Goal: Task Accomplishment & Management: Use online tool/utility

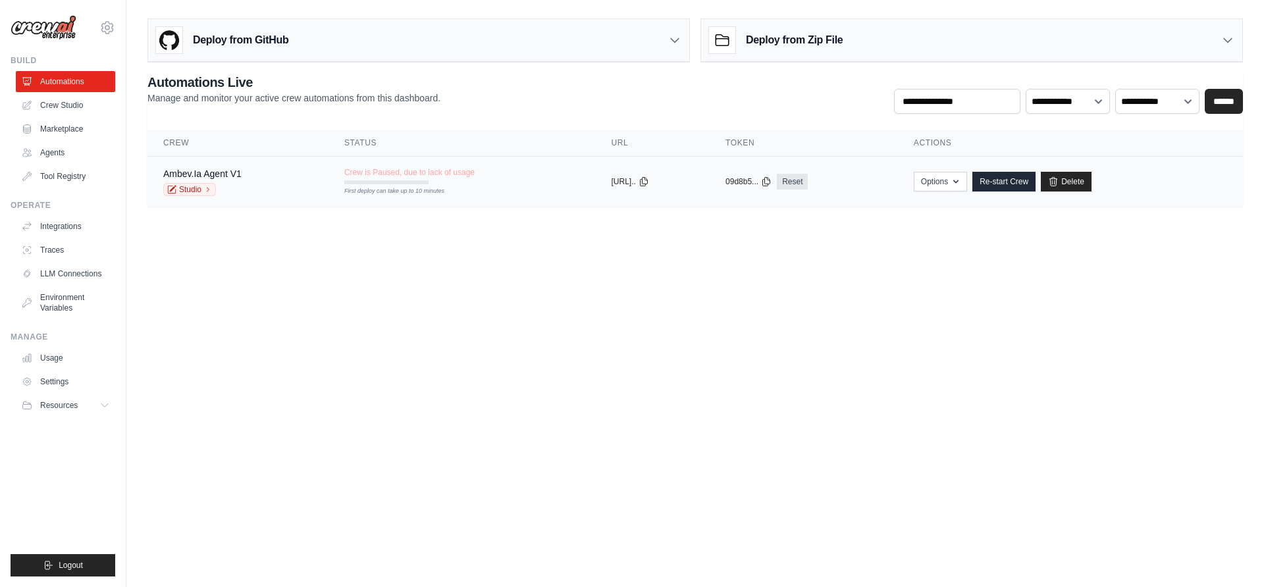
click at [294, 176] on div "Ambev.Ia Agent V1 Studio" at bounding box center [237, 181] width 149 height 29
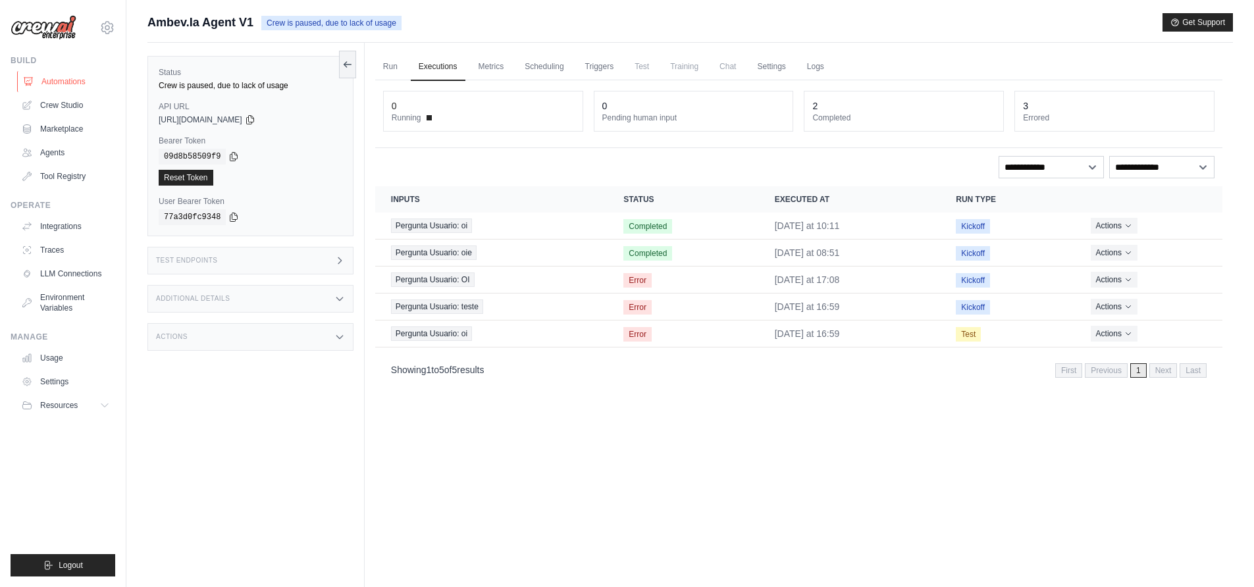
click at [66, 74] on link "Automations" at bounding box center [66, 81] width 99 height 21
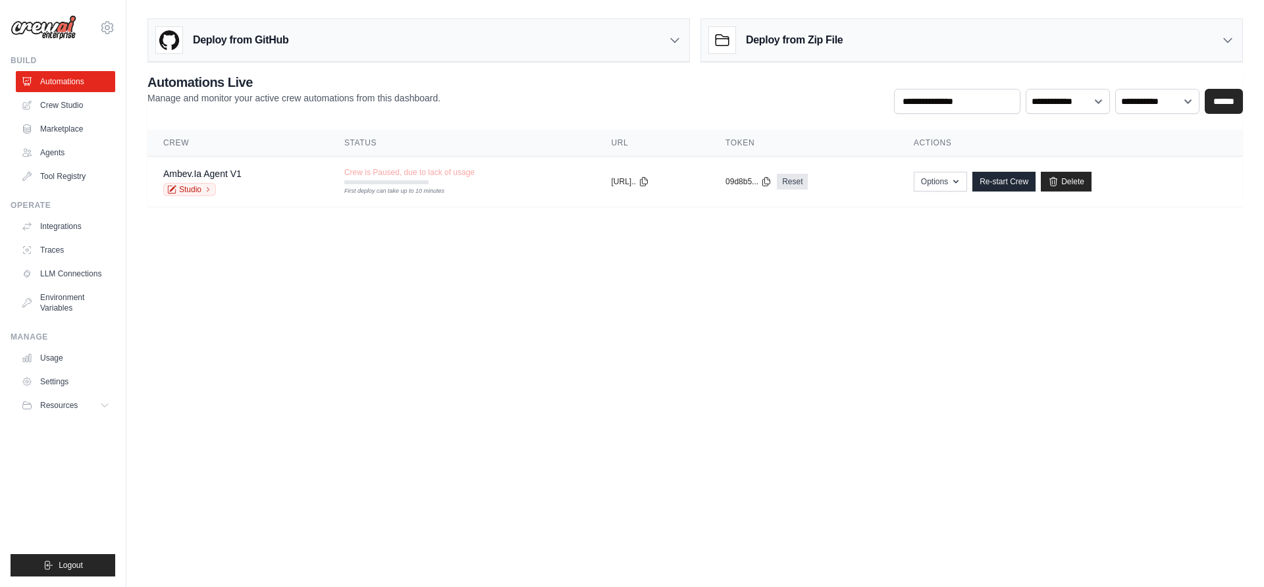
click at [693, 330] on body "ellyson.cesar@ambevtech.com.br Ambev - SAZ ✓ ABI - GenAI Bootcamp Settings Buil…" at bounding box center [632, 293] width 1264 height 587
click at [738, 365] on body "ellyson.cesar@ambevtech.com.br Ambev - SAZ ✓ ABI - GenAI Bootcamp Settings Buil…" at bounding box center [632, 293] width 1264 height 587
click at [1026, 187] on link "Re-start Crew" at bounding box center [1003, 182] width 63 height 20
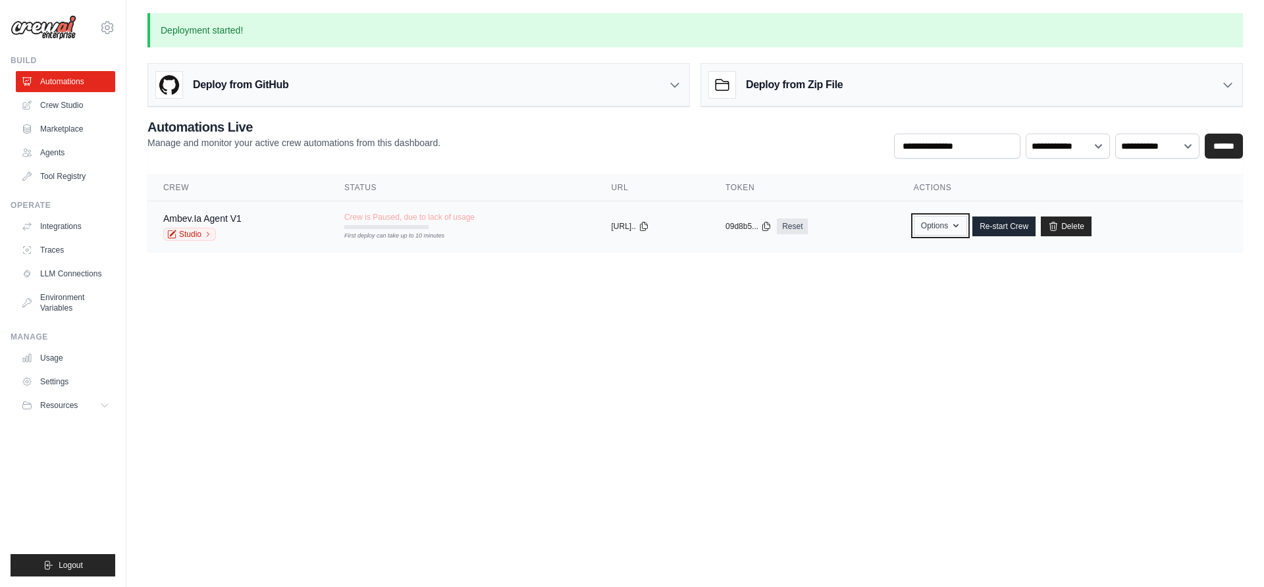
click at [963, 219] on button "Options" at bounding box center [940, 226] width 53 height 20
click at [721, 315] on body "ellyson.cesar@ambevtech.com.br Ambev - SAZ ✓ ABI - GenAI Bootcamp Settings Buil…" at bounding box center [632, 293] width 1264 height 587
click at [228, 222] on link "Ambev.Ia Agent V1" at bounding box center [202, 218] width 78 height 11
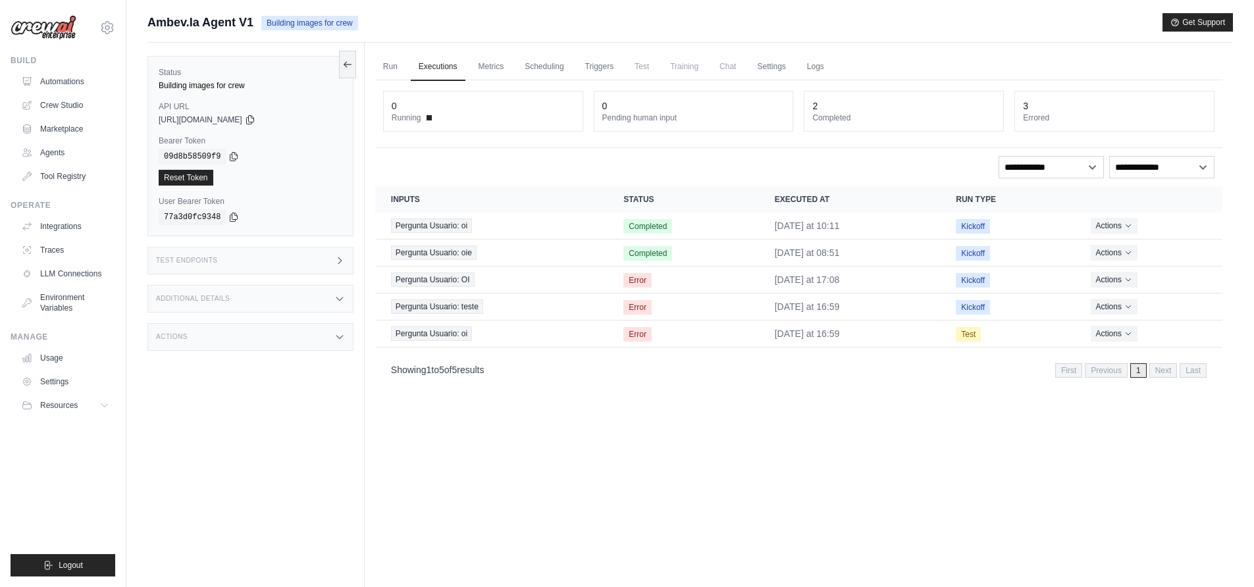
click at [275, 345] on div "Actions" at bounding box center [250, 337] width 206 height 28
click at [781, 508] on div "Run Executions Metrics Scheduling Triggers Test Training Chat Settings Logs 0 R…" at bounding box center [799, 336] width 868 height 587
click at [816, 63] on link "Logs" at bounding box center [815, 67] width 33 height 28
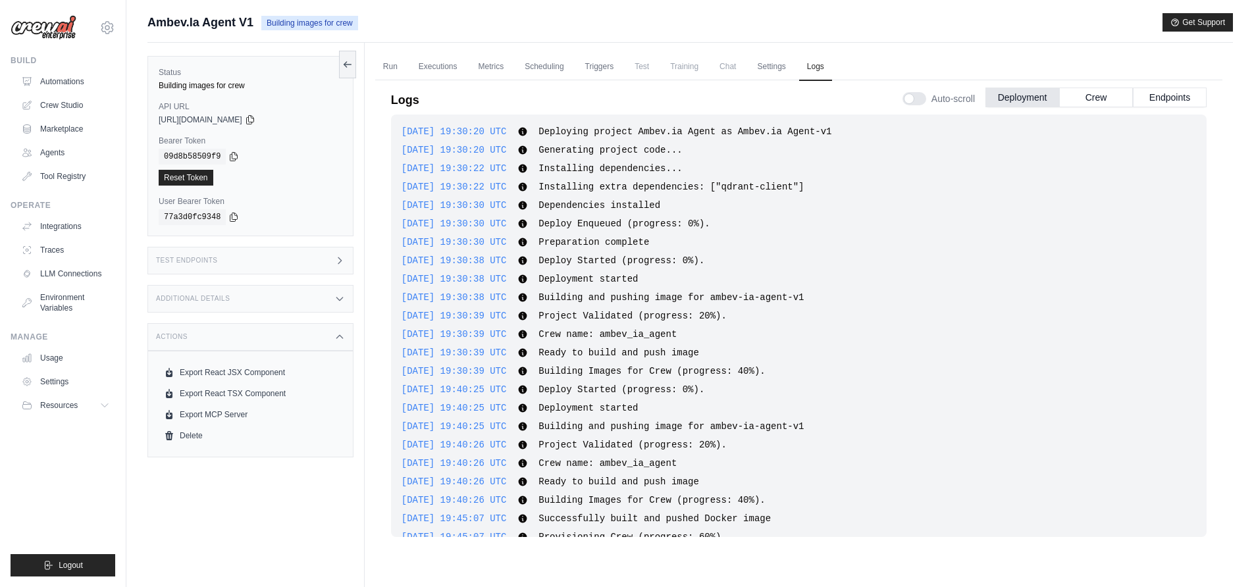
scroll to position [852, 0]
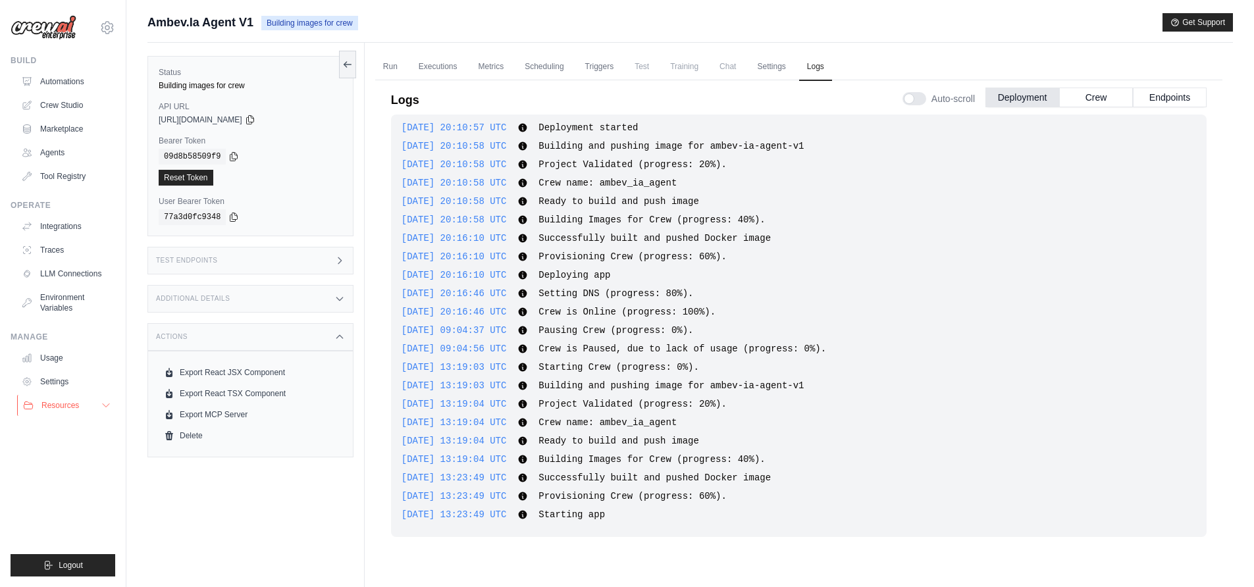
click at [66, 405] on span "Resources" at bounding box center [60, 405] width 38 height 11
click at [53, 363] on link "Usage" at bounding box center [66, 358] width 99 height 21
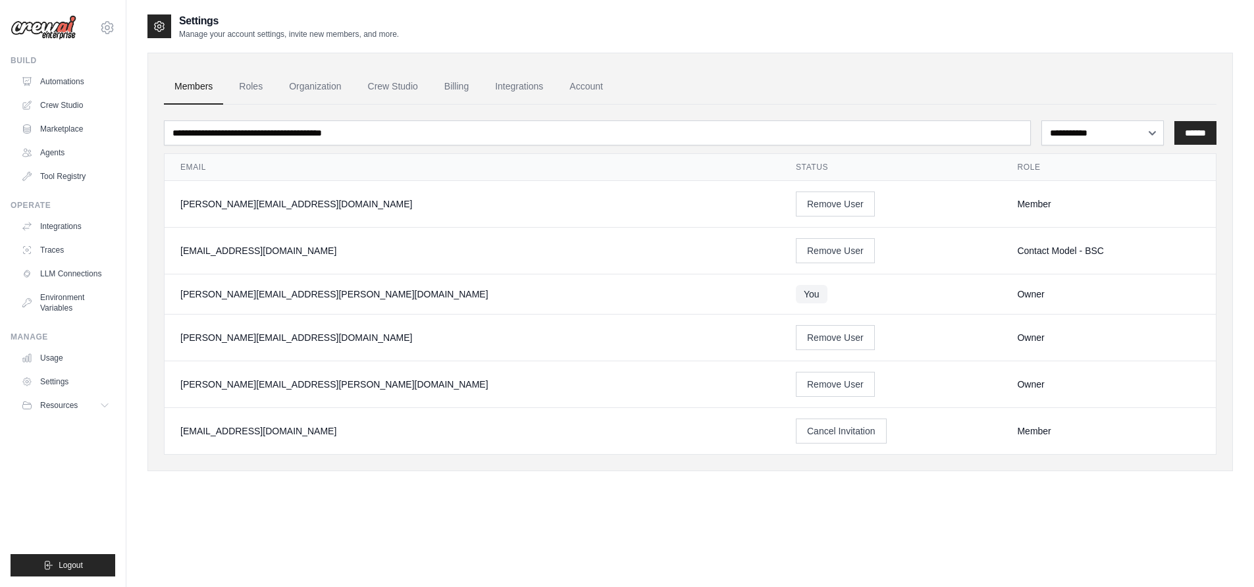
drag, startPoint x: 1038, startPoint y: 250, endPoint x: 941, endPoint y: 250, distance: 96.1
click at [1001, 250] on td "Contact Model - BSC" at bounding box center [1108, 251] width 215 height 47
click at [1017, 248] on div "Contact Model - BSC" at bounding box center [1108, 250] width 183 height 13
drag, startPoint x: 943, startPoint y: 251, endPoint x: 1053, endPoint y: 244, distance: 110.2
click at [1053, 244] on div "Contact Model - BSC" at bounding box center [1108, 250] width 183 height 13
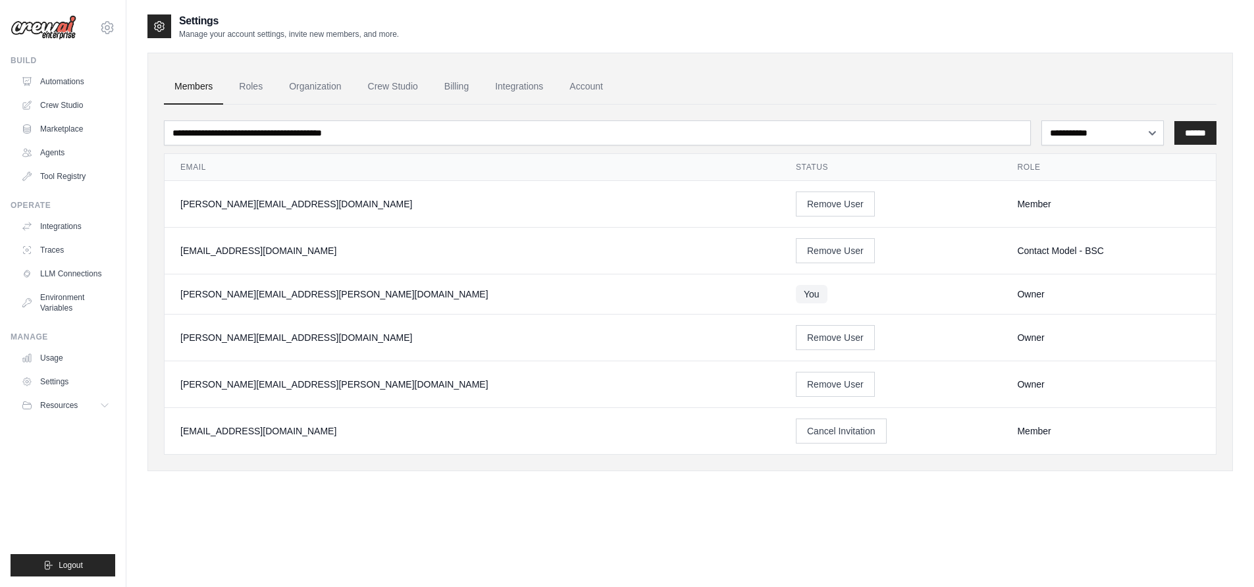
click at [1017, 255] on div "Contact Model - BSC" at bounding box center [1108, 250] width 183 height 13
drag, startPoint x: 950, startPoint y: 248, endPoint x: 1055, endPoint y: 248, distance: 105.3
click at [1055, 248] on div "Contact Model - BSC" at bounding box center [1108, 250] width 183 height 13
click at [1017, 247] on div "Contact Model - BSC" at bounding box center [1108, 250] width 183 height 13
drag, startPoint x: 941, startPoint y: 252, endPoint x: 1038, endPoint y: 251, distance: 97.4
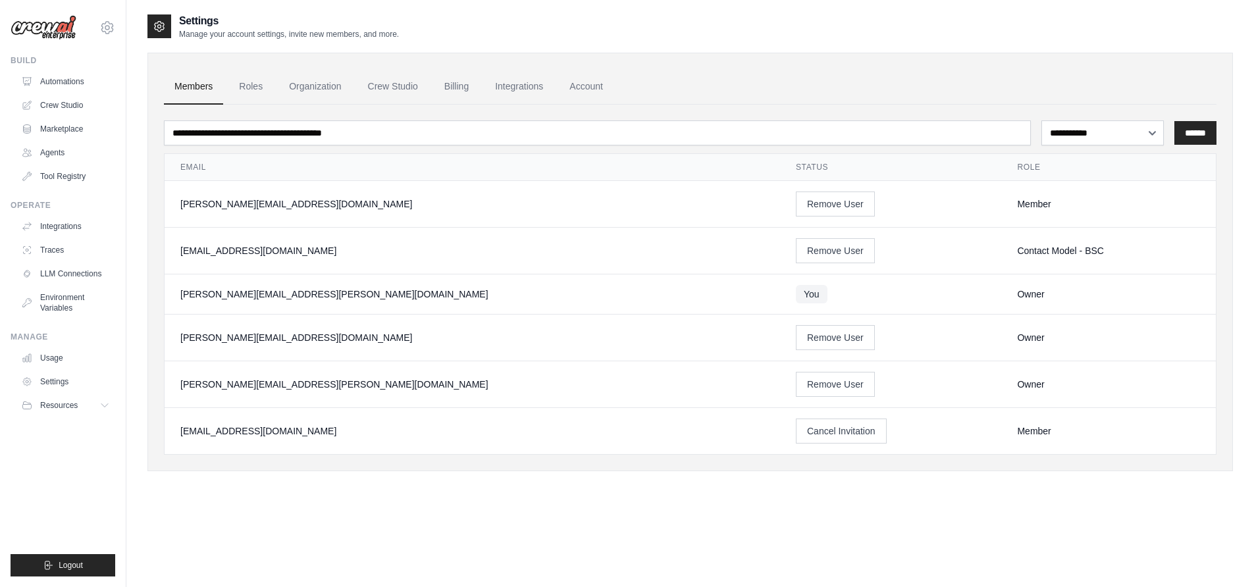
click at [1038, 251] on td "Contact Model - BSC" at bounding box center [1108, 251] width 215 height 47
click at [1017, 251] on div "Contact Model - BSC" at bounding box center [1108, 250] width 183 height 13
click at [252, 91] on link "Roles" at bounding box center [250, 87] width 45 height 36
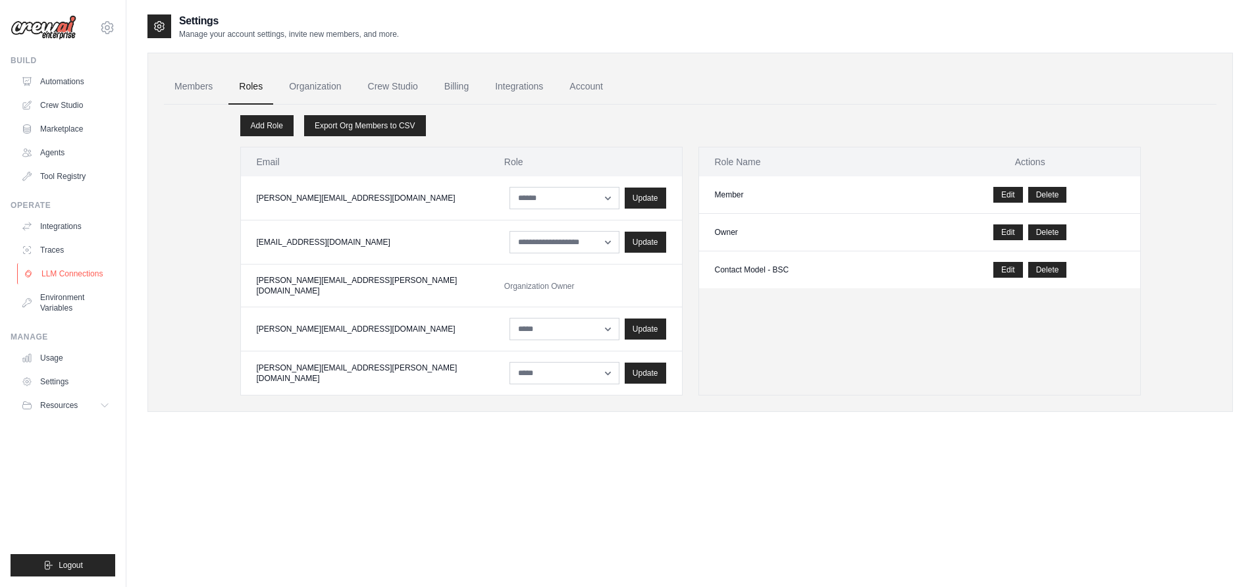
click at [70, 278] on link "LLM Connections" at bounding box center [66, 273] width 99 height 21
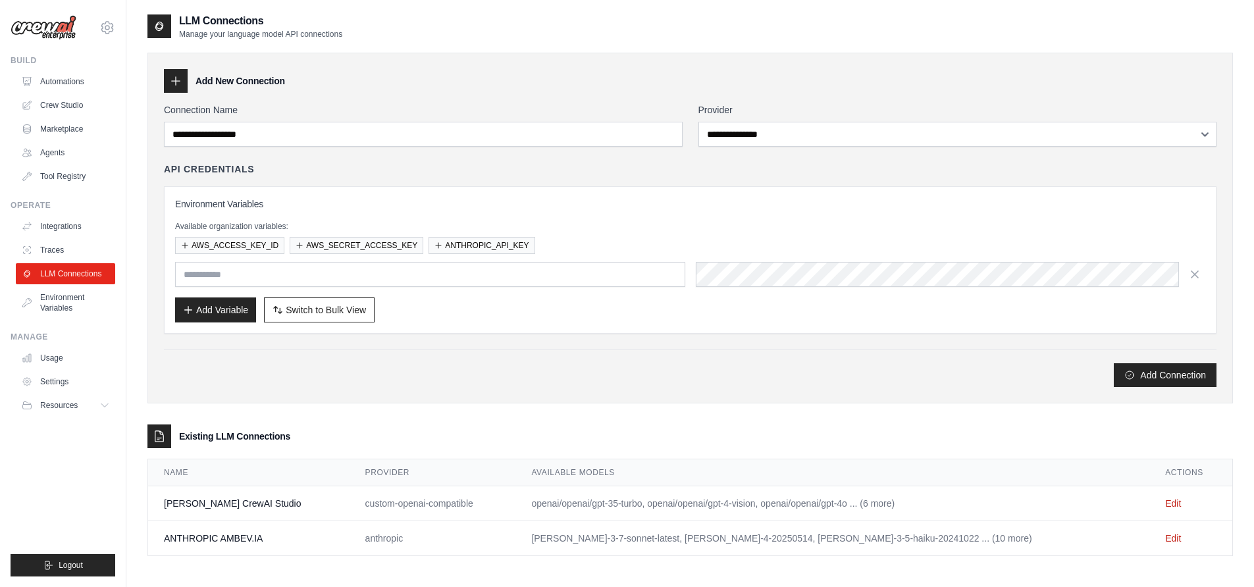
scroll to position [26, 0]
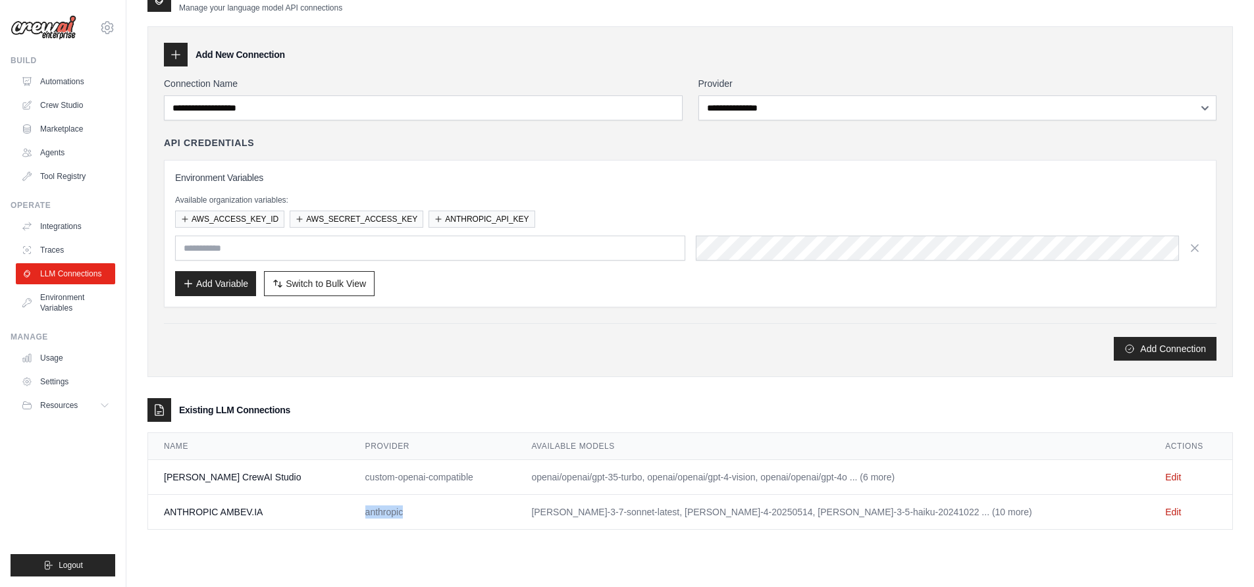
drag, startPoint x: 398, startPoint y: 515, endPoint x: 342, endPoint y: 515, distance: 55.3
click at [350, 515] on td "anthropic" at bounding box center [433, 512] width 167 height 35
drag, startPoint x: 471, startPoint y: 477, endPoint x: 332, endPoint y: 479, distance: 138.9
click at [332, 479] on tr "Asimov CrewAI Studio custom-openai-compatible openai/openai/gpt-35-turbo, opena…" at bounding box center [690, 477] width 1084 height 35
click at [405, 495] on td "anthropic" at bounding box center [433, 512] width 167 height 35
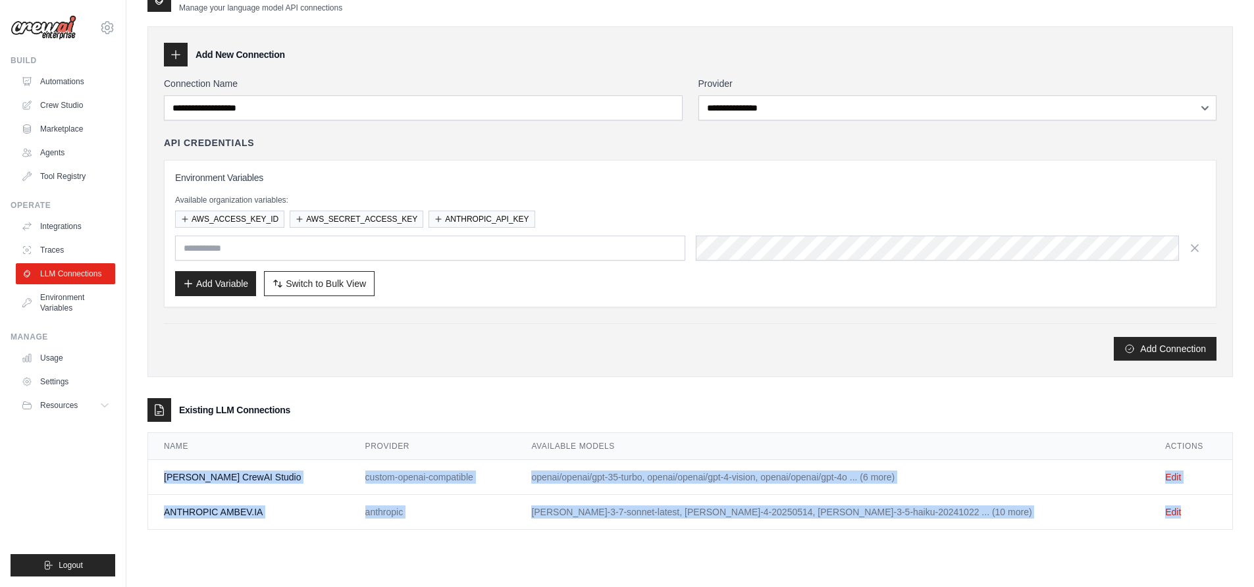
drag, startPoint x: 165, startPoint y: 479, endPoint x: 1199, endPoint y: 517, distance: 1034.3
click at [1199, 517] on tbody "Asimov CrewAI Studio custom-openai-compatible openai/openai/gpt-35-turbo, opena…" at bounding box center [690, 495] width 1084 height 70
click at [824, 518] on td "claude-3-7-sonnet-latest, claude-sonnet-4-20250514, claude-3-5-haiku-20241022 .…" at bounding box center [832, 512] width 634 height 35
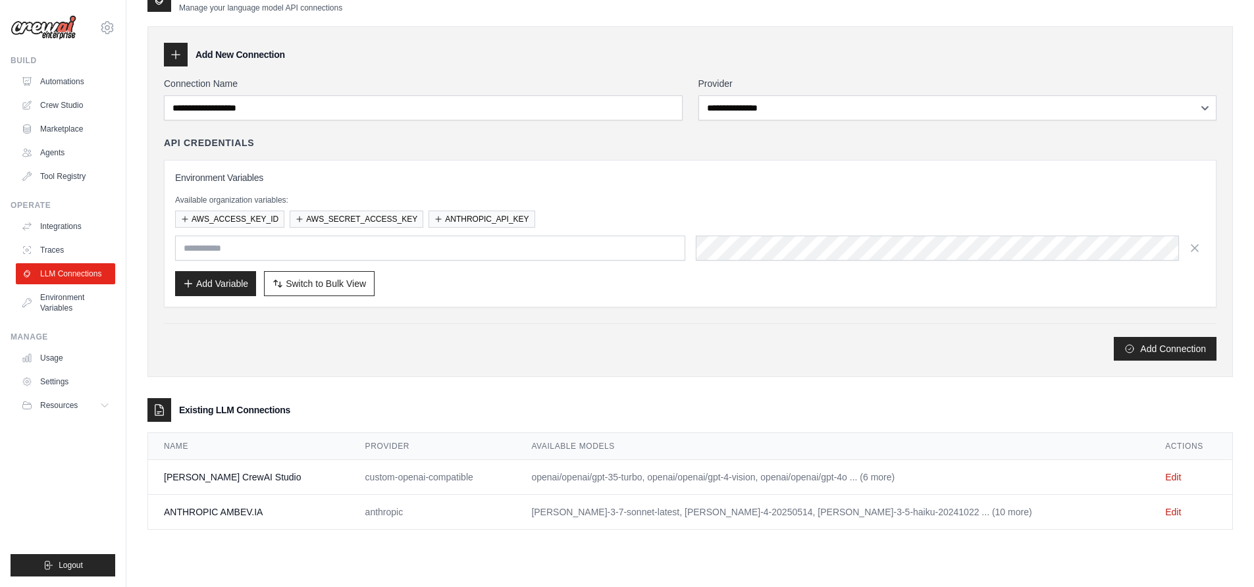
click at [239, 515] on td "ANTHROPIC AMBEV.IA" at bounding box center [248, 512] width 201 height 35
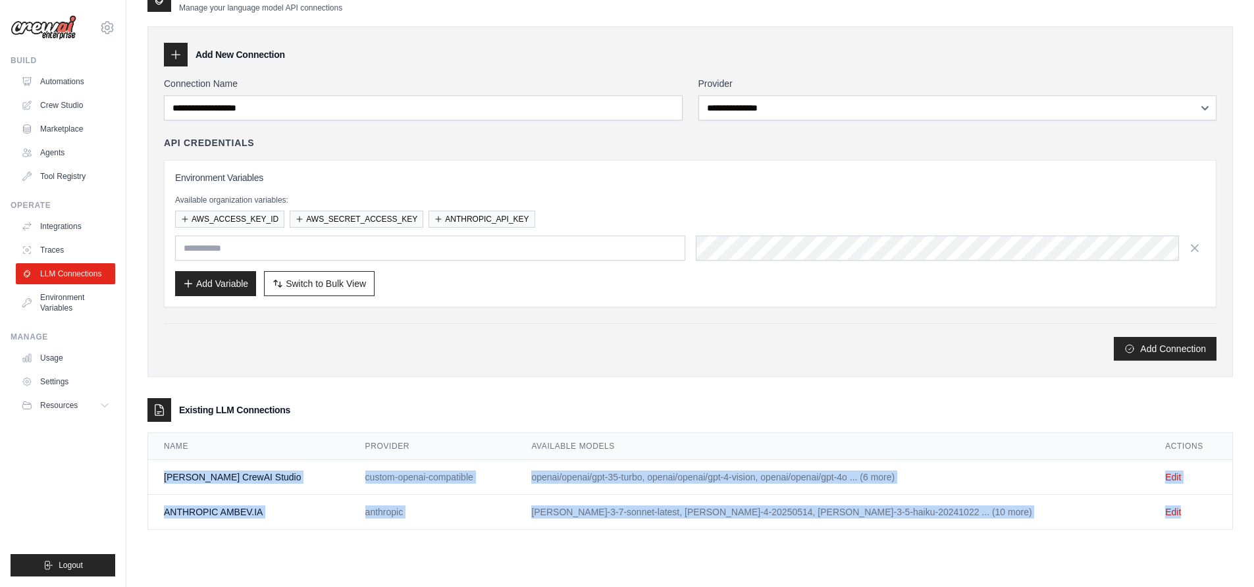
drag, startPoint x: 159, startPoint y: 475, endPoint x: 1232, endPoint y: 517, distance: 1073.9
click at [1232, 517] on tbody "Asimov CrewAI Studio custom-openai-compatible openai/openai/gpt-35-turbo, opena…" at bounding box center [690, 495] width 1084 height 70
click at [1219, 525] on td "Edit" at bounding box center [1190, 512] width 83 height 35
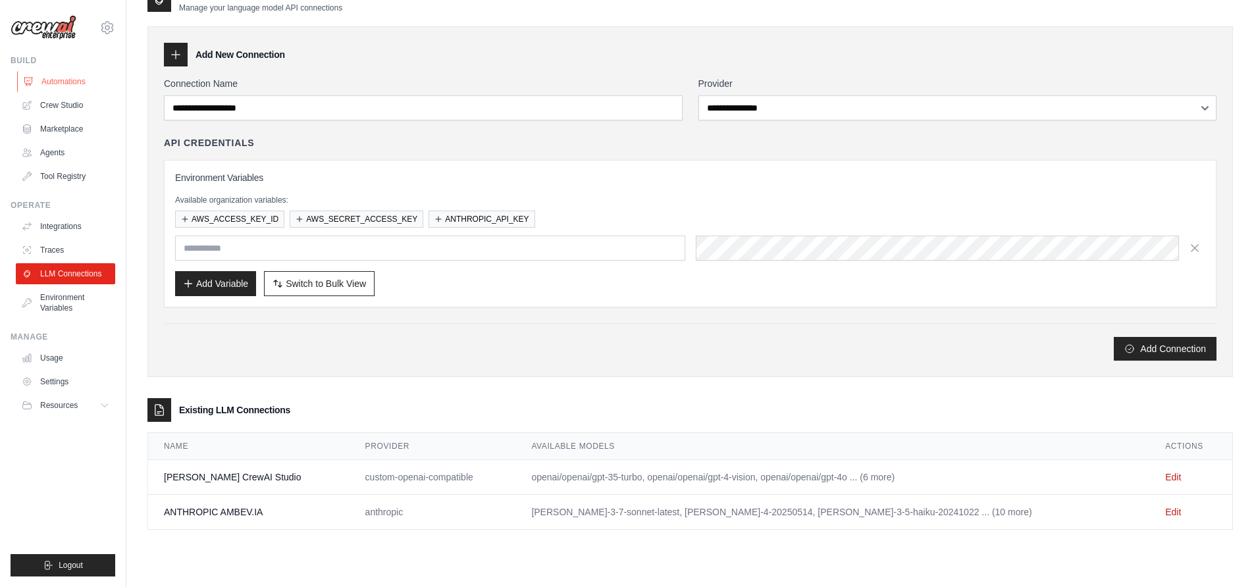
click at [62, 80] on link "Automations" at bounding box center [66, 81] width 99 height 21
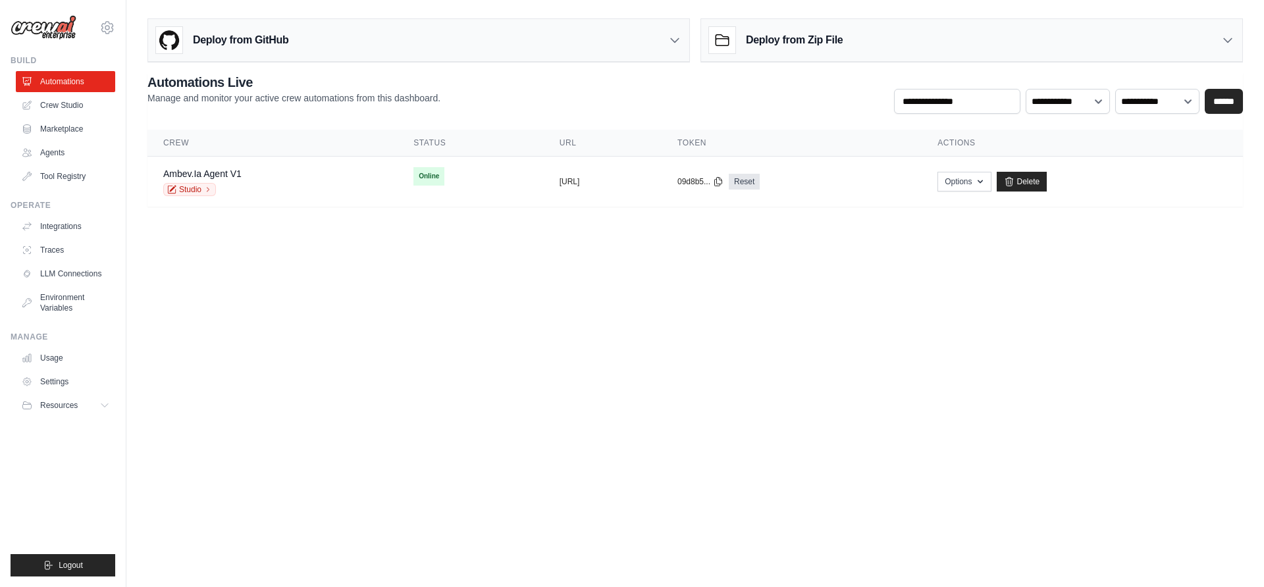
click at [839, 311] on body "ellyson.cesar@ambevtech.com.br Ambev - SAZ ✓ ABI - GenAI Bootcamp Settings Buil…" at bounding box center [632, 293] width 1264 height 587
click at [80, 268] on link "LLM Connections" at bounding box center [66, 273] width 99 height 21
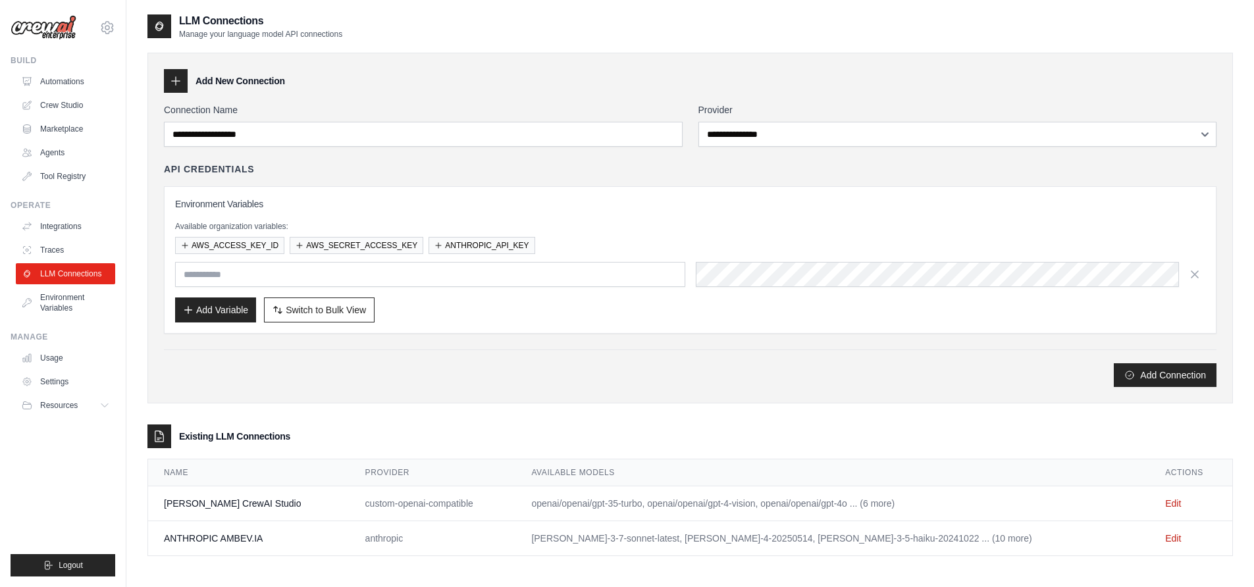
drag, startPoint x: 928, startPoint y: 506, endPoint x: 180, endPoint y: 492, distance: 748.7
click at [180, 492] on tr "Asimov CrewAI Studio custom-openai-compatible openai/openai/gpt-35-turbo, opena…" at bounding box center [690, 504] width 1084 height 35
click at [184, 564] on div "**********" at bounding box center [690, 295] width 1086 height 564
drag, startPoint x: 161, startPoint y: 539, endPoint x: 494, endPoint y: 537, distance: 333.8
click at [494, 537] on tr "ANTHROPIC AMBEV.IA anthropic claude-3-7-sonnet-latest, claude-sonnet-4-20250514…" at bounding box center [690, 538] width 1084 height 35
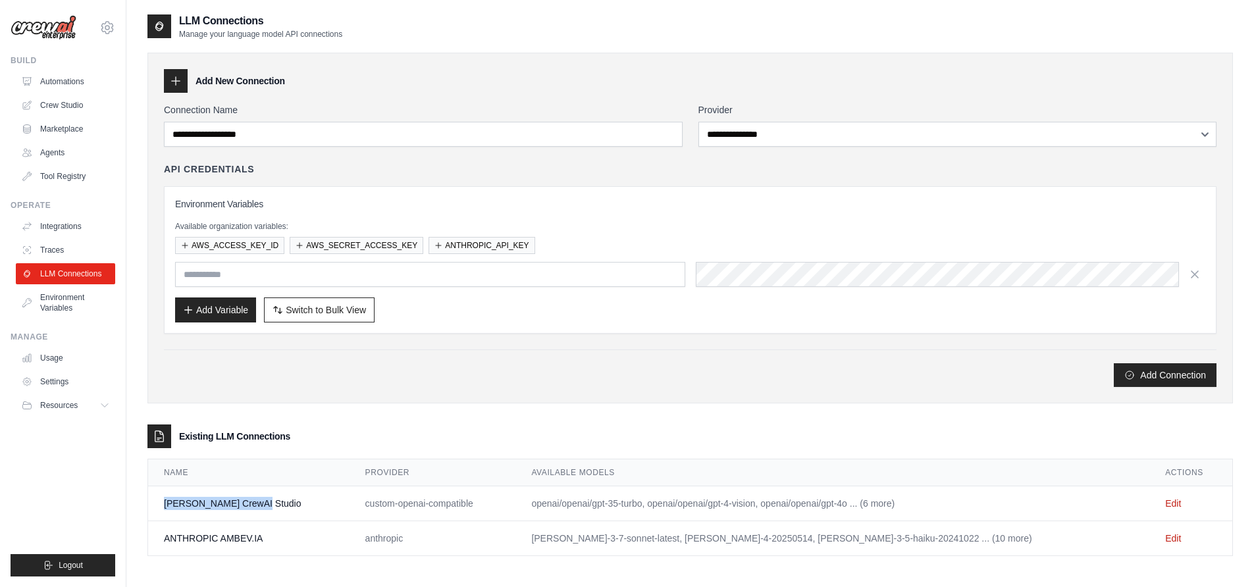
drag, startPoint x: 150, startPoint y: 500, endPoint x: 253, endPoint y: 502, distance: 103.4
click at [253, 502] on td "Asimov CrewAI Studio" at bounding box center [248, 504] width 201 height 35
click at [214, 496] on td "Asimov CrewAI Studio" at bounding box center [248, 504] width 201 height 35
click at [61, 383] on link "Settings" at bounding box center [66, 381] width 99 height 21
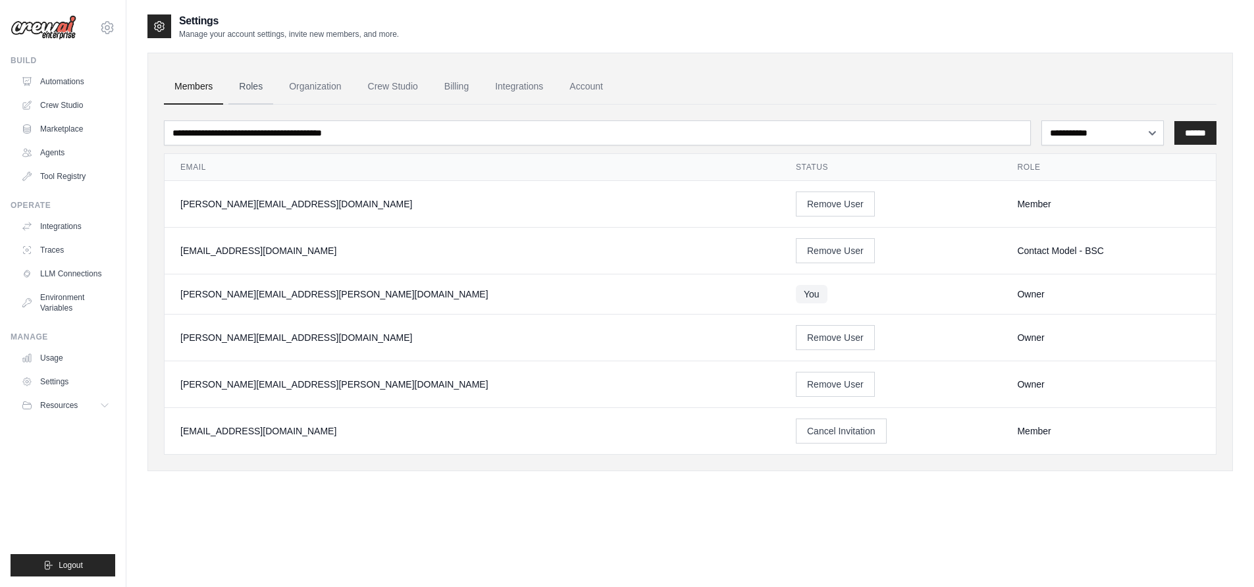
click at [261, 87] on link "Roles" at bounding box center [250, 87] width 45 height 36
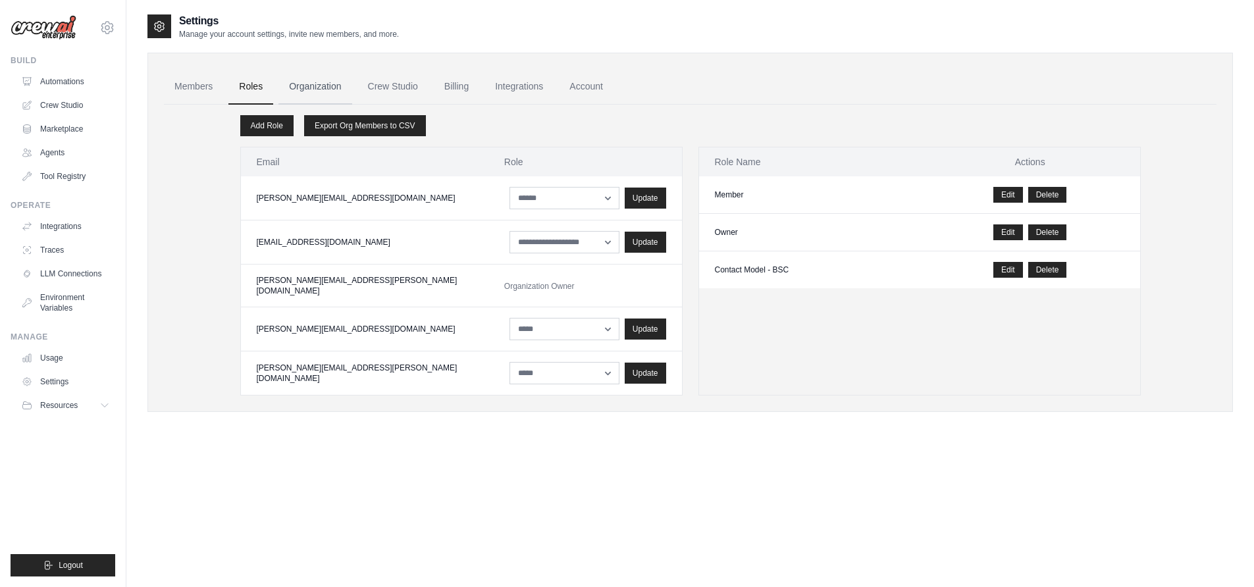
click at [345, 89] on link "Organization" at bounding box center [314, 87] width 73 height 36
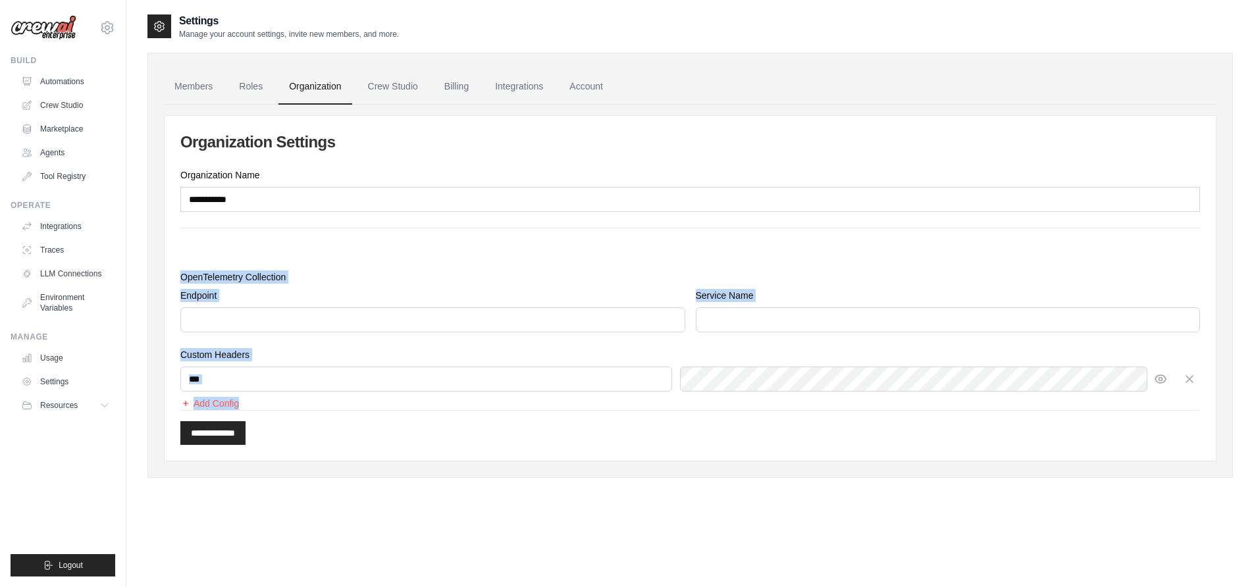
drag, startPoint x: 176, startPoint y: 258, endPoint x: 908, endPoint y: 427, distance: 751.4
click at [908, 427] on div "**********" at bounding box center [690, 288] width 1051 height 345
click at [858, 465] on div "**********" at bounding box center [690, 265] width 1086 height 425
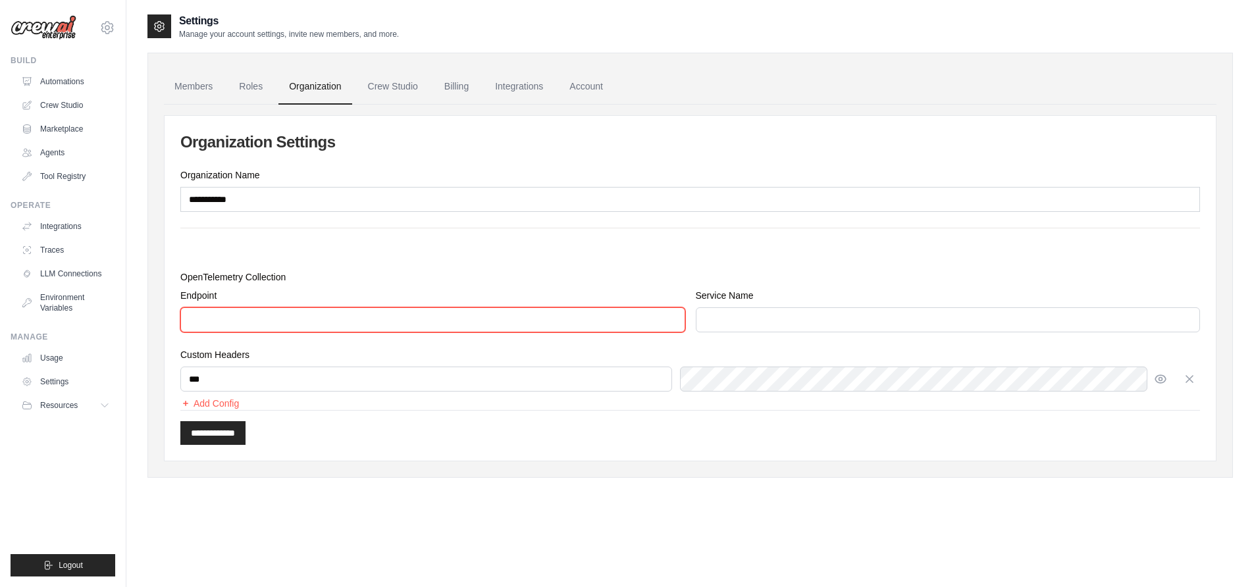
drag, startPoint x: 207, startPoint y: 311, endPoint x: 207, endPoint y: 383, distance: 71.8
click at [207, 383] on div "OpenTelemetry Collection Endpoint Service Name Custom Headers" at bounding box center [690, 324] width 1020 height 171
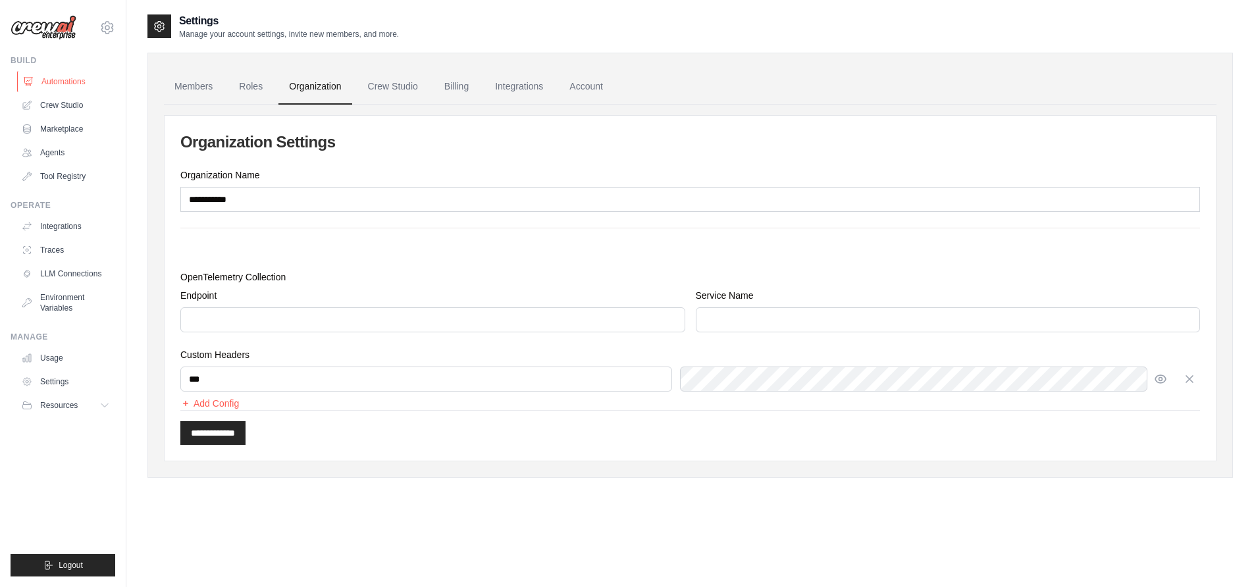
click at [64, 81] on link "Automations" at bounding box center [66, 81] width 99 height 21
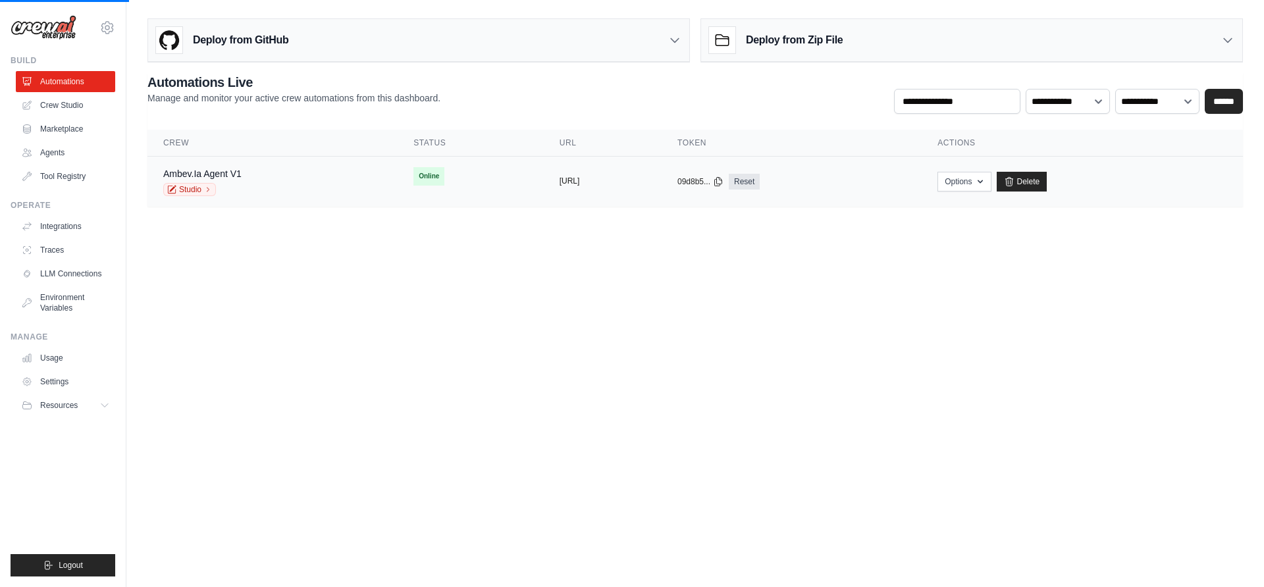
click at [560, 183] on button "https://ambev-ia-agent-v1-13b7c64e-" at bounding box center [570, 181] width 20 height 11
click at [423, 189] on td "Online" at bounding box center [470, 177] width 145 height 40
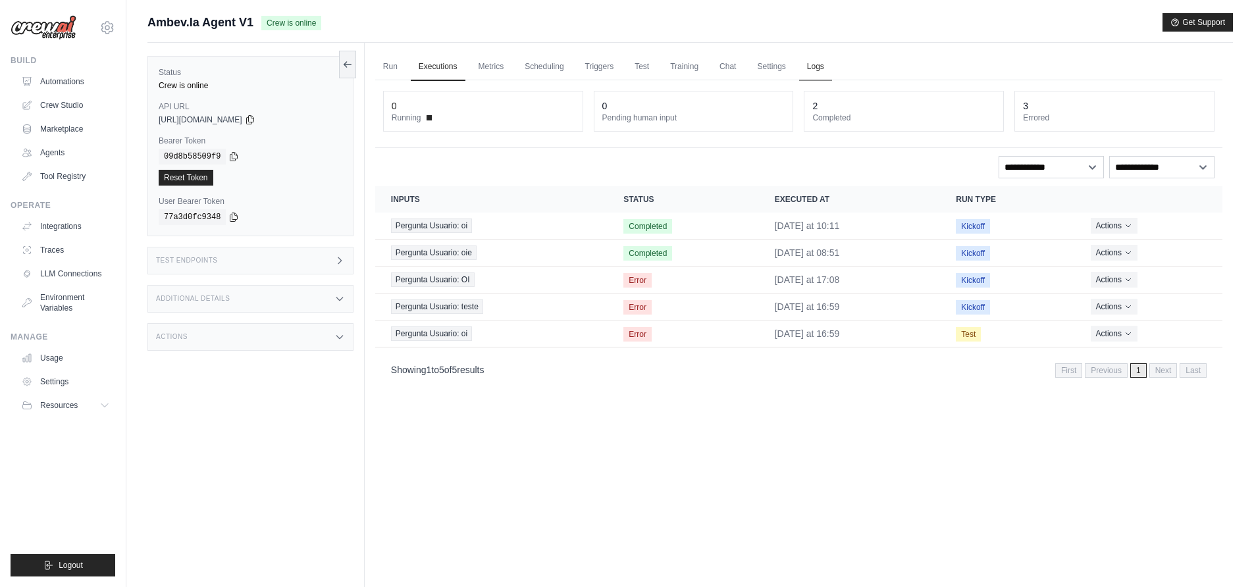
click at [816, 69] on link "Logs" at bounding box center [815, 67] width 33 height 28
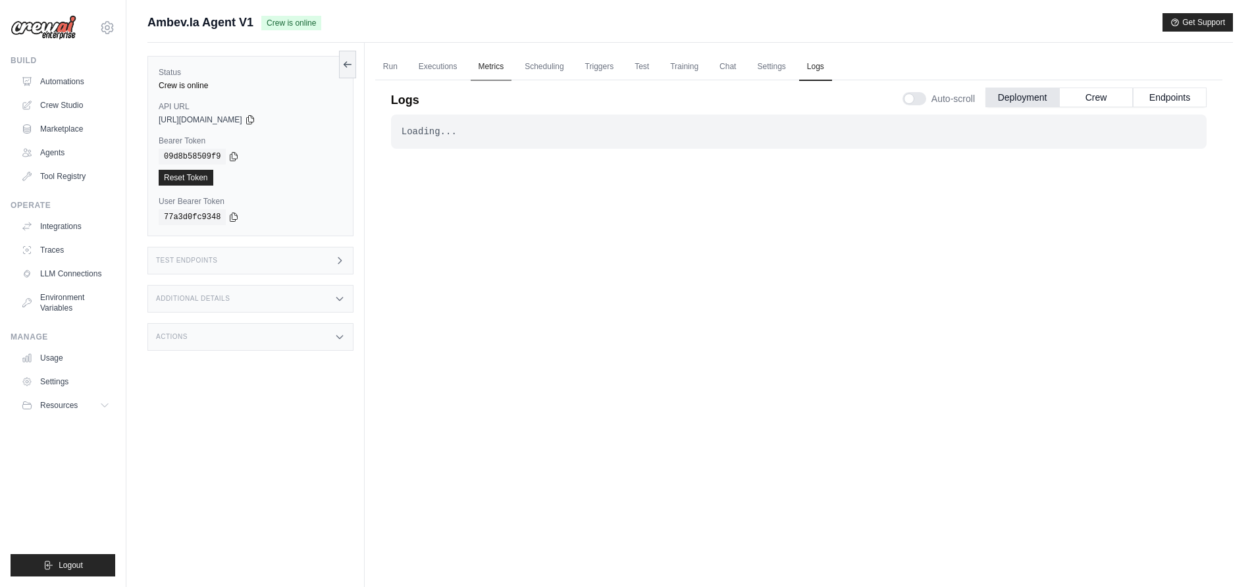
click at [484, 67] on link "Metrics" at bounding box center [491, 67] width 41 height 28
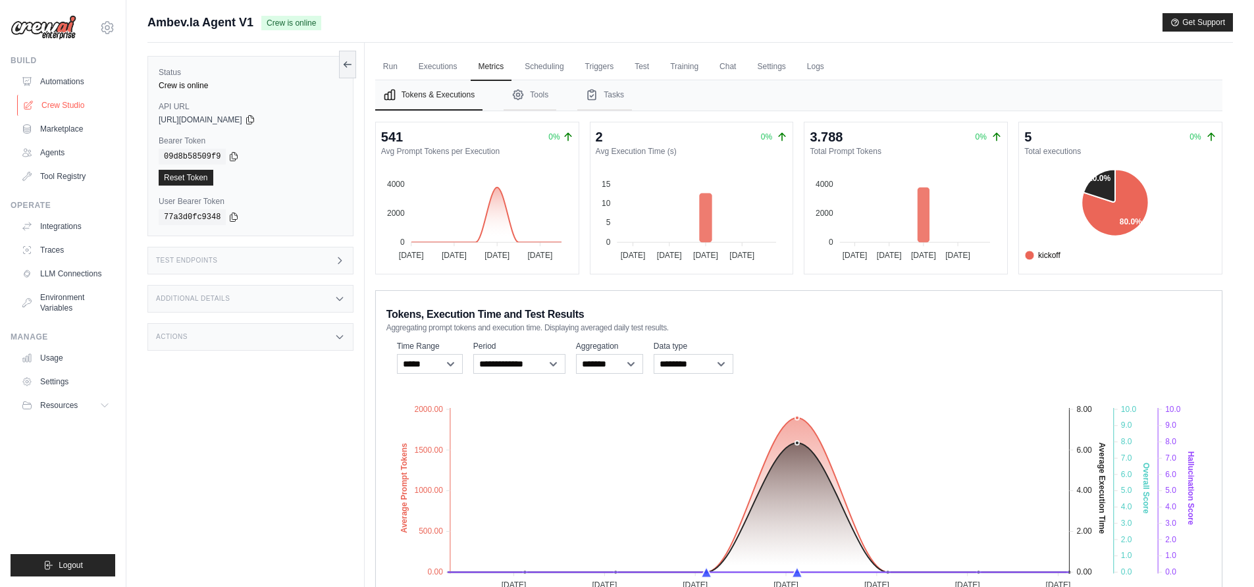
click at [58, 99] on link "Crew Studio" at bounding box center [66, 105] width 99 height 21
click at [59, 87] on link "Automations" at bounding box center [66, 81] width 99 height 21
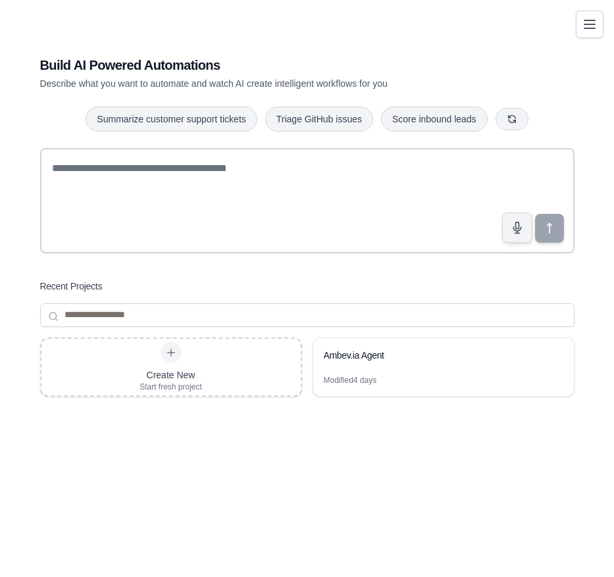
click at [362, 482] on div "Create New Start fresh project Ambev.ia Agent Modified 4 days" at bounding box center [307, 443] width 535 height 211
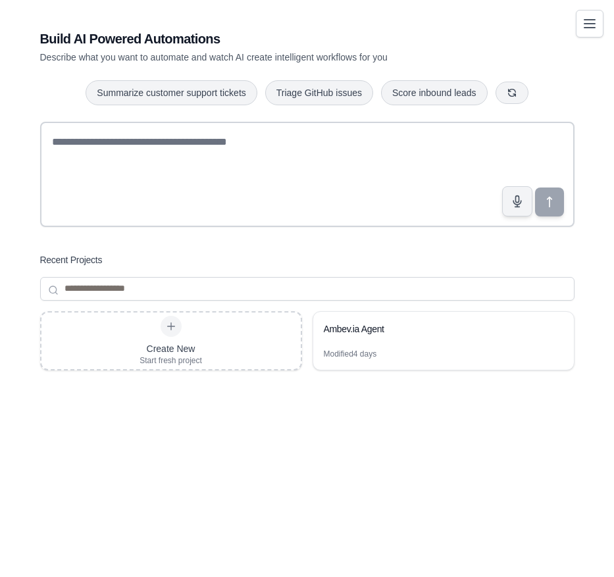
click at [584, 20] on icon "Toggle navigation" at bounding box center [590, 24] width 16 height 16
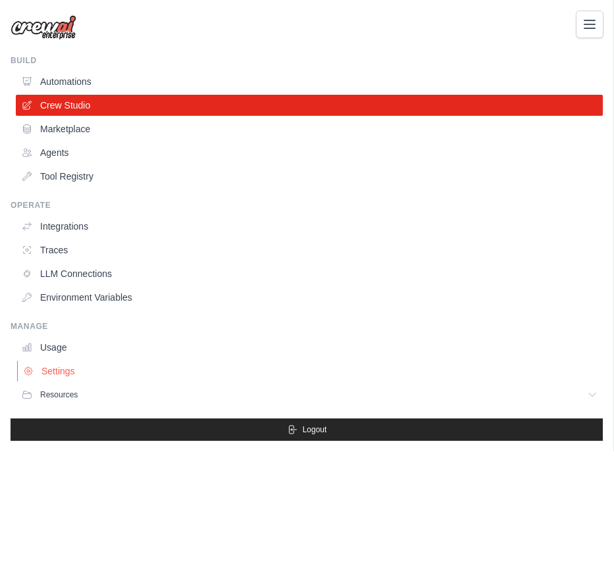
click at [50, 373] on link "Settings" at bounding box center [310, 371] width 587 height 21
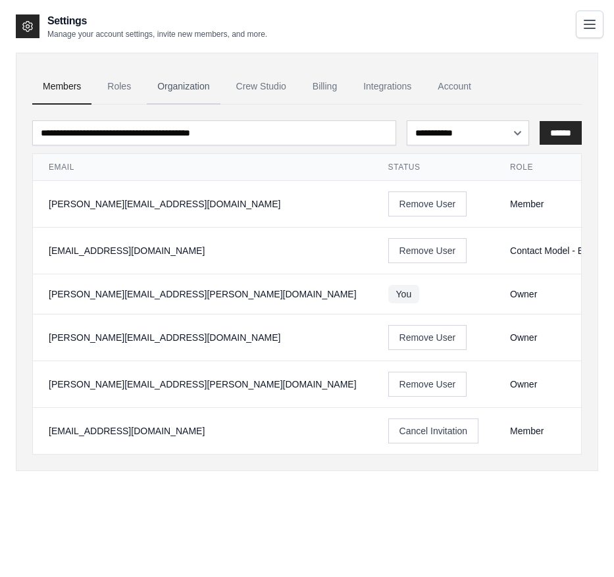
click at [172, 90] on link "Organization" at bounding box center [183, 87] width 73 height 36
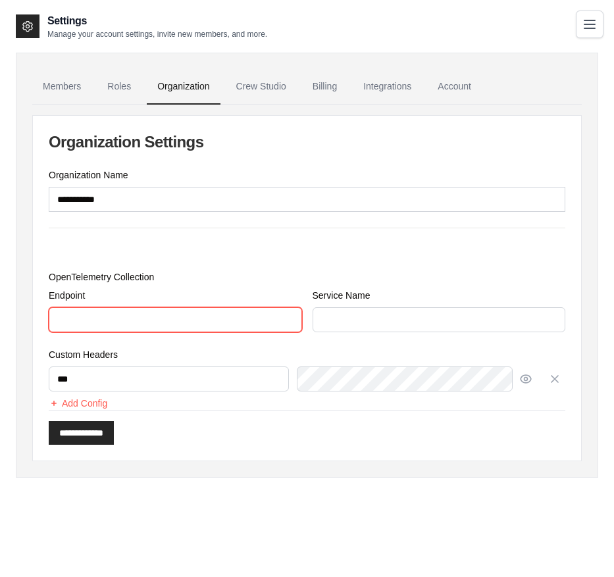
click at [134, 323] on input "Endpoint" at bounding box center [175, 319] width 253 height 25
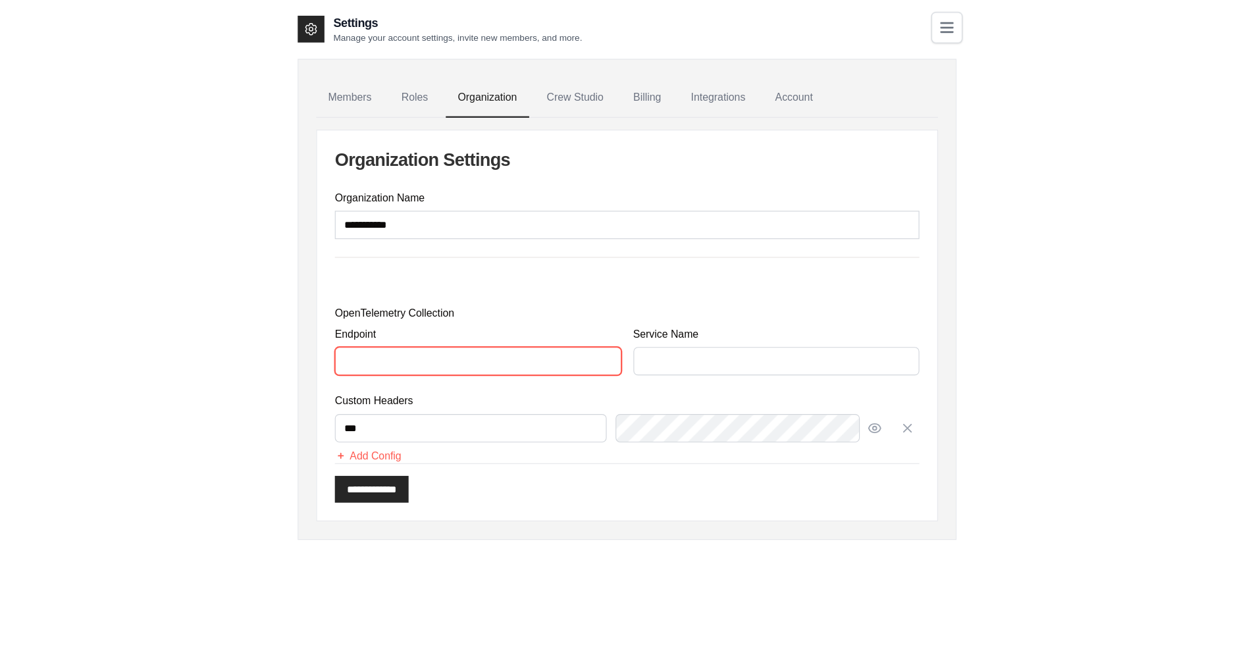
scroll to position [26, 0]
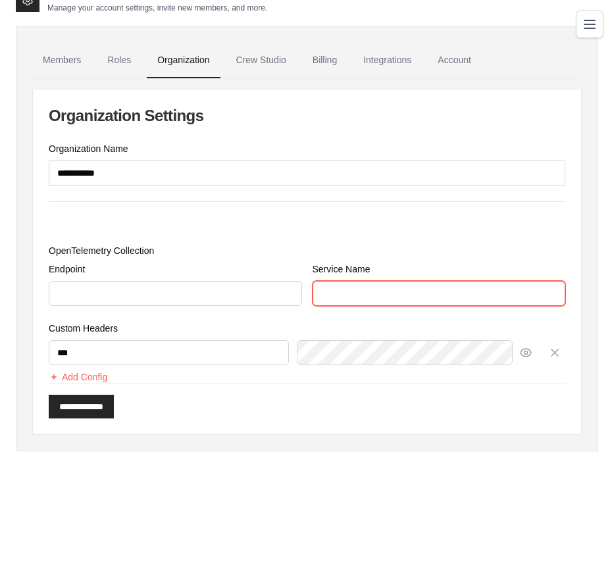
click at [431, 293] on input "Service Name" at bounding box center [439, 293] width 253 height 25
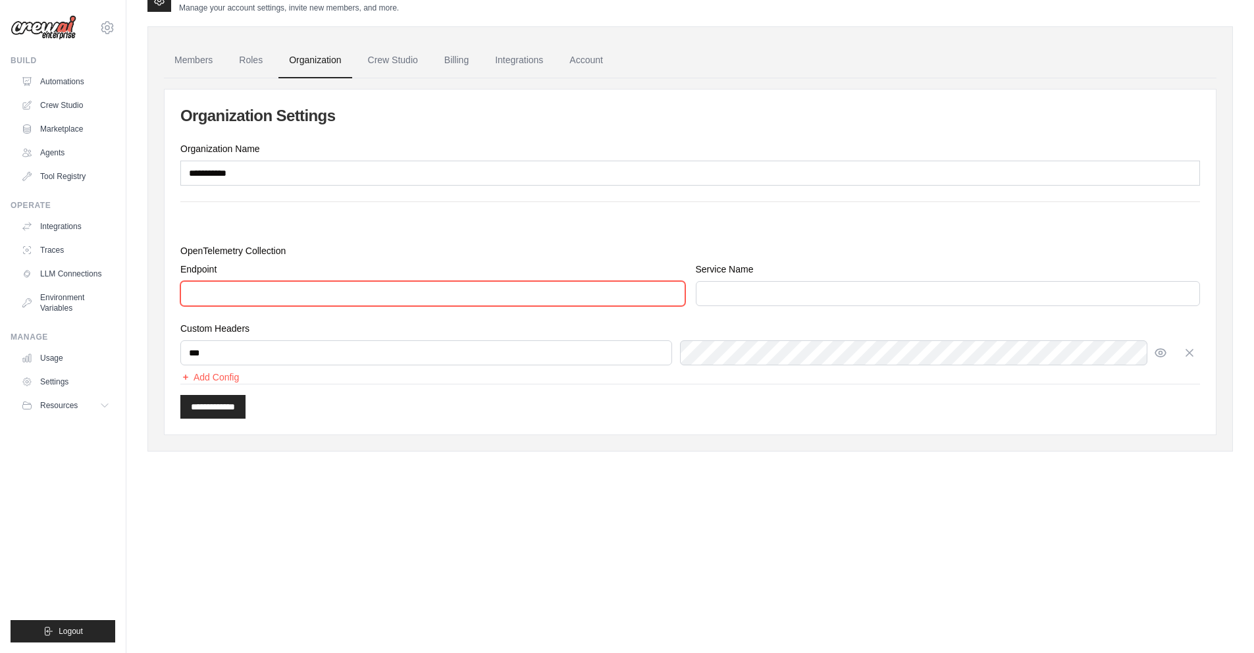
click at [221, 300] on input "Endpoint" at bounding box center [432, 293] width 505 height 25
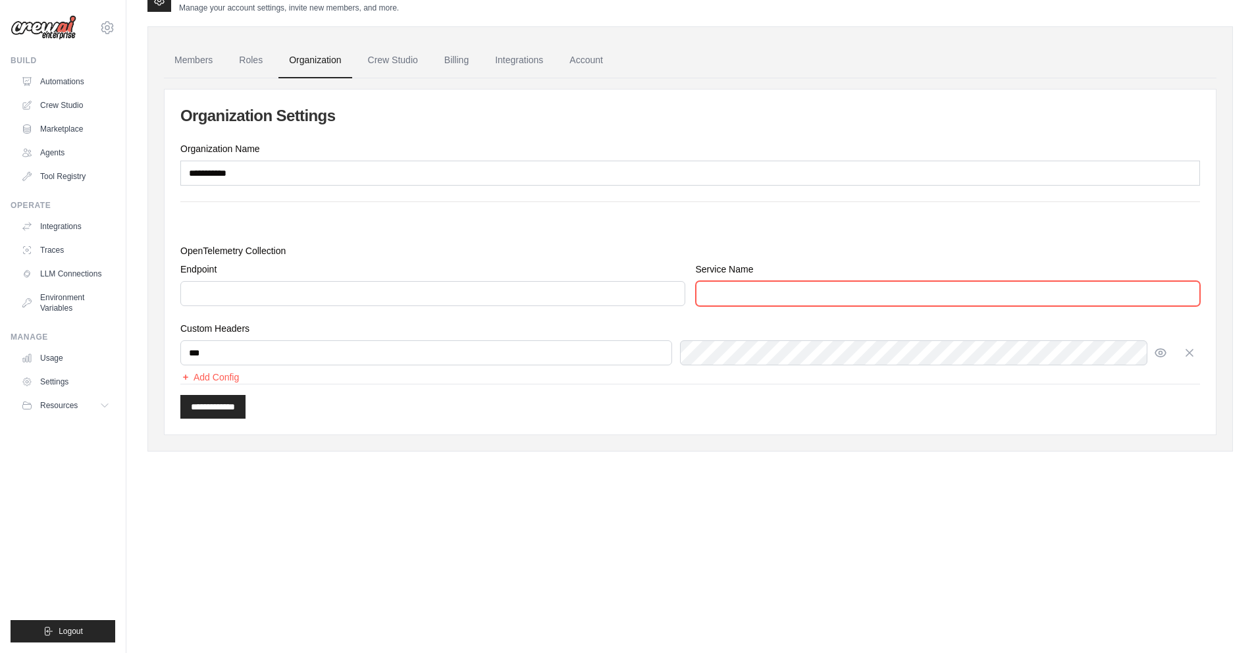
click at [763, 284] on input "Service Name" at bounding box center [948, 293] width 505 height 25
paste input "**********"
type input "**********"
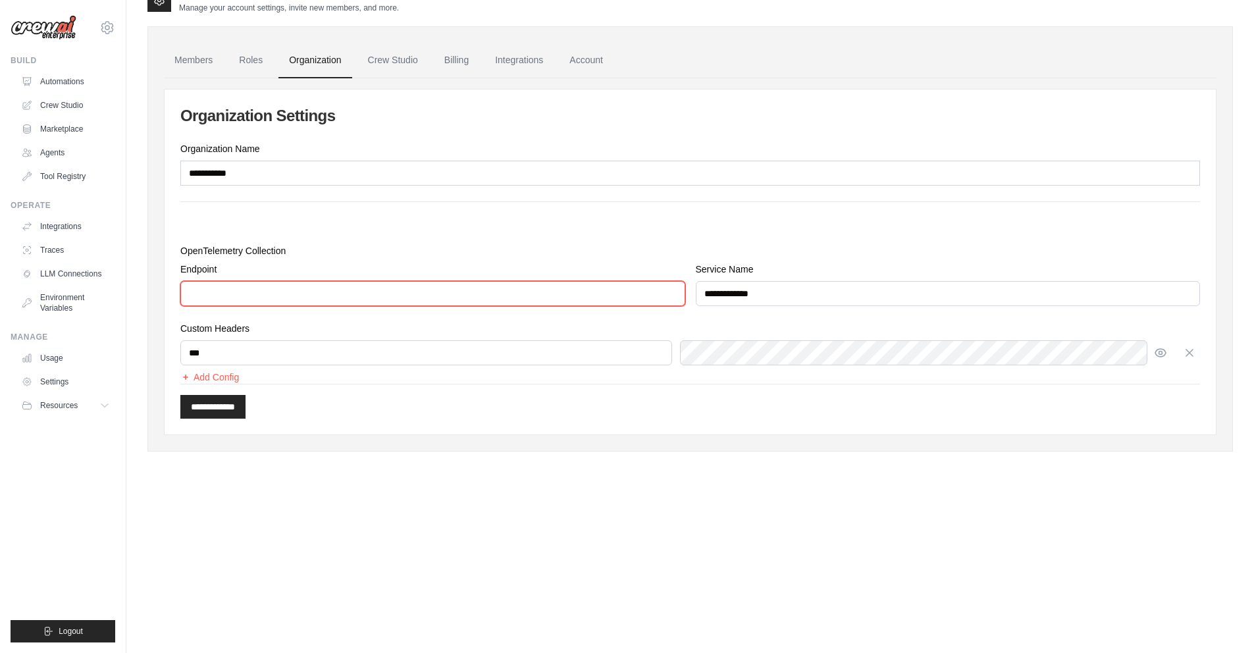
click at [258, 294] on input "Endpoint" at bounding box center [432, 293] width 505 height 25
paste input "**********"
type input "**********"
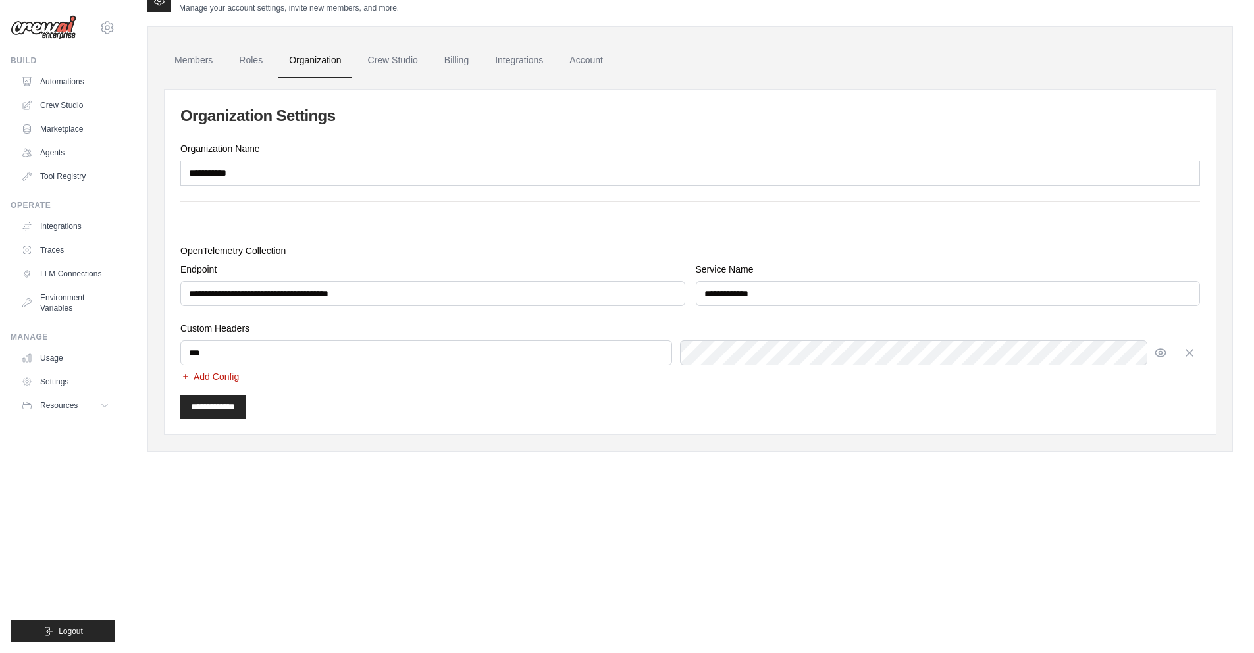
click at [207, 373] on button "Add Config" at bounding box center [209, 376] width 59 height 13
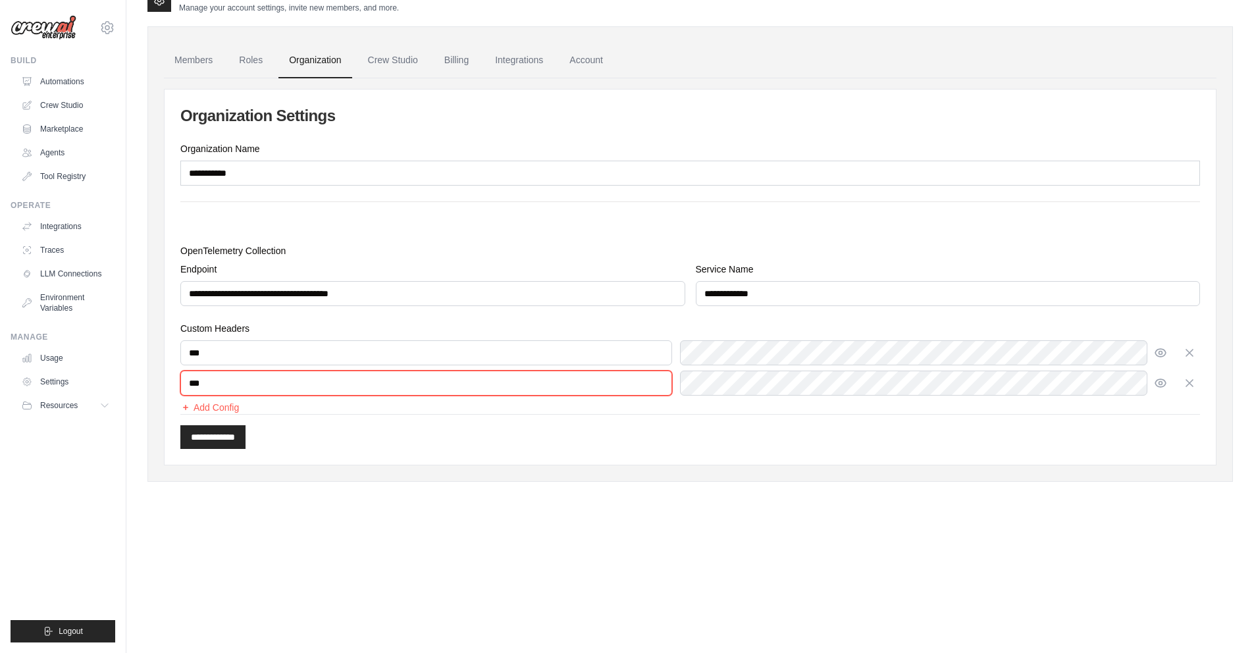
click at [341, 377] on input "text" at bounding box center [426, 383] width 492 height 25
click at [229, 378] on input "***" at bounding box center [426, 383] width 492 height 25
type input "**********"
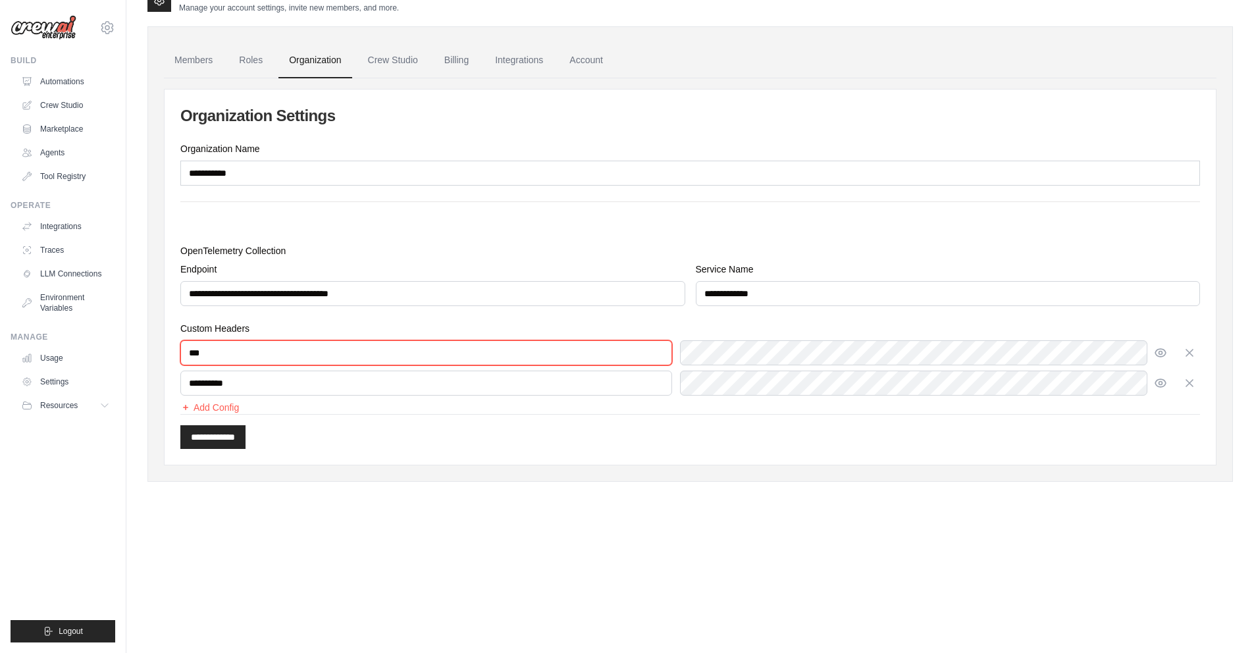
click at [204, 356] on input "text" at bounding box center [426, 352] width 492 height 25
click at [261, 359] on input "text" at bounding box center [426, 352] width 492 height 25
type input "**********"
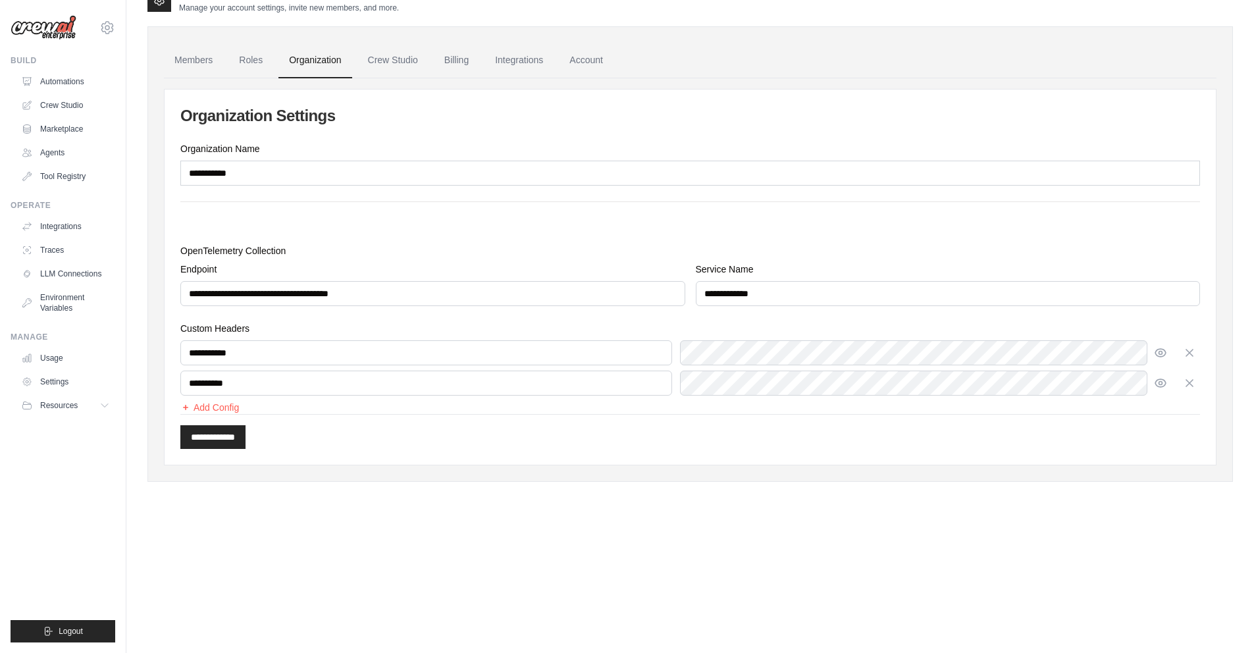
click at [1015, 471] on div "**********" at bounding box center [690, 254] width 1086 height 456
click at [1162, 353] on icon "button" at bounding box center [1160, 352] width 3 height 3
click at [1162, 353] on icon "button" at bounding box center [1158, 352] width 7 height 7
click at [1164, 380] on icon "button" at bounding box center [1160, 383] width 11 height 8
click at [1163, 381] on icon "button" at bounding box center [1160, 382] width 13 height 13
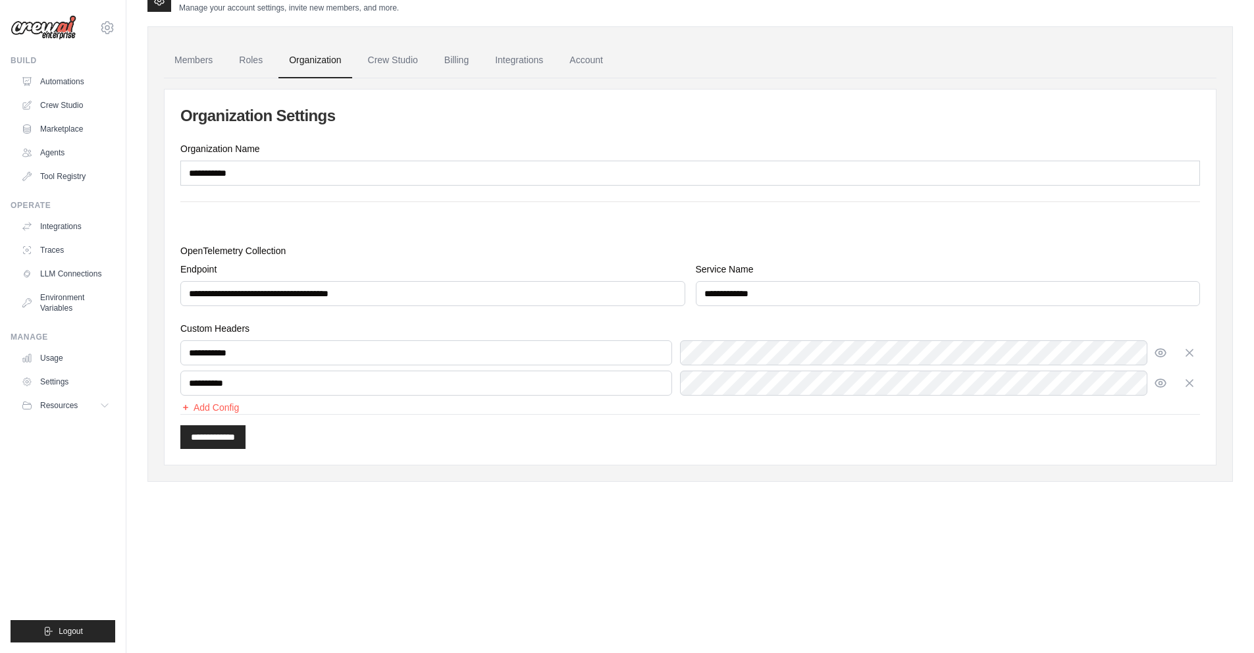
click at [923, 494] on div "**********" at bounding box center [690, 245] width 1086 height 516
click at [220, 436] on input "**********" at bounding box center [212, 437] width 65 height 24
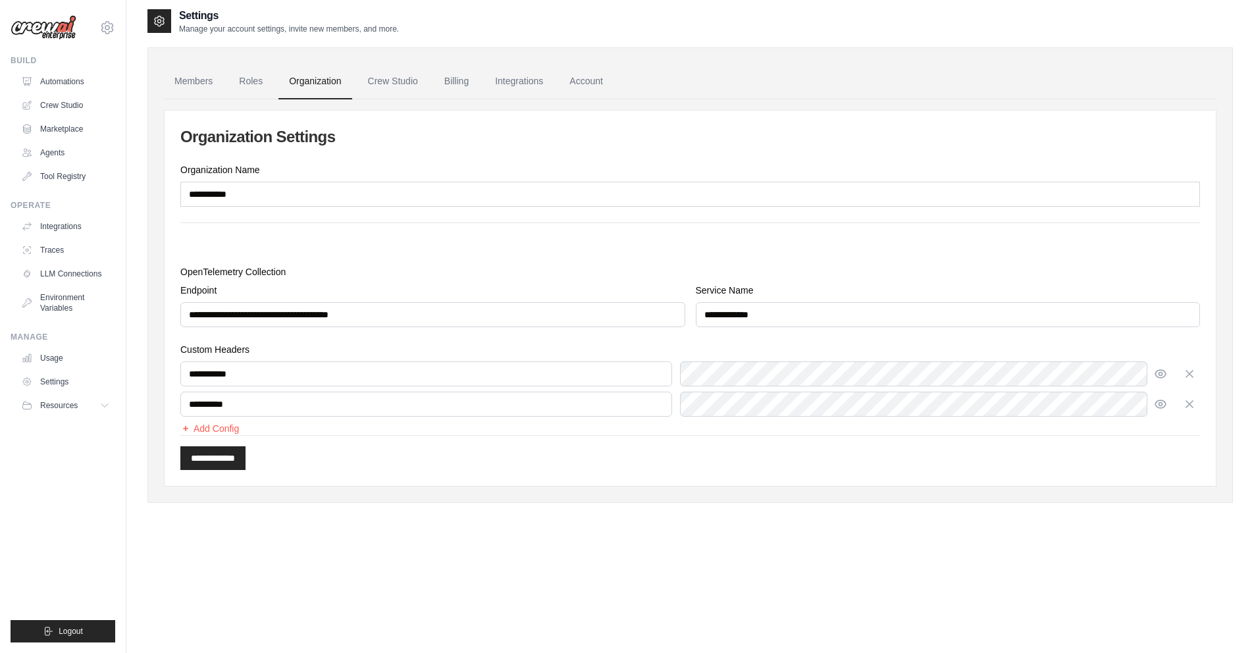
scroll to position [71, 0]
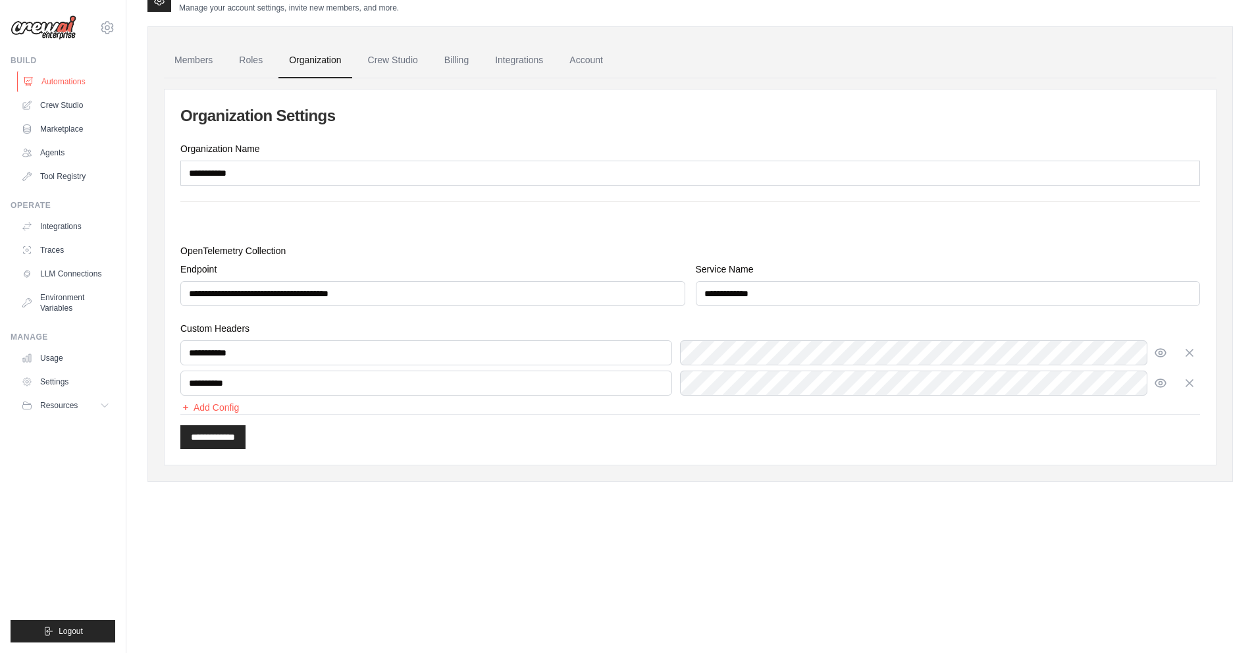
click at [59, 82] on link "Automations" at bounding box center [66, 81] width 99 height 21
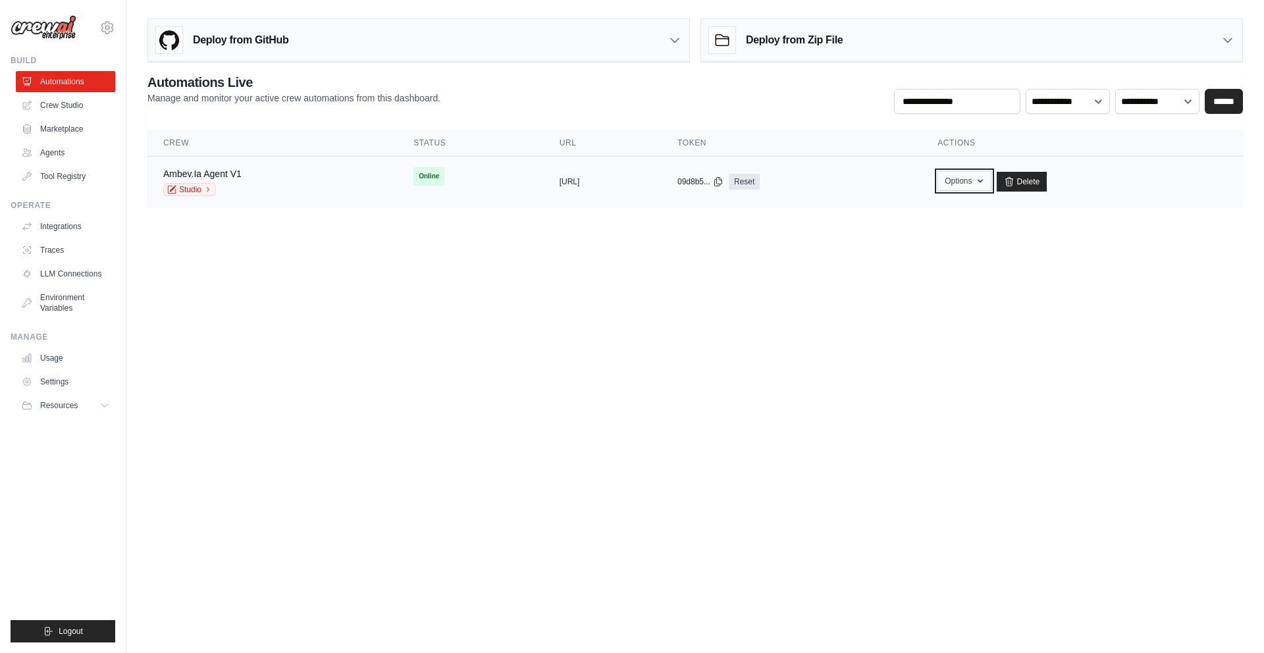
click at [986, 176] on icon "button" at bounding box center [980, 181] width 11 height 11
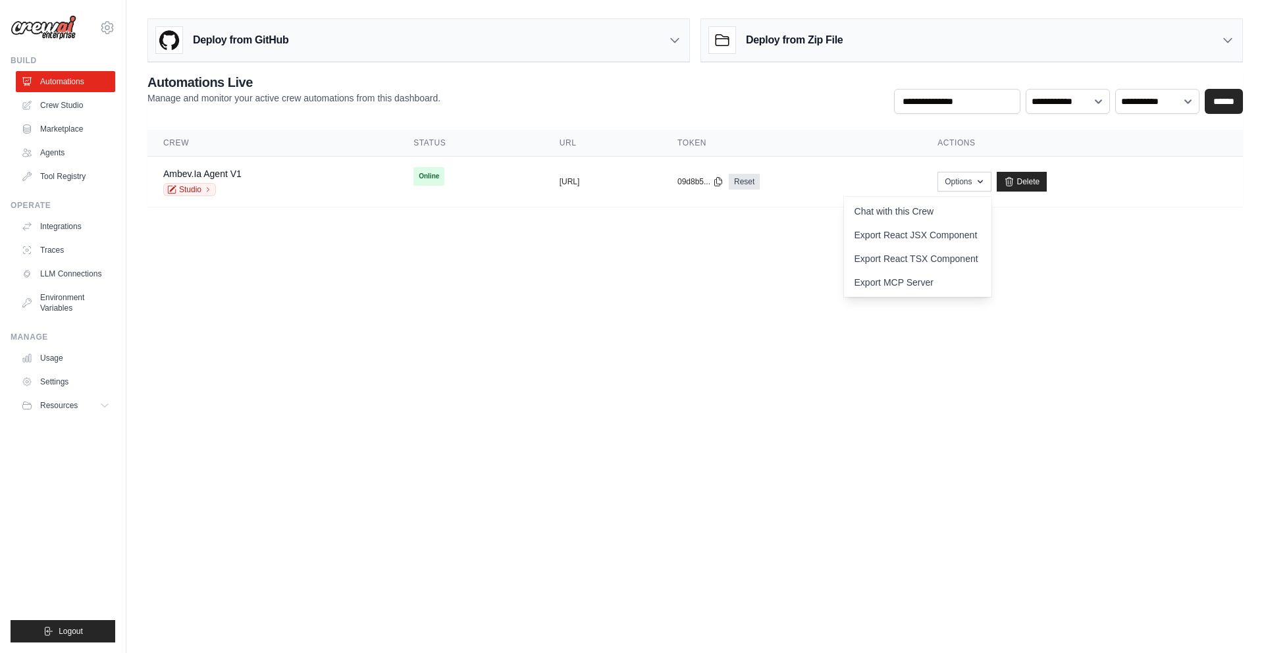
click at [526, 214] on main "Deploy from GitHub Deploy your project directly from GitHub. Select a repositor…" at bounding box center [695, 118] width 1138 height 236
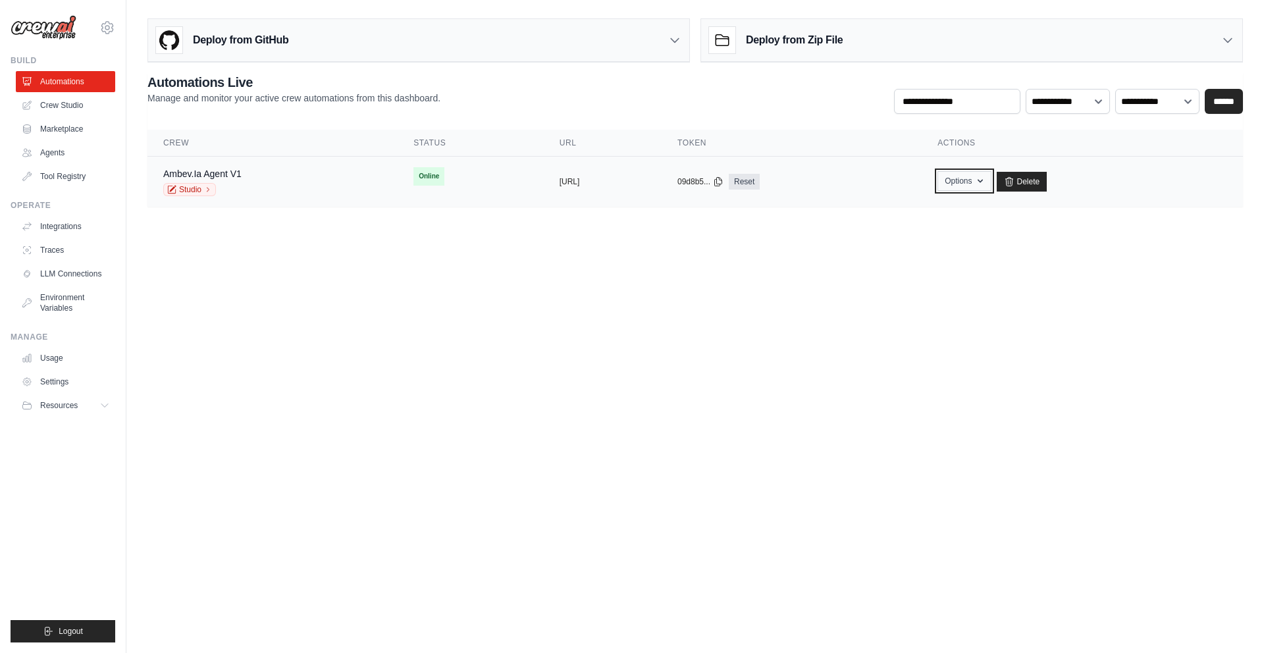
click at [986, 182] on icon "button" at bounding box center [980, 181] width 11 height 11
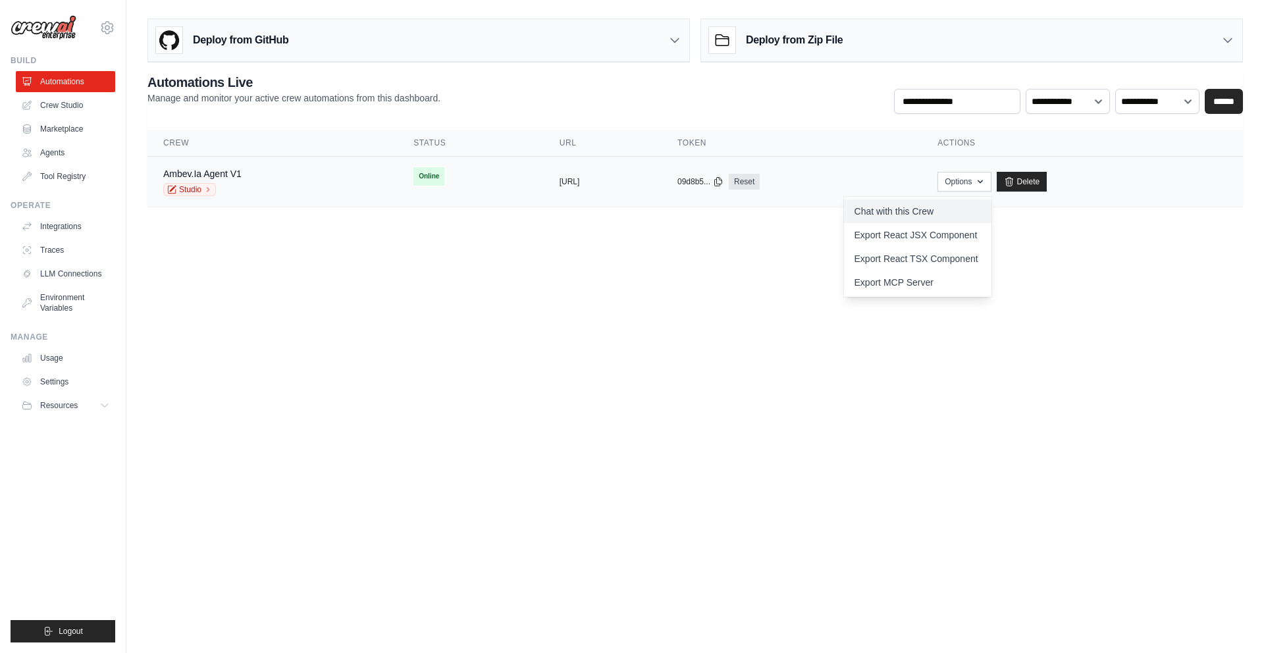
click at [991, 199] on link "Chat with this Crew" at bounding box center [917, 211] width 147 height 24
click at [493, 299] on body "ellyson.cesar@ambevtech.com.br Ambev - SAZ ✓ ABI - GenAI Bootcamp Settings Buil…" at bounding box center [632, 326] width 1264 height 653
click at [261, 182] on div "Ambev.Ia Agent V1 Studio" at bounding box center [272, 181] width 219 height 29
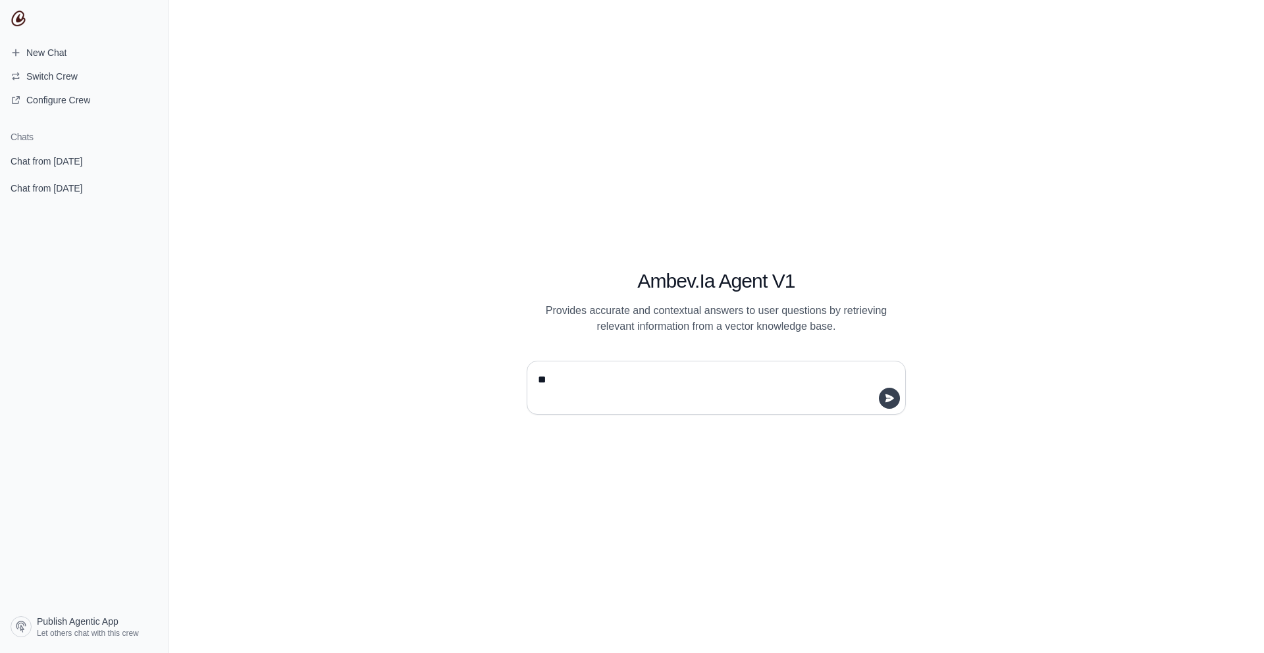
type textarea "**"
click at [885, 399] on icon "submit" at bounding box center [889, 398] width 11 height 11
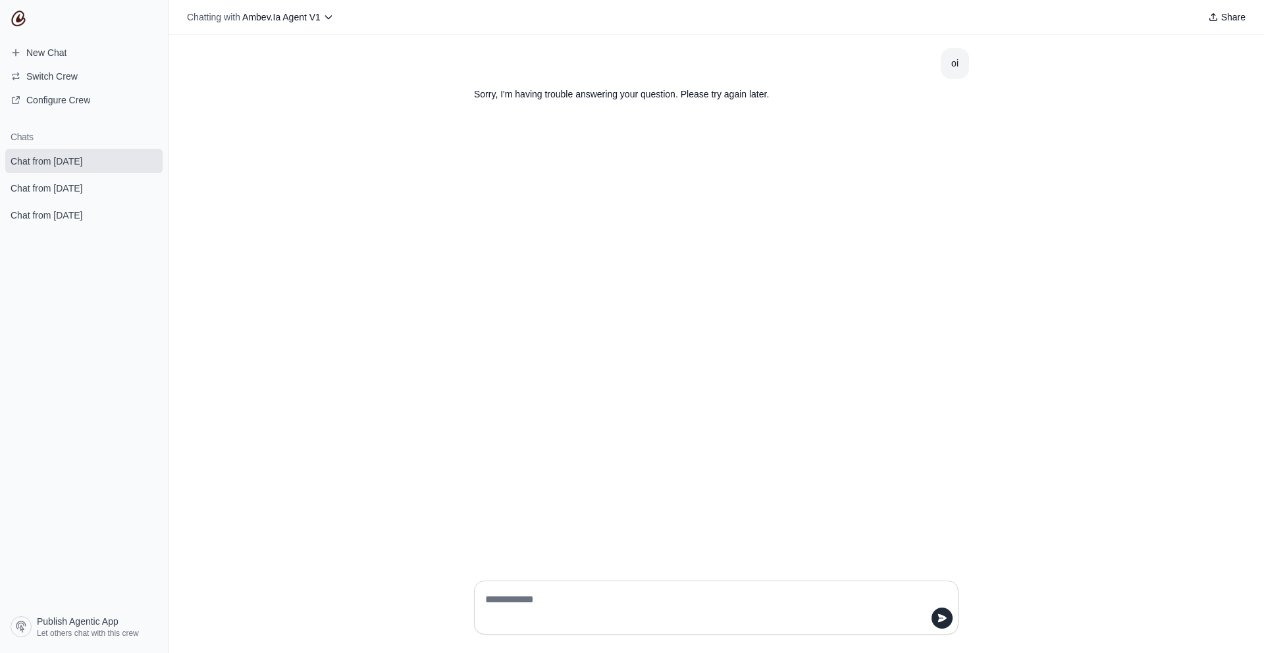
click at [645, 585] on div at bounding box center [716, 608] width 485 height 54
click at [618, 606] on textarea at bounding box center [713, 607] width 460 height 37
type textarea "**"
click at [713, 596] on textarea at bounding box center [713, 607] width 460 height 37
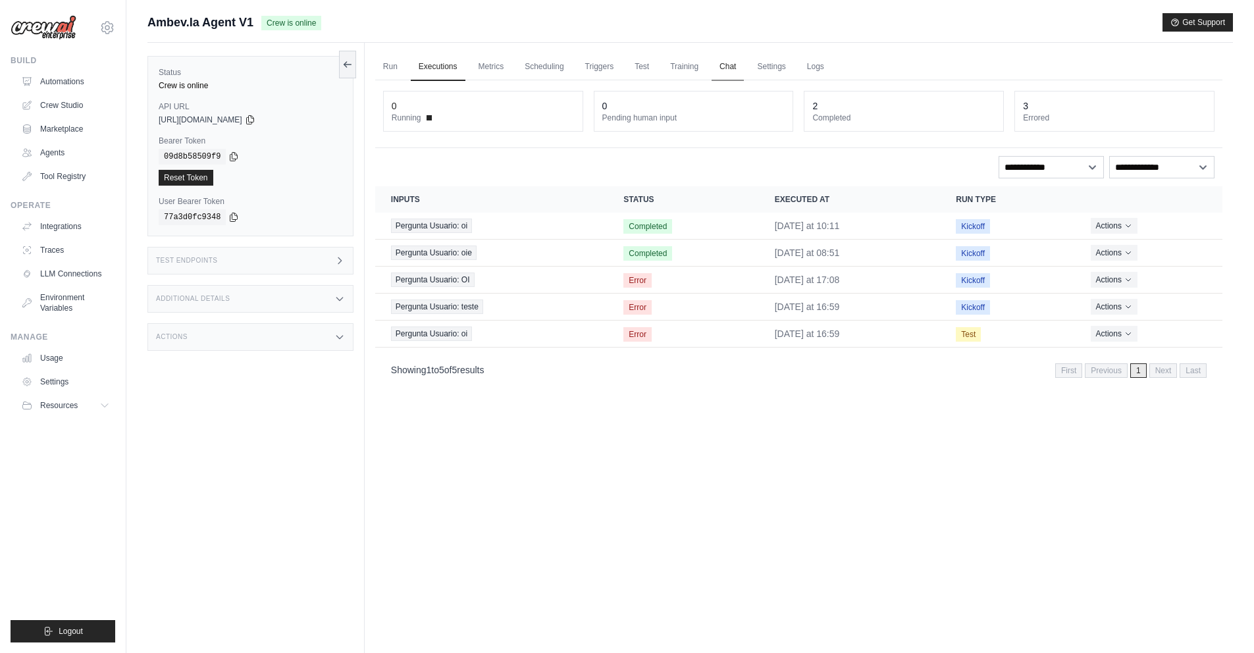
click at [723, 63] on link "Chat" at bounding box center [728, 67] width 32 height 28
click at [645, 68] on link "Test" at bounding box center [642, 67] width 30 height 28
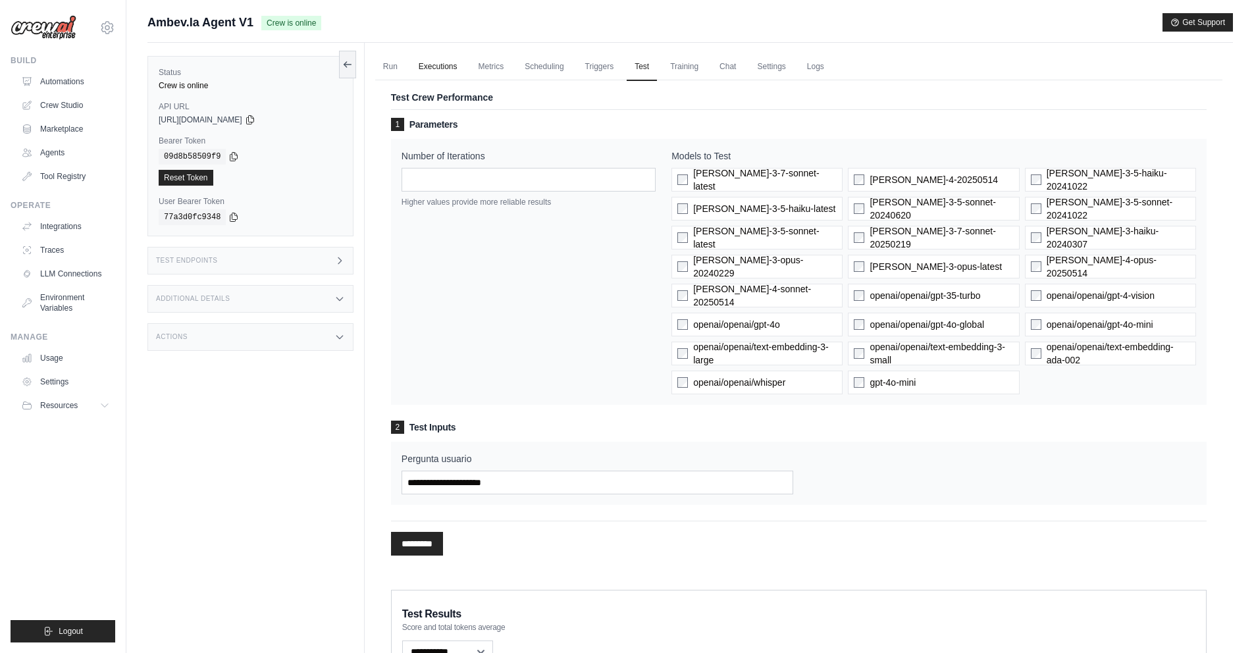
click at [449, 68] on link "Executions" at bounding box center [438, 67] width 55 height 28
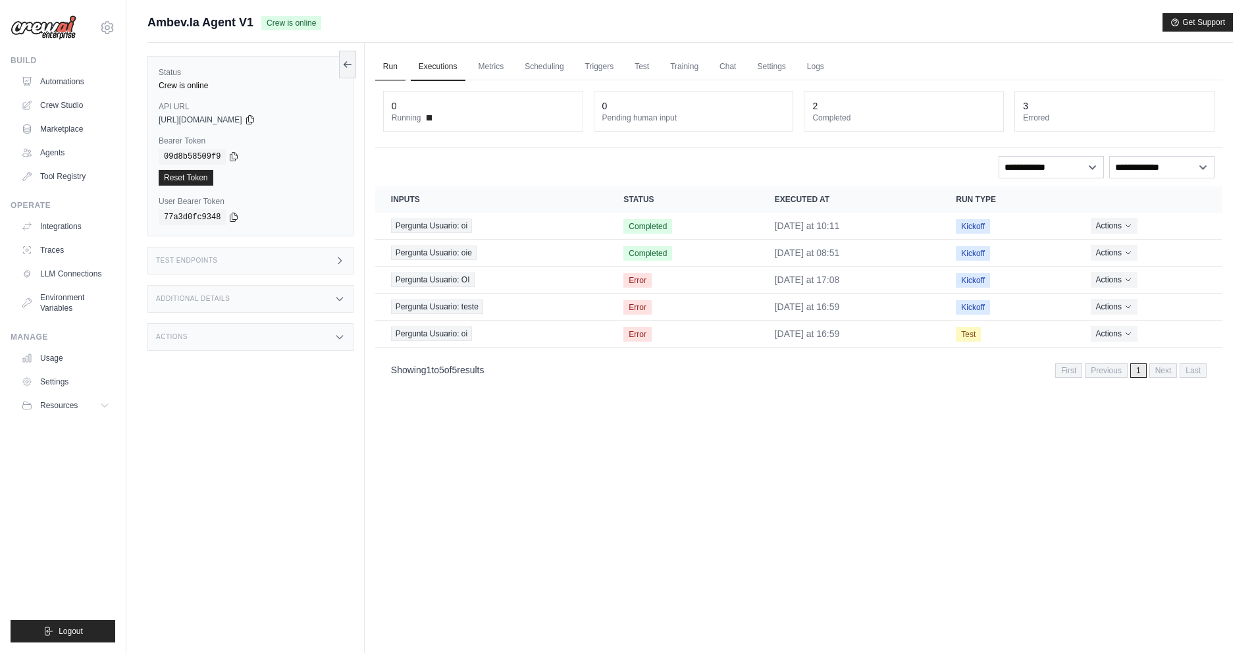
click at [392, 70] on link "Run" at bounding box center [390, 67] width 30 height 28
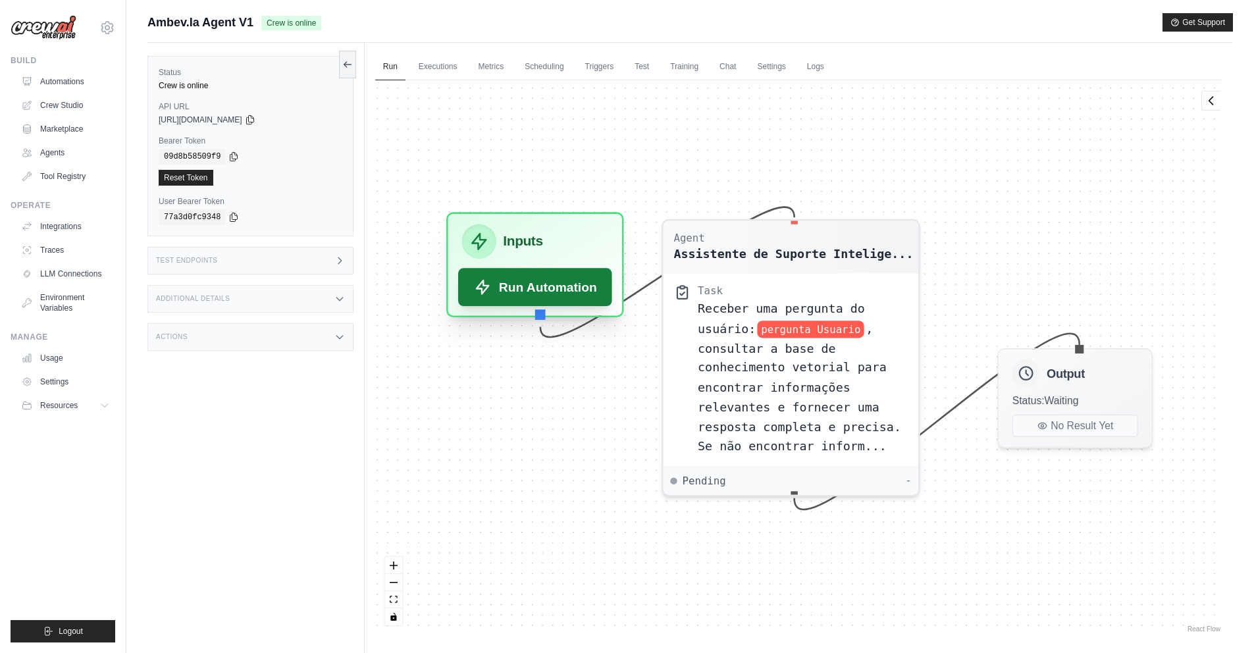
click at [533, 305] on button "Run Automation" at bounding box center [535, 287] width 154 height 38
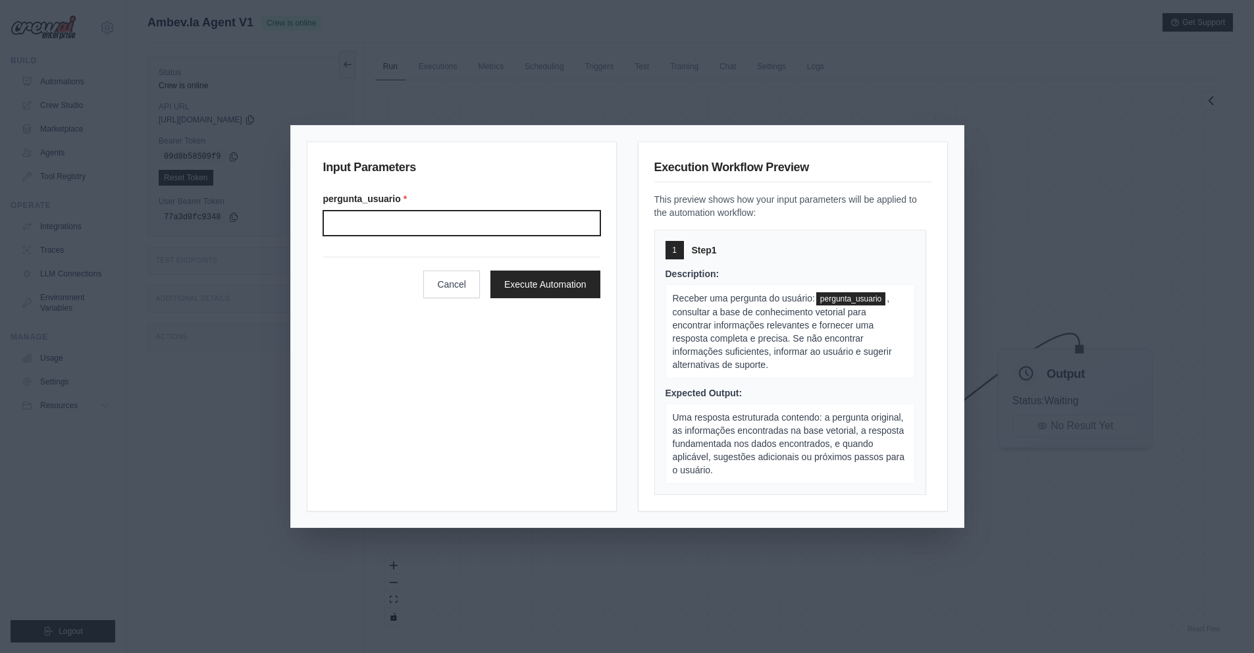
click at [476, 218] on input "Pergunta usuario" at bounding box center [461, 223] width 277 height 25
type input "****"
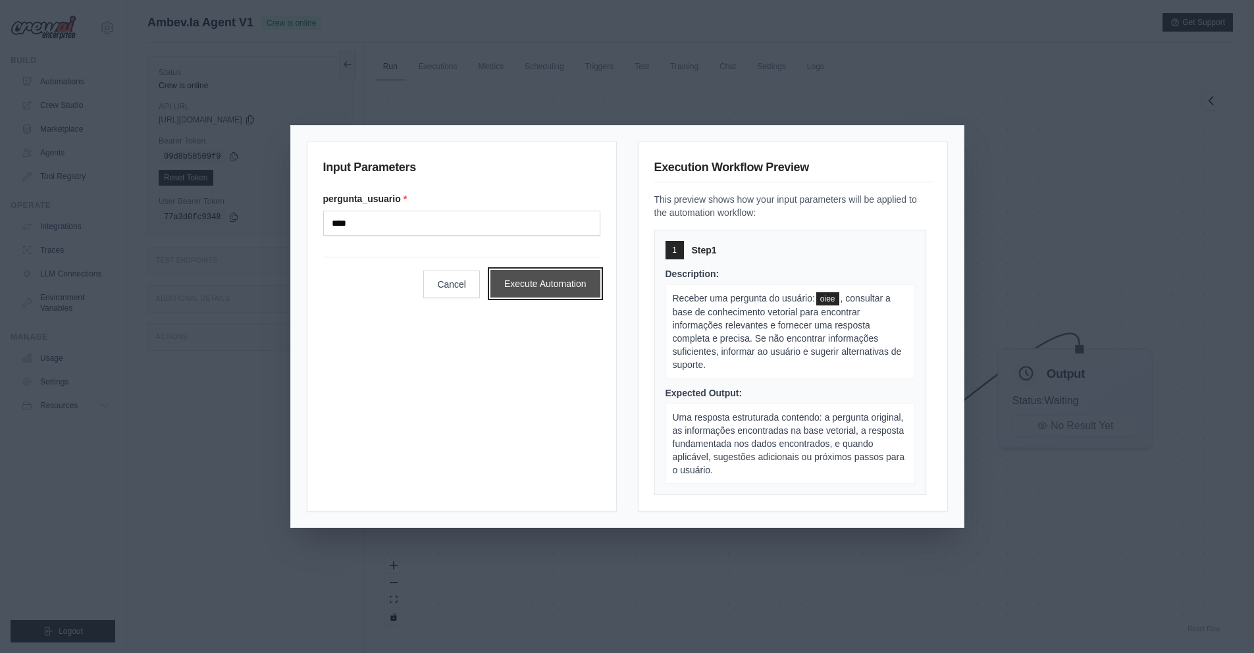
click at [569, 284] on button "Execute Automation" at bounding box center [545, 284] width 110 height 28
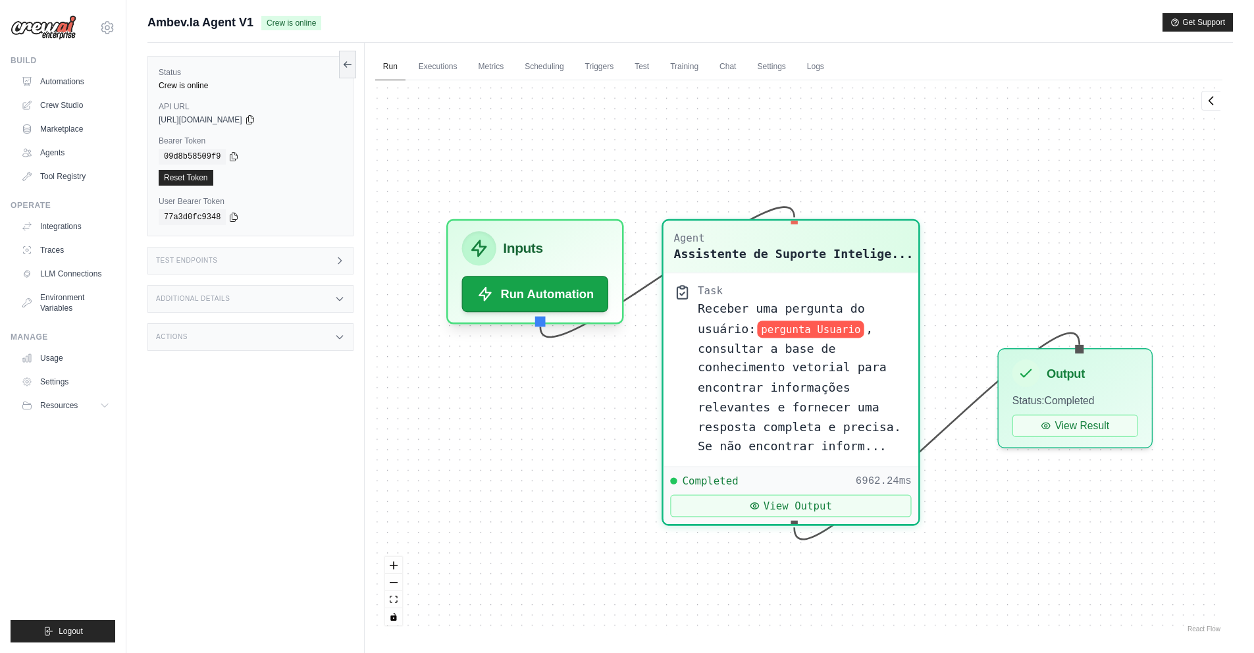
scroll to position [1004, 0]
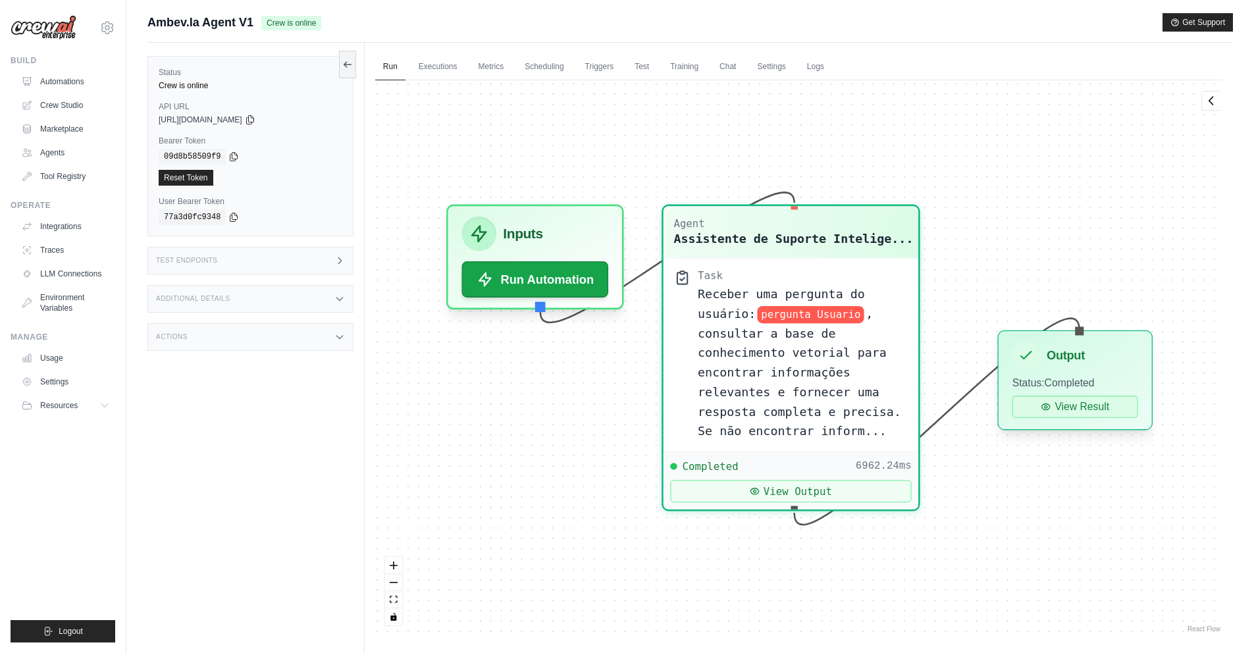
click at [1083, 406] on button "View Result" at bounding box center [1076, 407] width 126 height 22
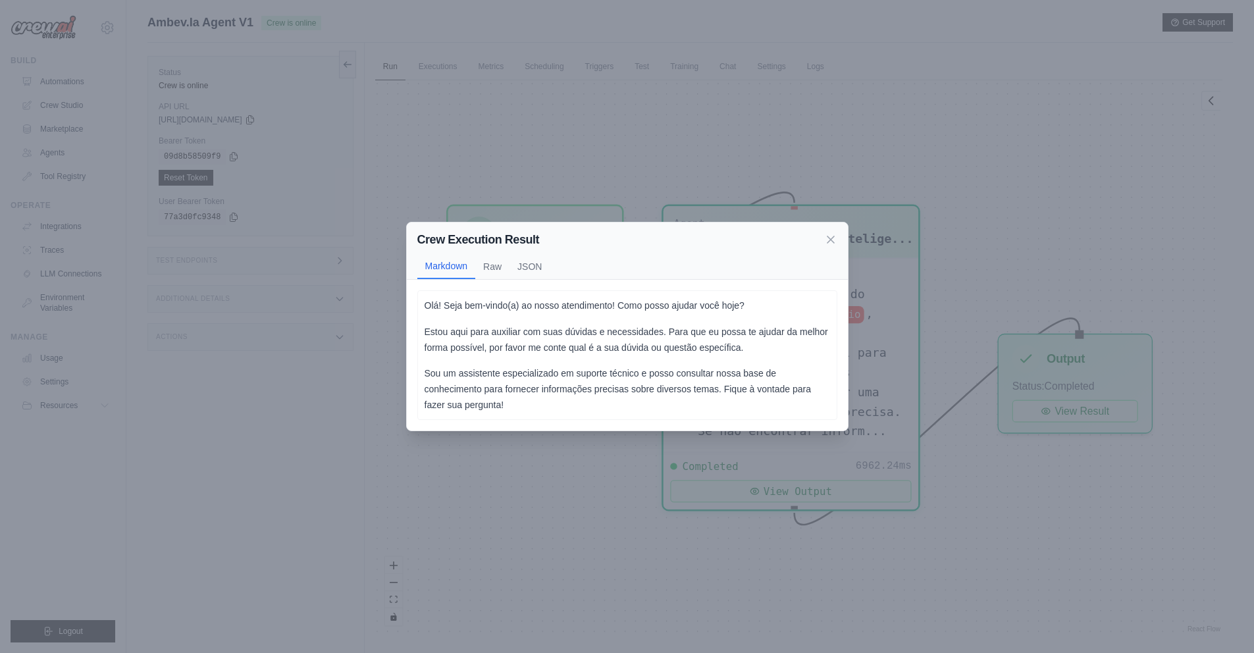
scroll to position [56, 0]
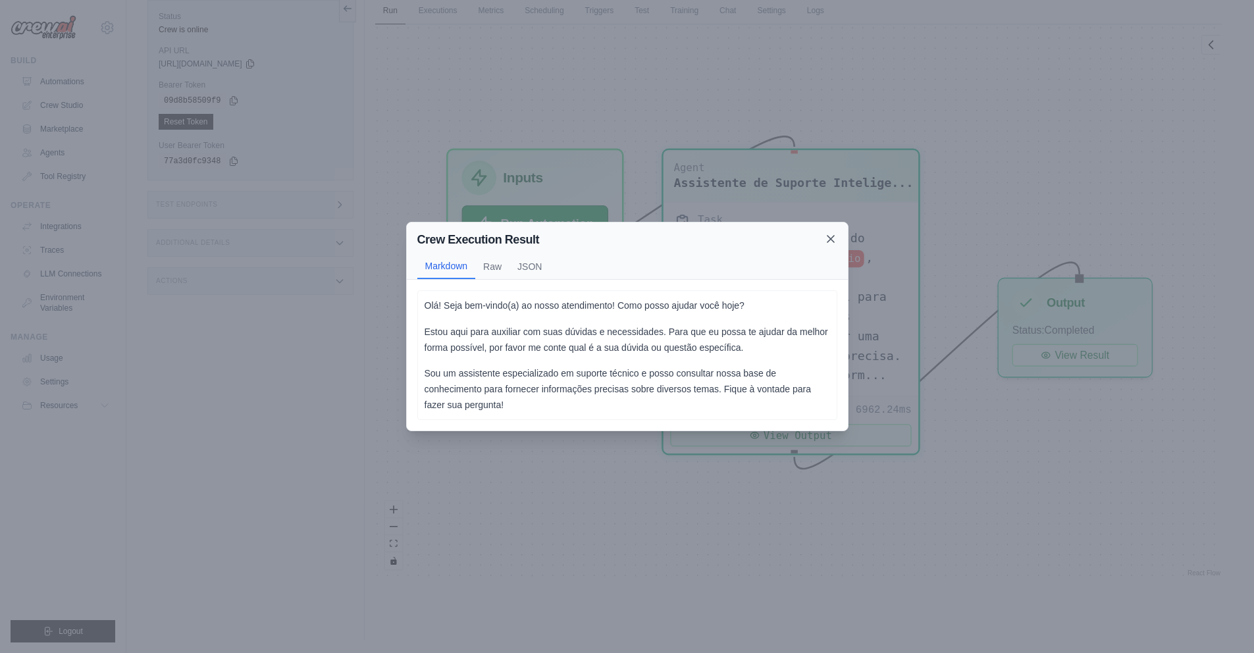
click at [830, 232] on icon at bounding box center [830, 238] width 13 height 13
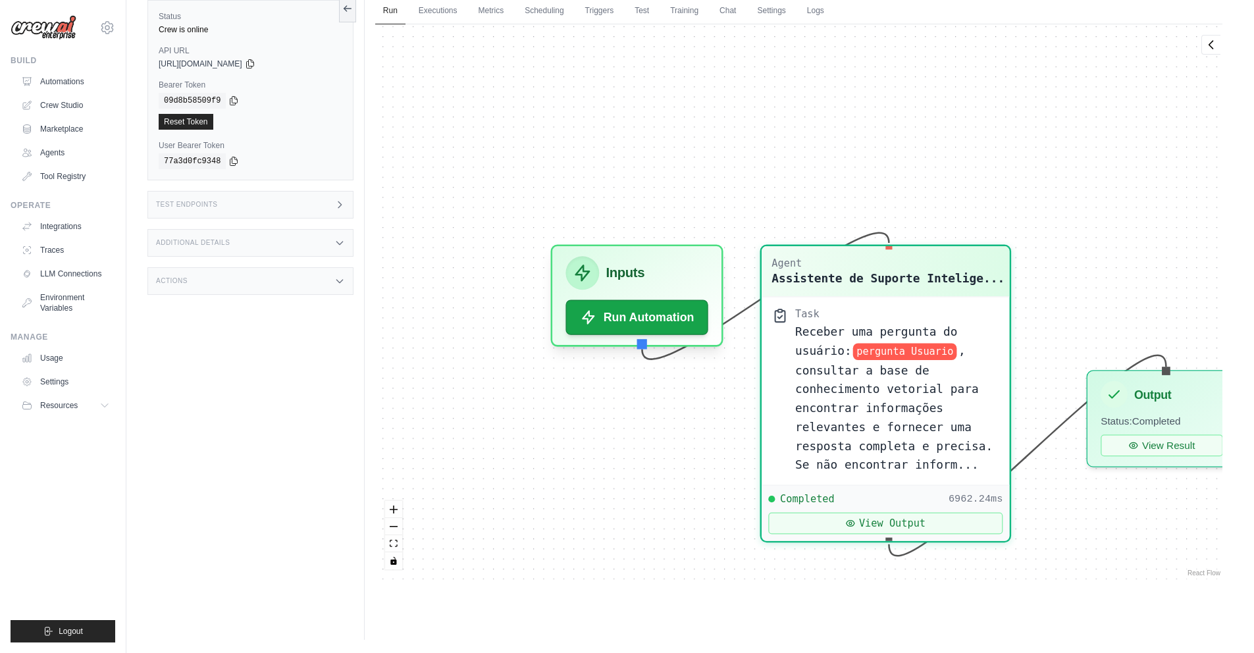
drag, startPoint x: 474, startPoint y: 354, endPoint x: 655, endPoint y: 483, distance: 222.3
click at [655, 483] on div "Agent Assistente de Suporte Intelige... Task Receber uma pergunta do usuário: p…" at bounding box center [798, 301] width 847 height 555
click at [383, 6] on link "Run" at bounding box center [390, 11] width 30 height 28
click at [449, 10] on link "Executions" at bounding box center [438, 11] width 55 height 28
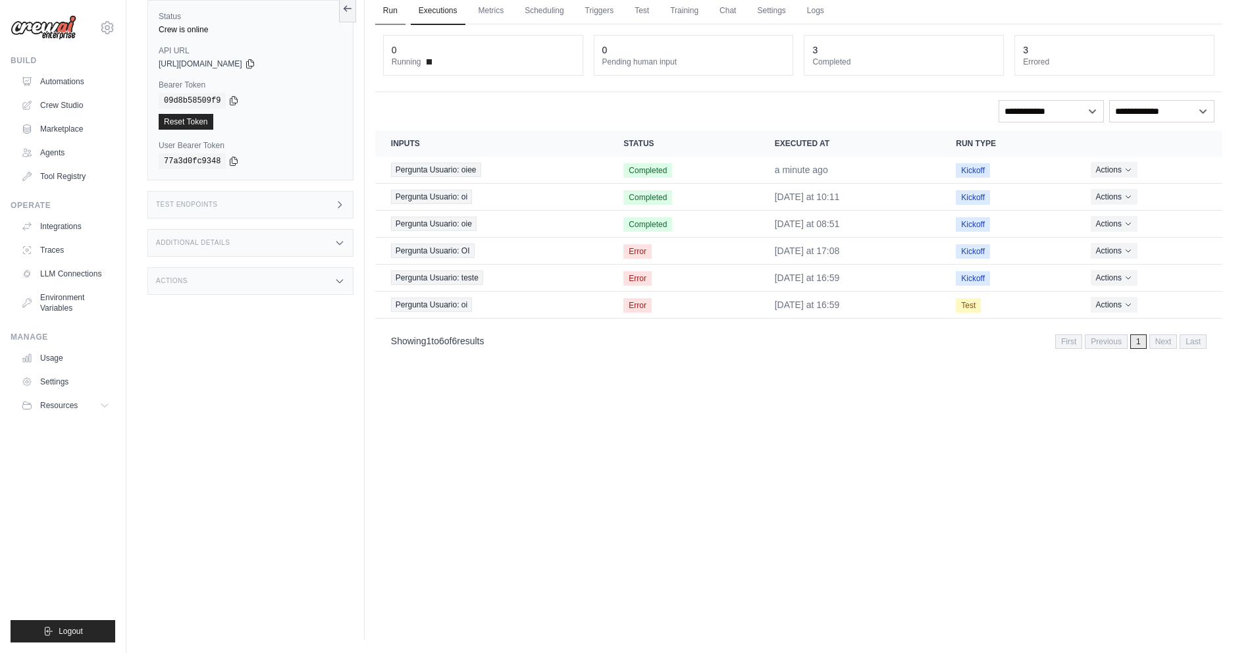
click at [390, 11] on link "Run" at bounding box center [390, 11] width 30 height 28
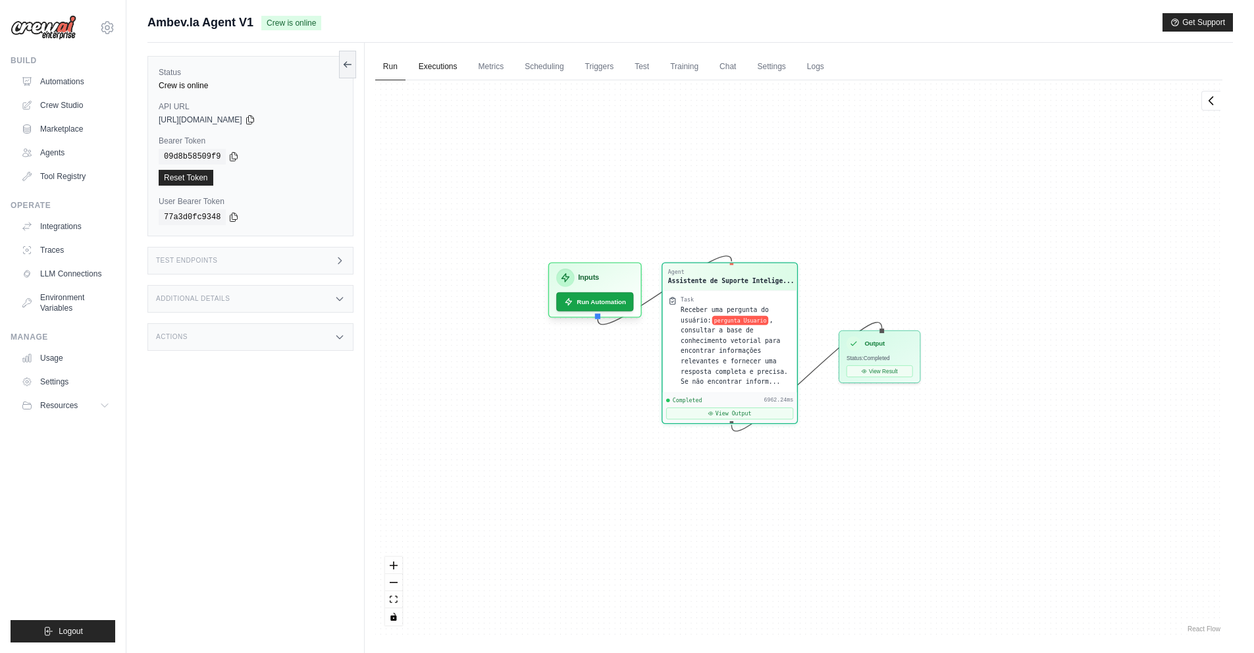
click at [433, 68] on link "Executions" at bounding box center [438, 67] width 55 height 28
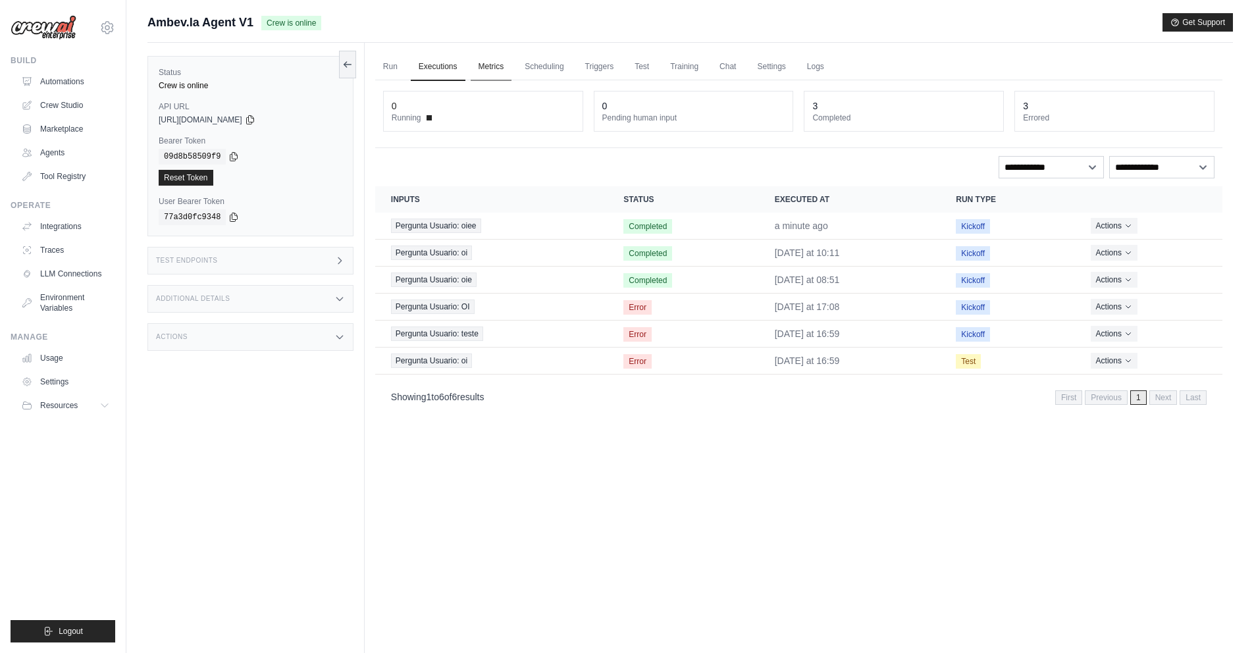
click at [471, 57] on link "Metrics" at bounding box center [491, 67] width 41 height 28
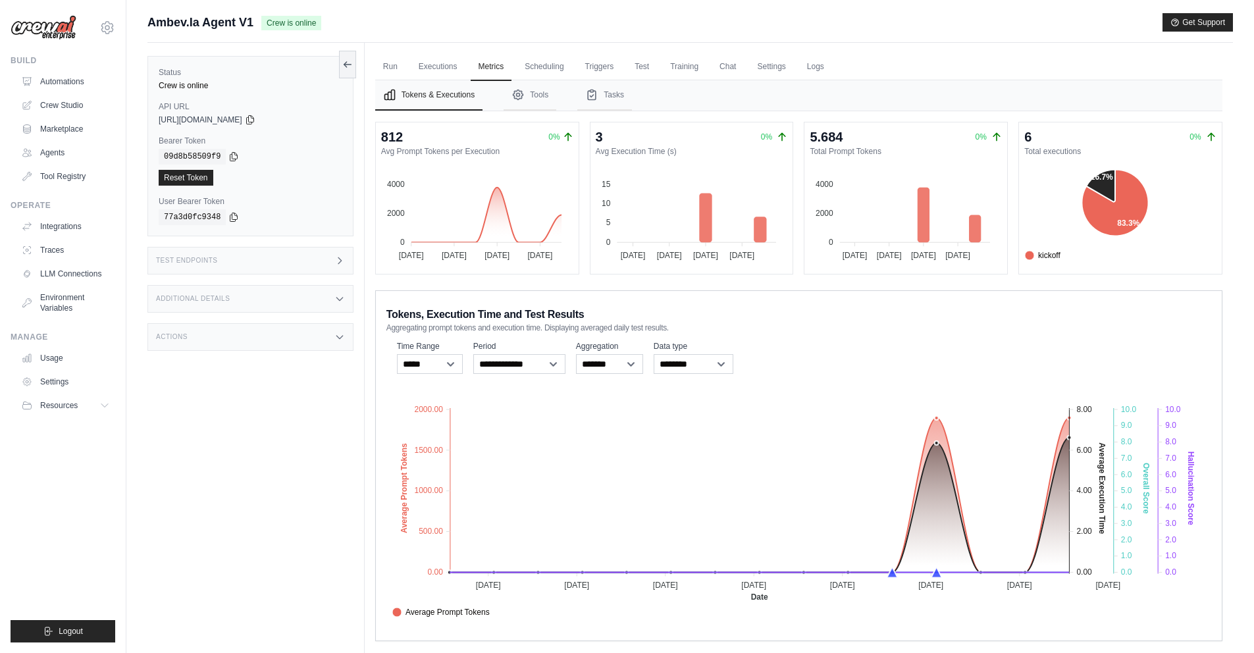
drag, startPoint x: 147, startPoint y: 22, endPoint x: 236, endPoint y: 20, distance: 88.9
click at [236, 20] on span "Ambev.Ia Agent V1" at bounding box center [200, 22] width 106 height 18
copy span "Ambev.Ia Agent"
click at [50, 361] on link "Usage" at bounding box center [66, 358] width 99 height 21
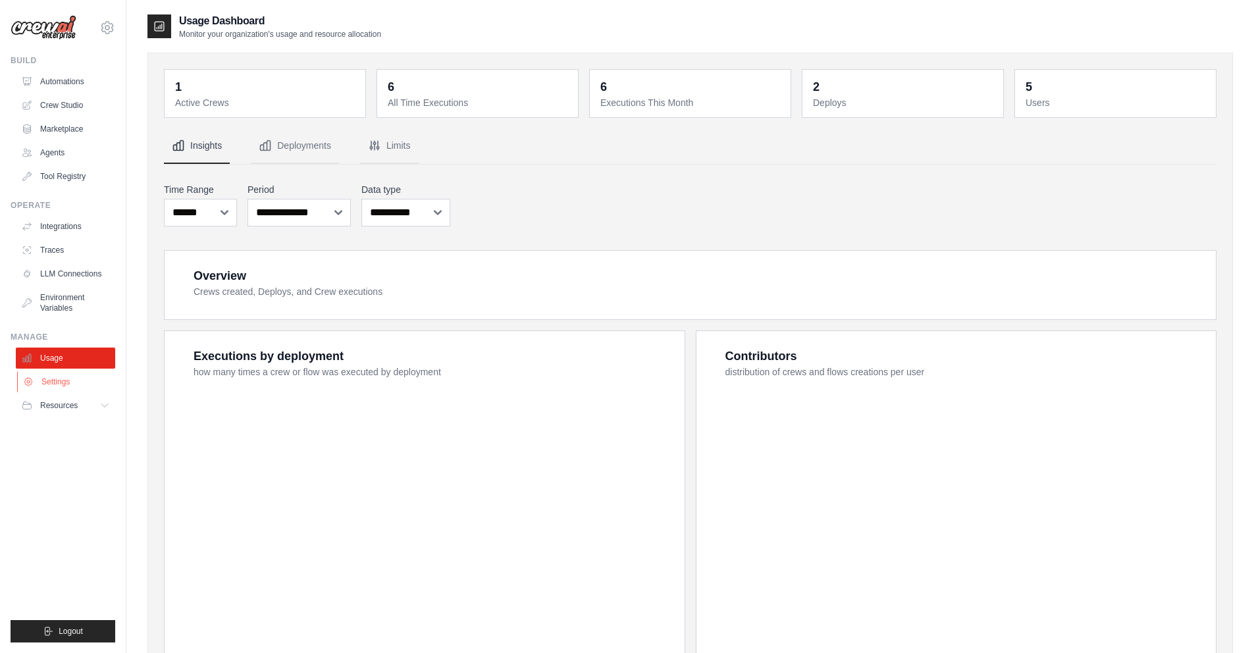
click at [54, 384] on link "Settings" at bounding box center [66, 381] width 99 height 21
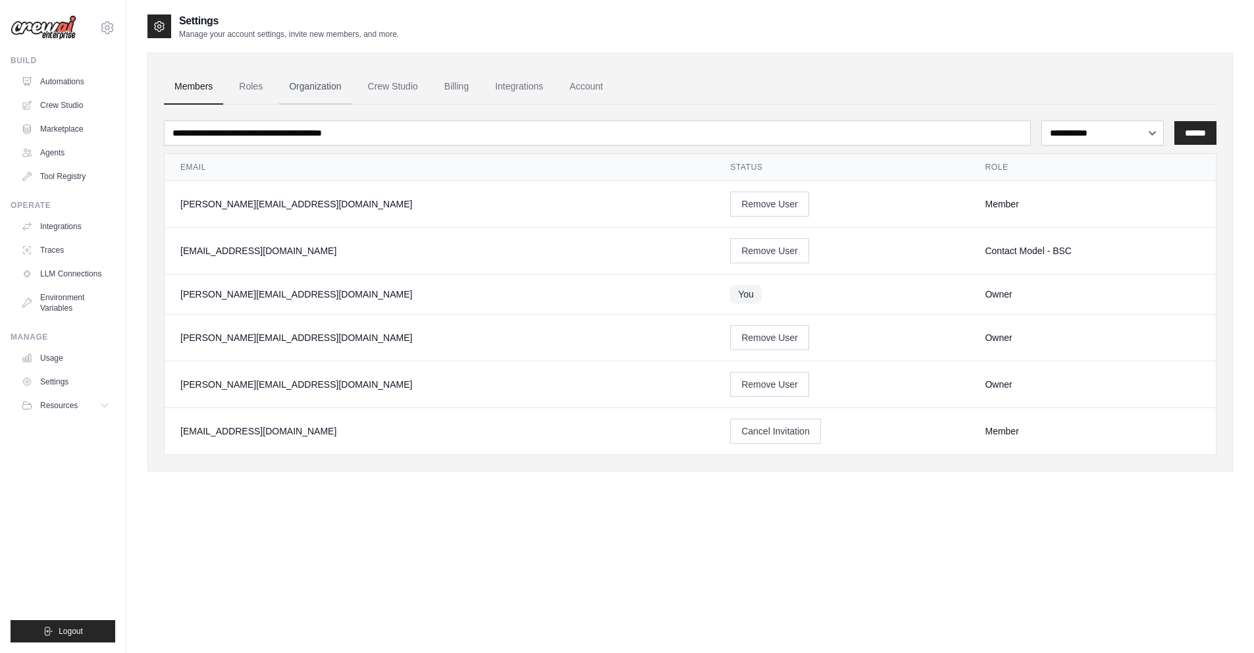
click at [300, 83] on link "Organization" at bounding box center [314, 87] width 73 height 36
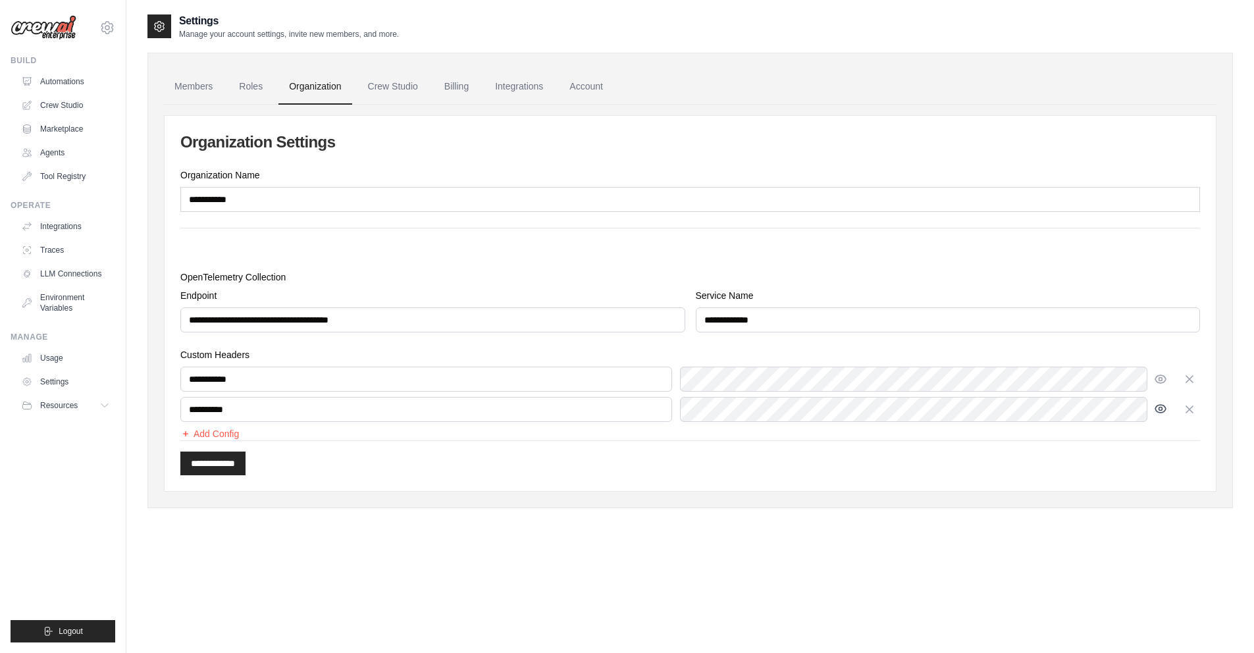
click at [1161, 408] on icon "button" at bounding box center [1160, 409] width 3 height 3
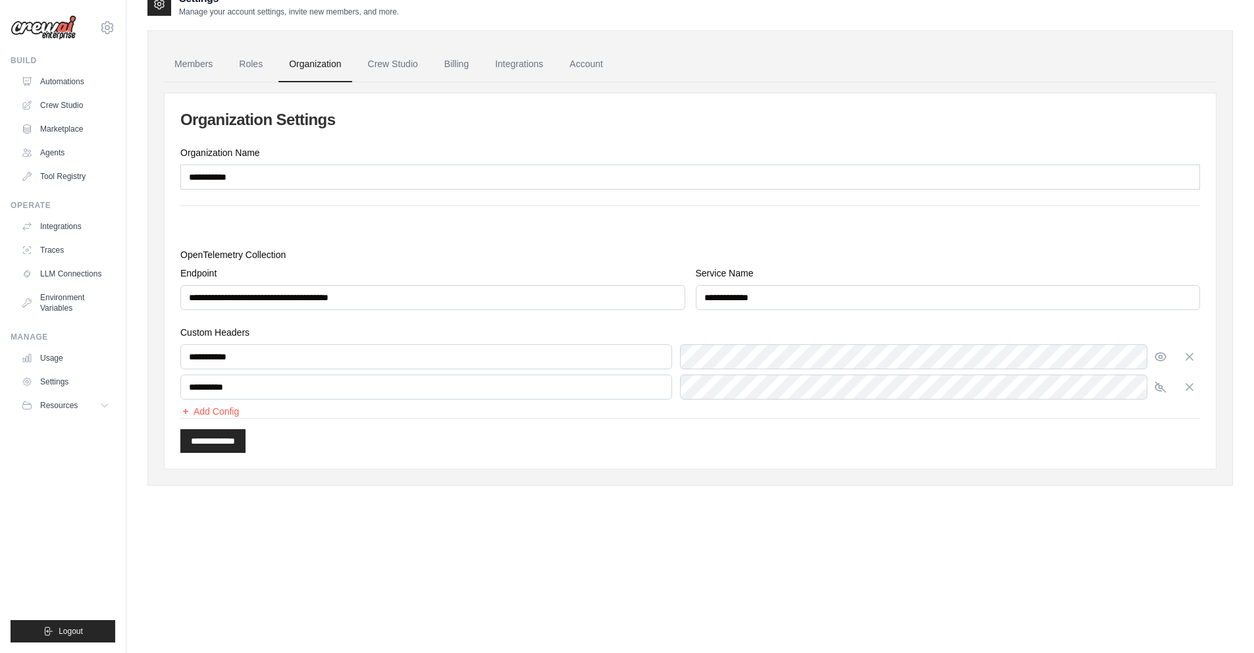
scroll to position [26, 0]
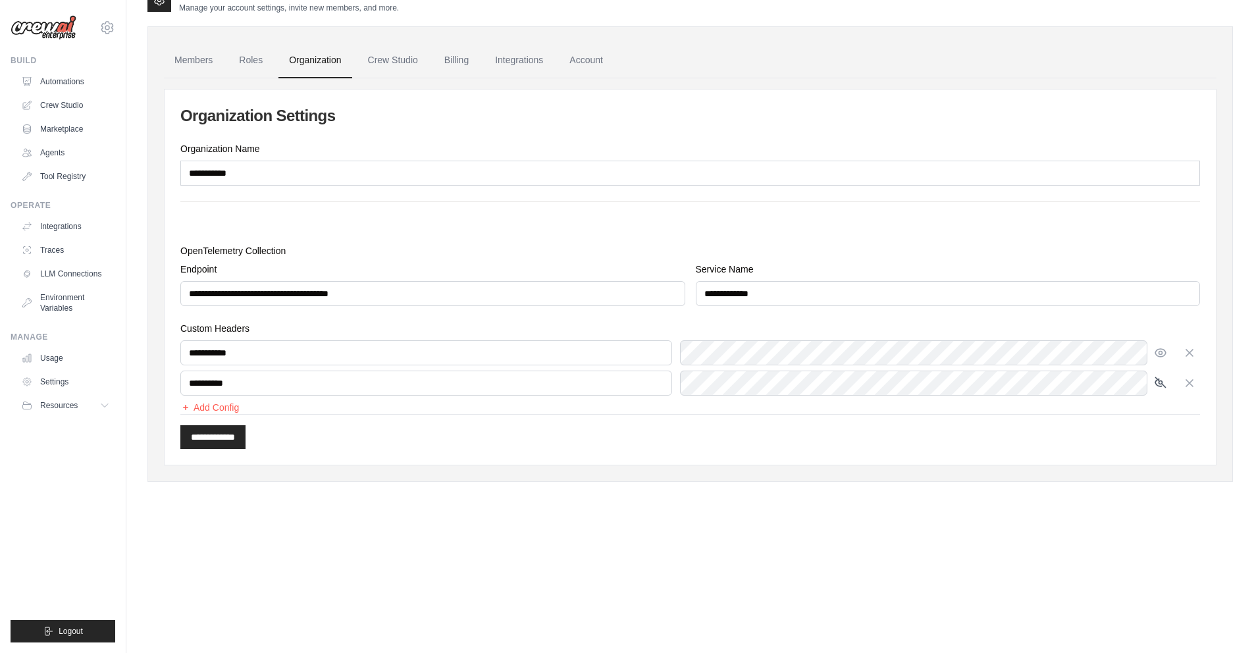
click at [1161, 381] on icon "button" at bounding box center [1158, 382] width 7 height 7
click at [1164, 348] on icon "button" at bounding box center [1160, 352] width 13 height 13
drag, startPoint x: 179, startPoint y: 251, endPoint x: 289, endPoint y: 248, distance: 110.0
click at [289, 248] on div "**********" at bounding box center [690, 277] width 1051 height 375
copy label "OpenTelemetry Collection"
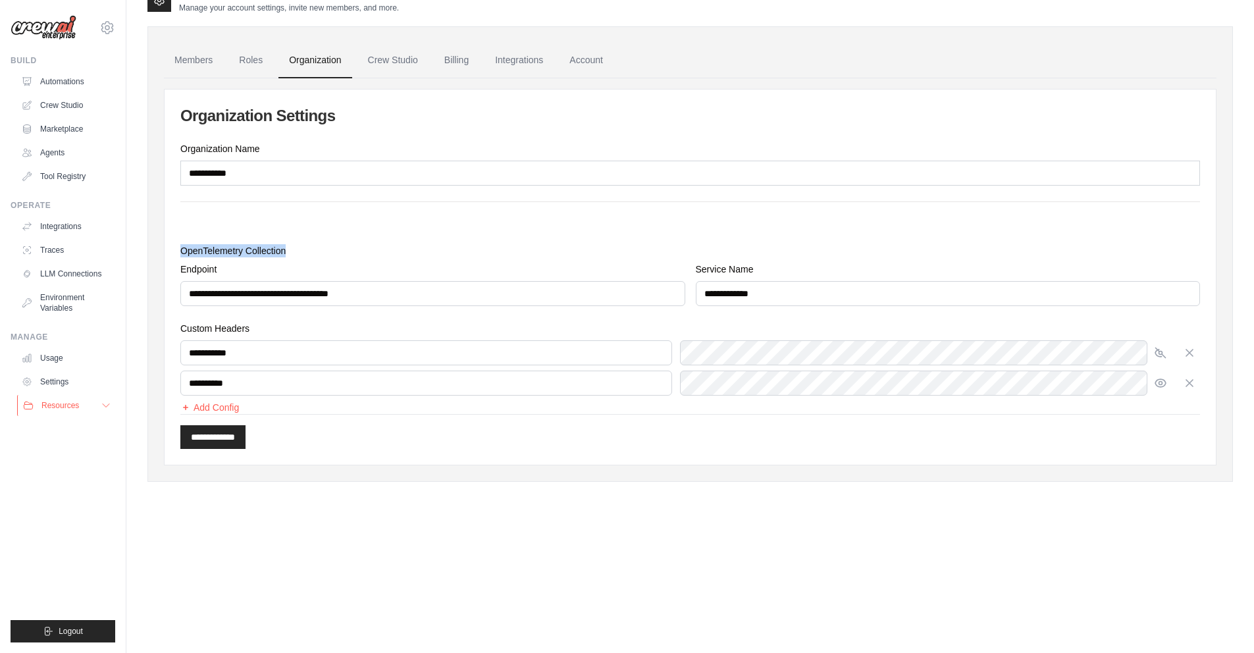
click at [65, 403] on span "Resources" at bounding box center [60, 405] width 38 height 11
click at [406, 494] on div "**********" at bounding box center [690, 245] width 1086 height 516
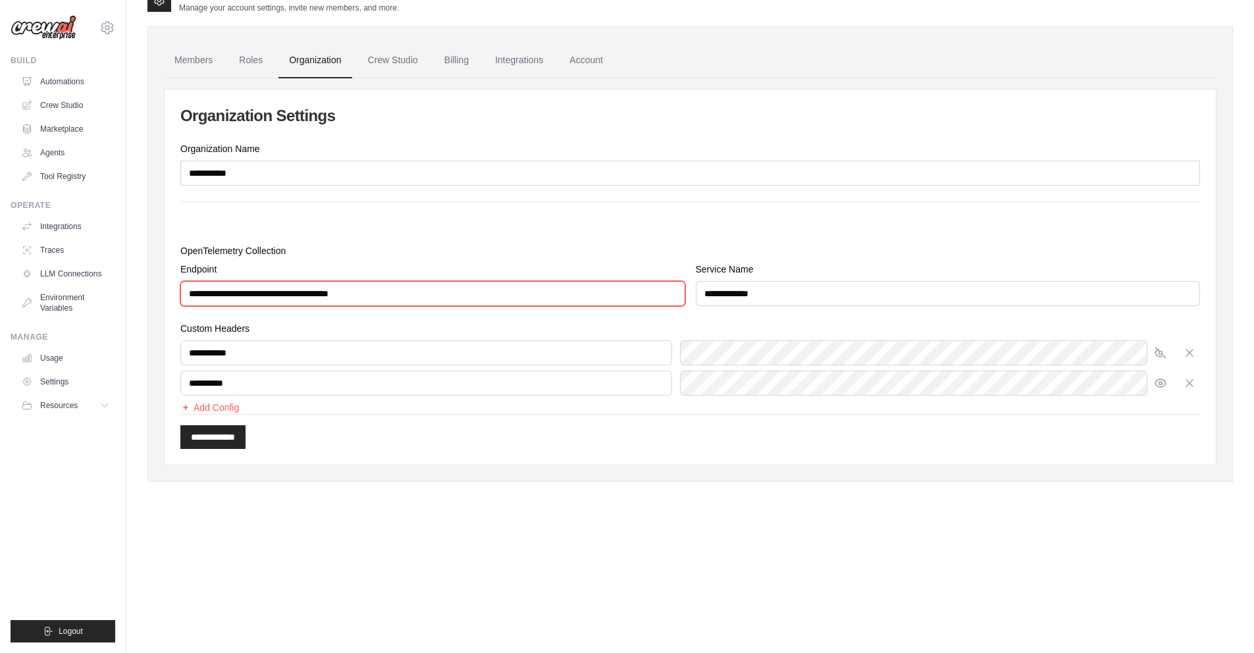
click at [392, 290] on input "**********" at bounding box center [432, 293] width 505 height 25
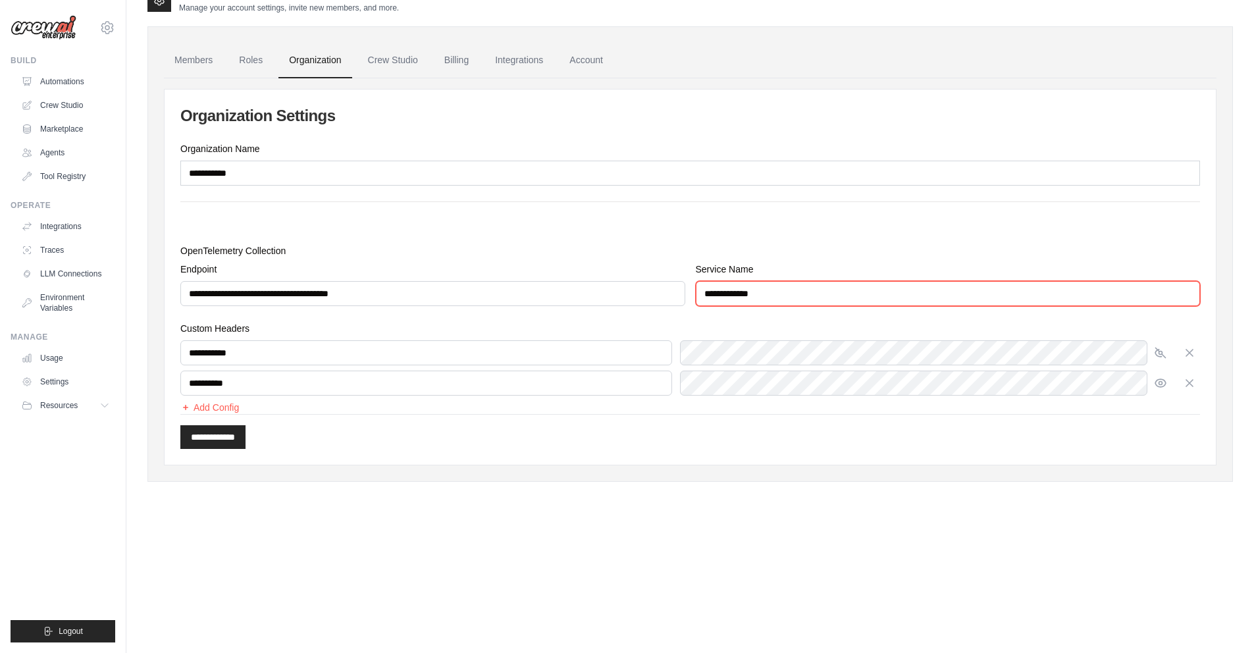
click at [777, 297] on input "**********" at bounding box center [948, 293] width 505 height 25
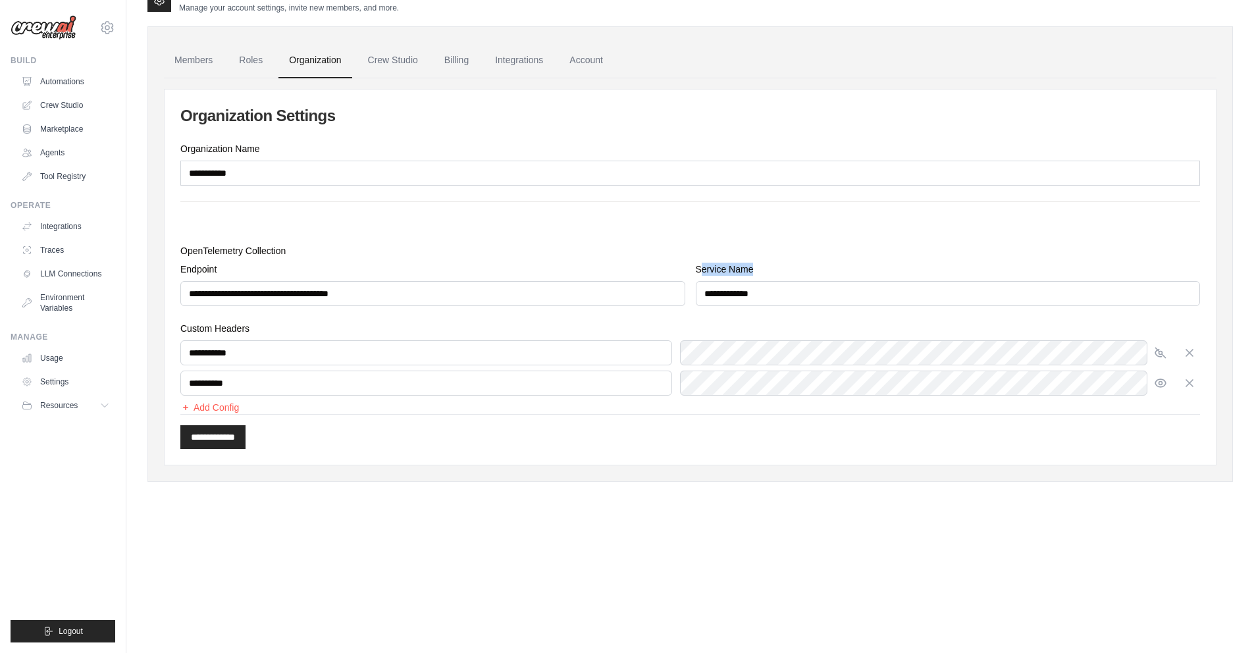
drag, startPoint x: 702, startPoint y: 265, endPoint x: 760, endPoint y: 264, distance: 57.9
click at [760, 264] on label "Service Name" at bounding box center [948, 269] width 505 height 13
click at [423, 207] on div "**********" at bounding box center [690, 277] width 1051 height 375
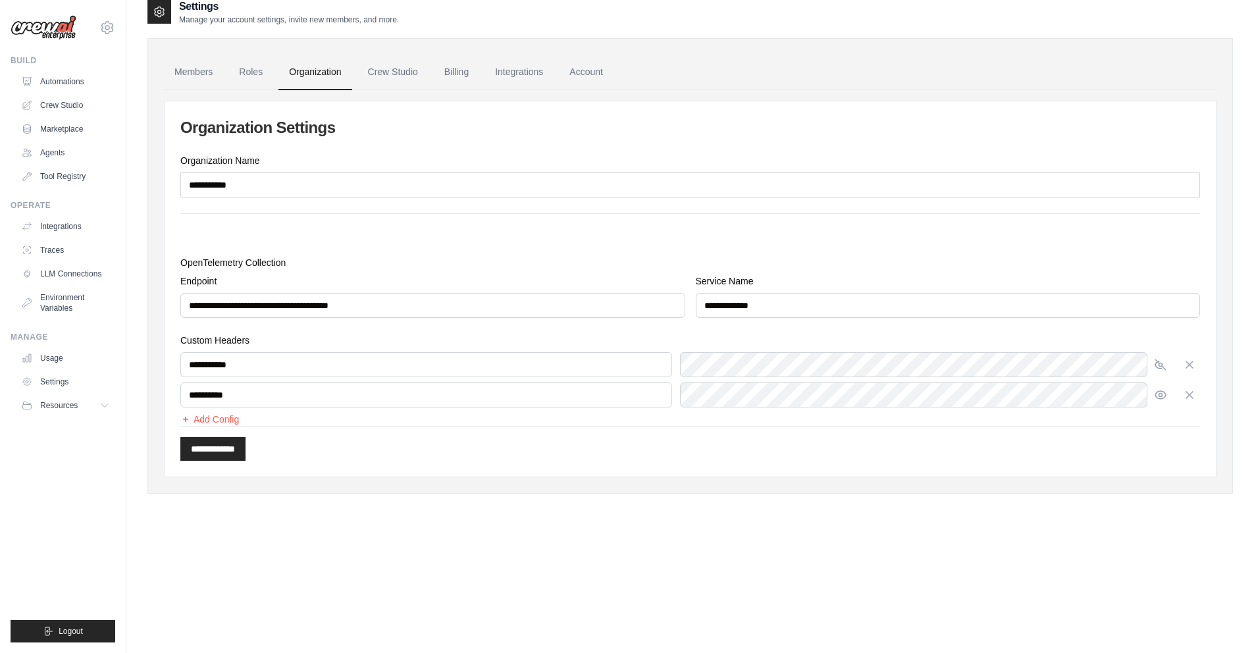
scroll to position [1, 0]
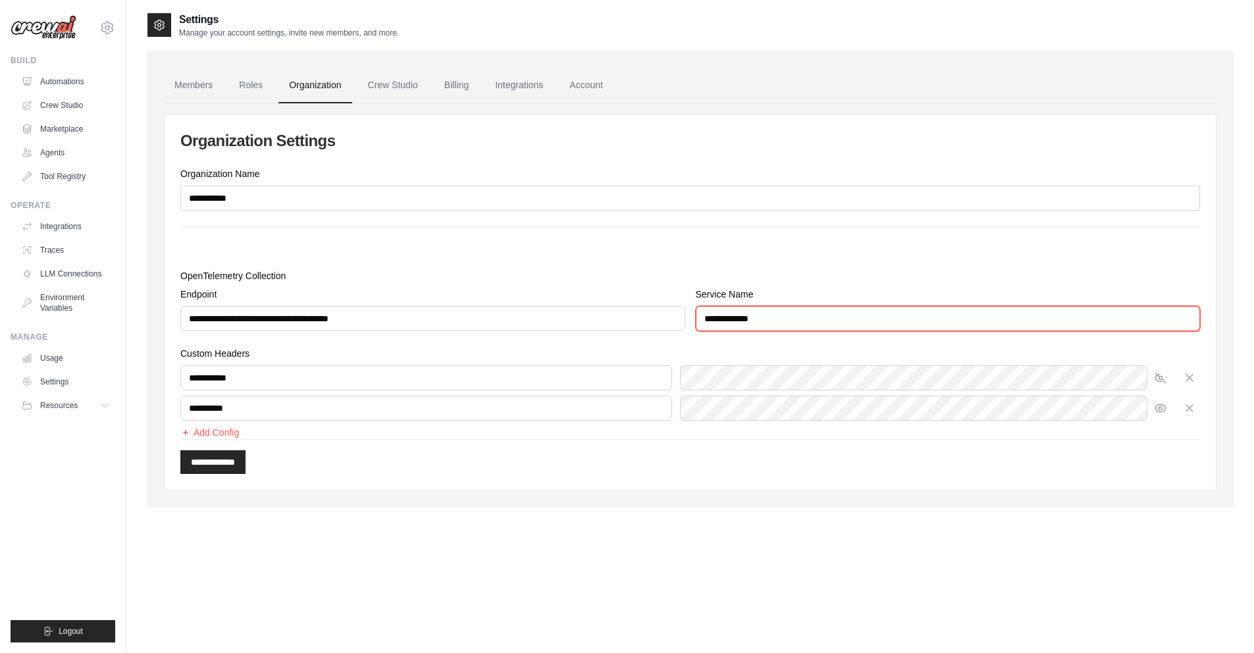
click at [740, 320] on input "**********" at bounding box center [948, 318] width 505 height 25
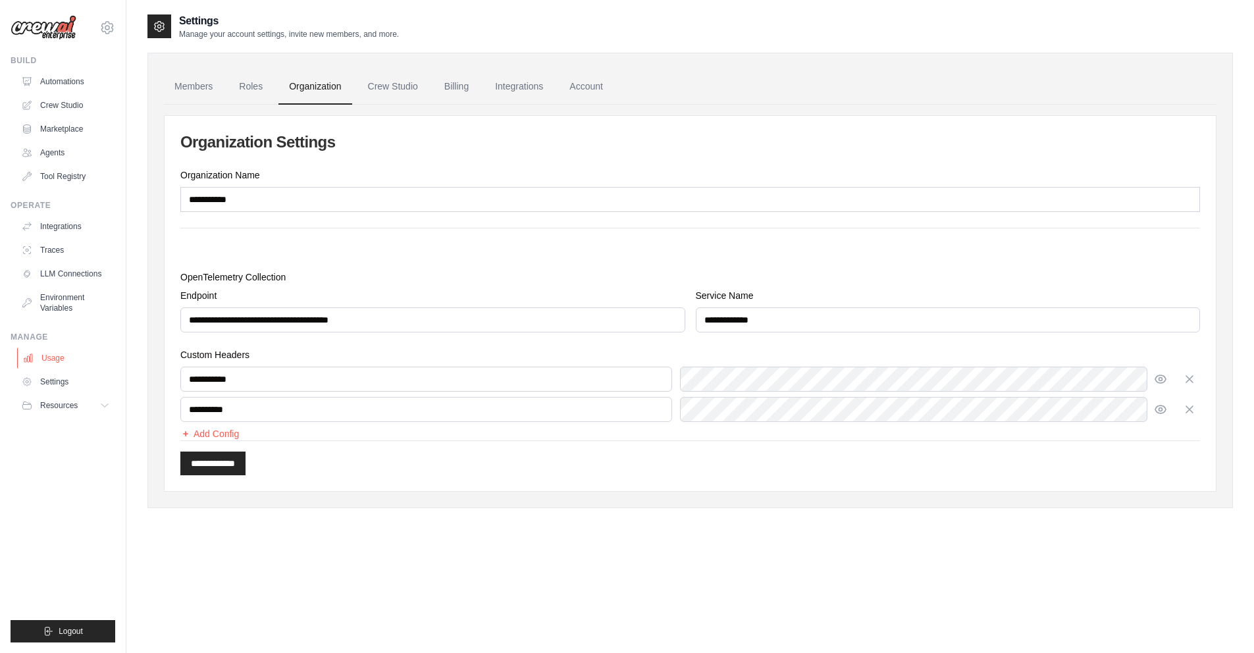
click at [61, 357] on link "Usage" at bounding box center [66, 358] width 99 height 21
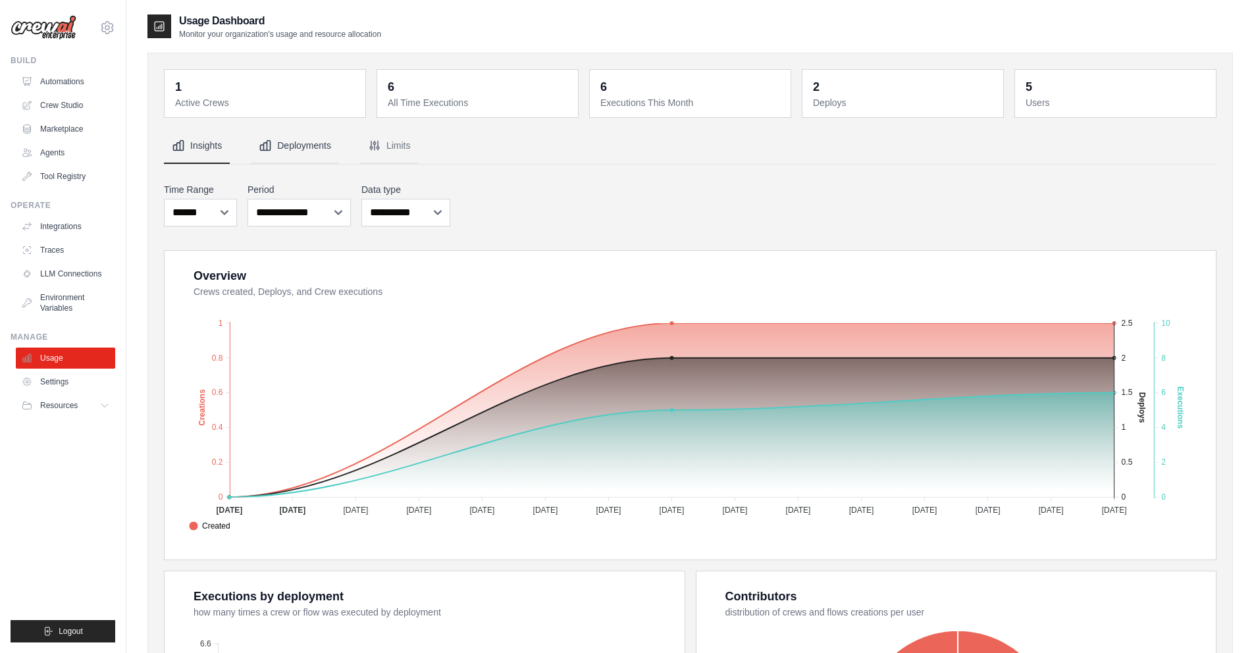
click at [297, 145] on button "Deployments" at bounding box center [295, 146] width 88 height 36
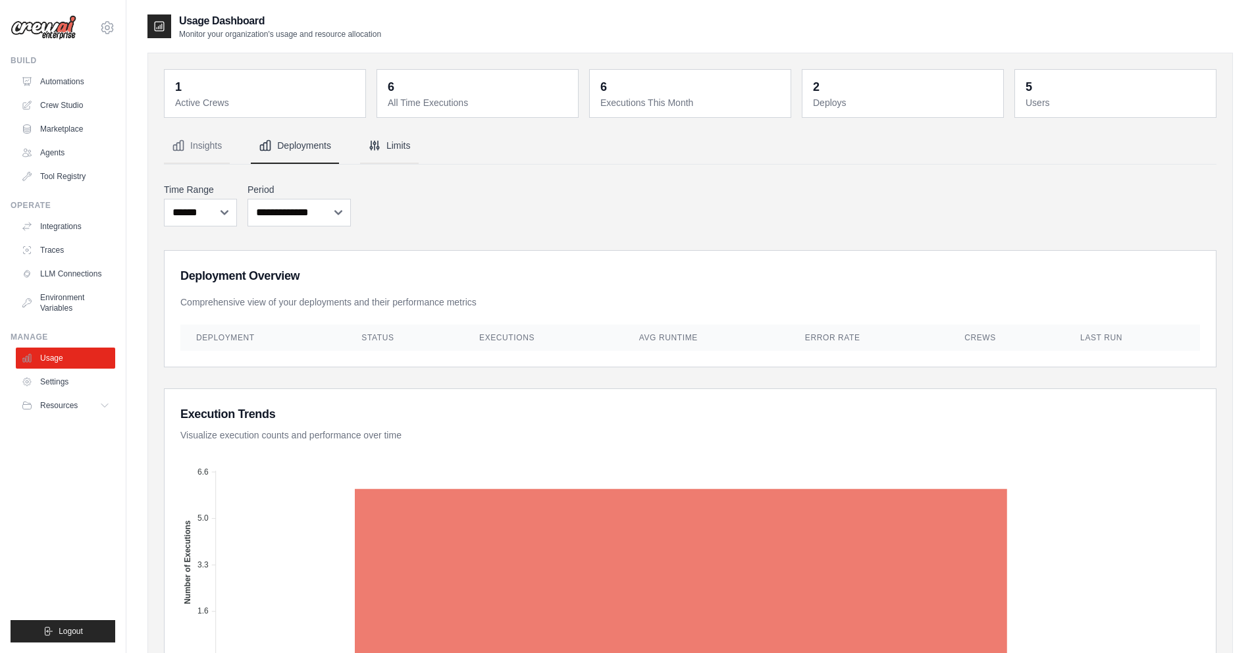
click at [368, 143] on icon "Tabs" at bounding box center [374, 145] width 13 height 13
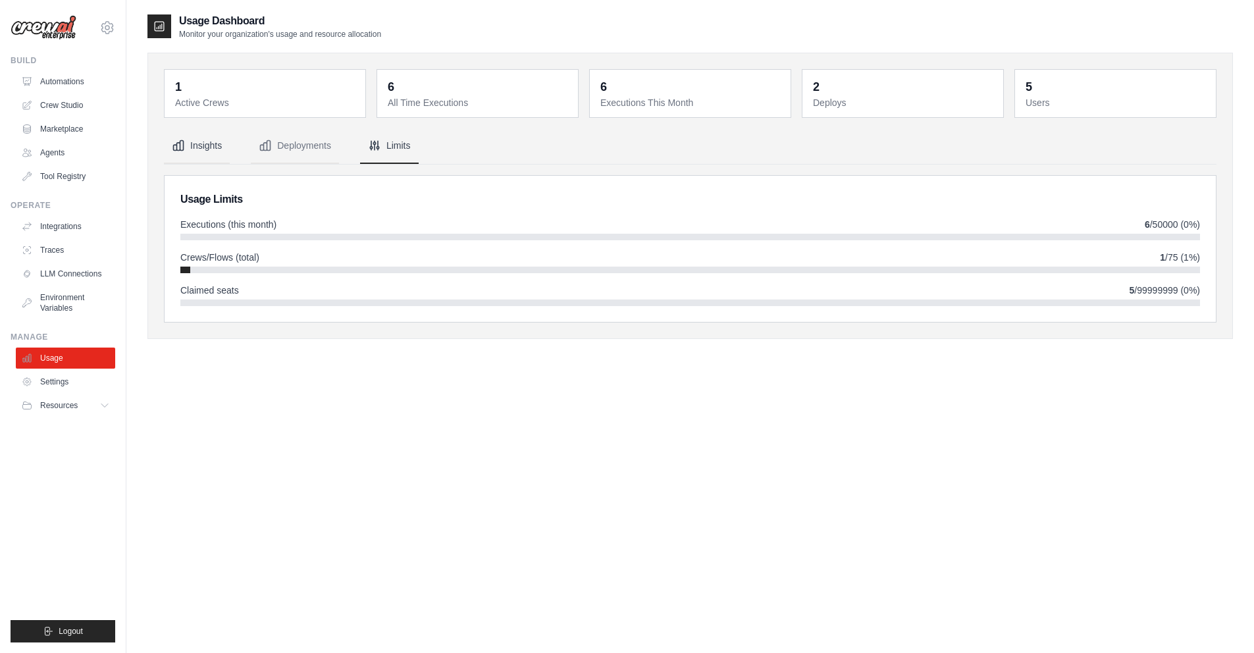
click at [205, 148] on button "Insights" at bounding box center [197, 146] width 66 height 36
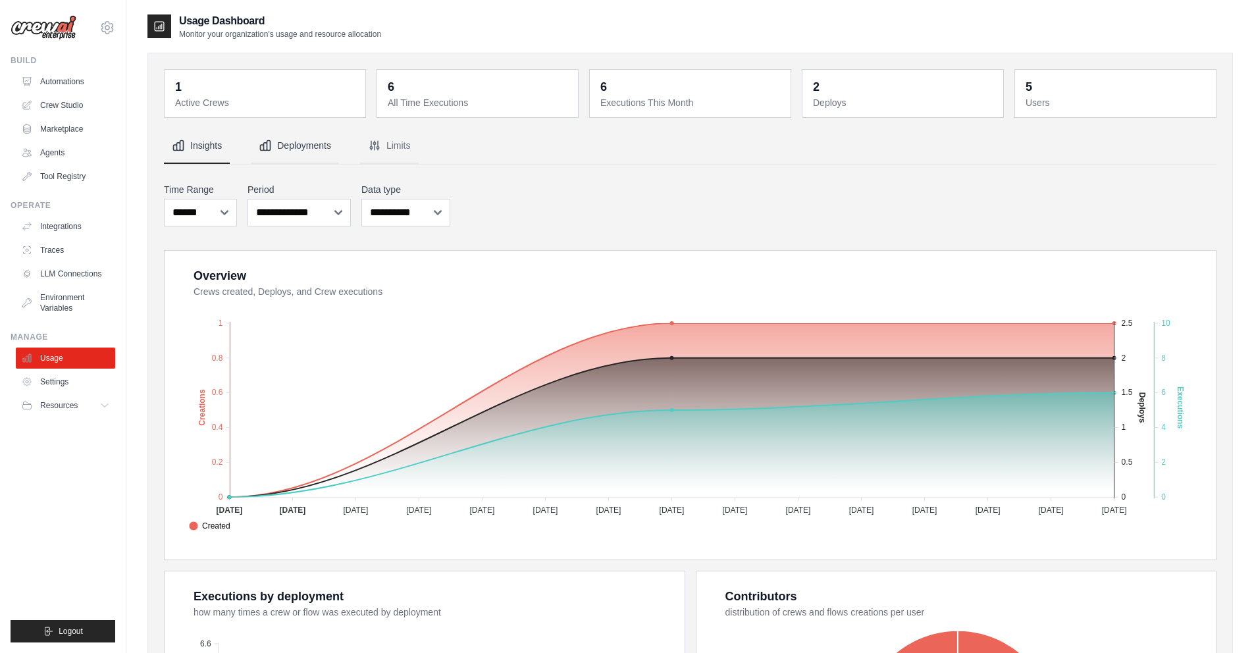
click at [293, 144] on button "Deployments" at bounding box center [295, 146] width 88 height 36
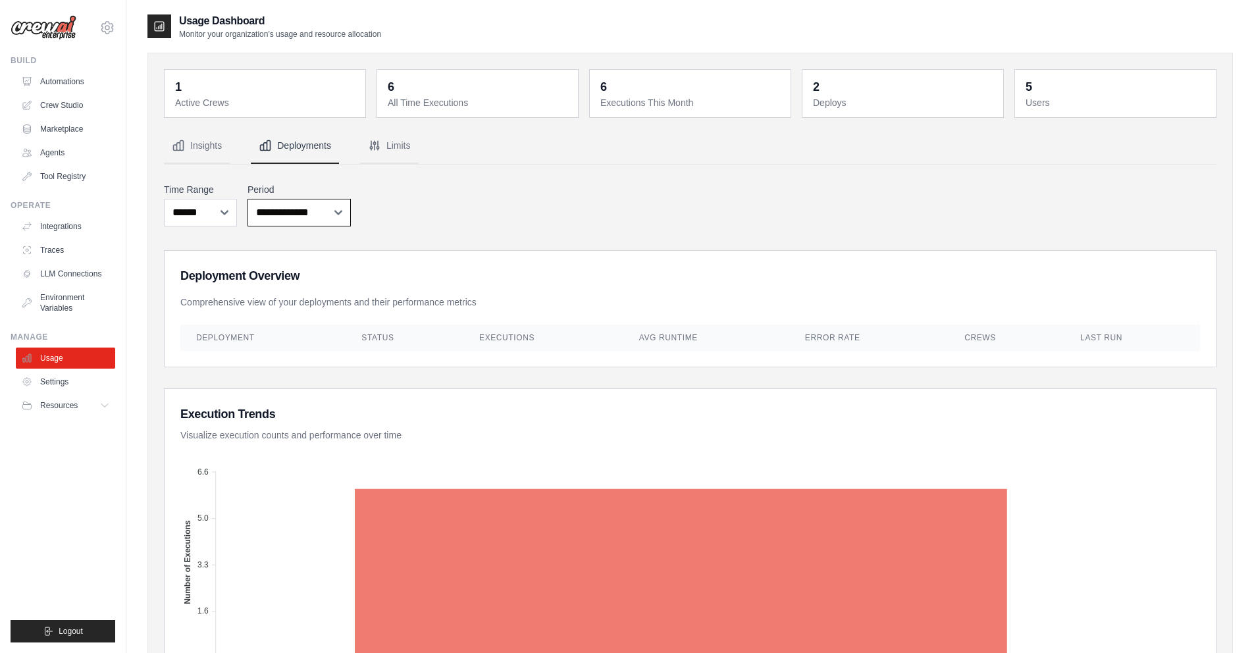
click at [332, 214] on select "**********" at bounding box center [299, 213] width 103 height 28
click at [207, 215] on select "***** ****** *******" at bounding box center [200, 213] width 73 height 28
click at [212, 215] on select "***** ****** *******" at bounding box center [200, 213] width 73 height 28
select select "*****"
click at [412, 224] on div "**********" at bounding box center [690, 204] width 1053 height 49
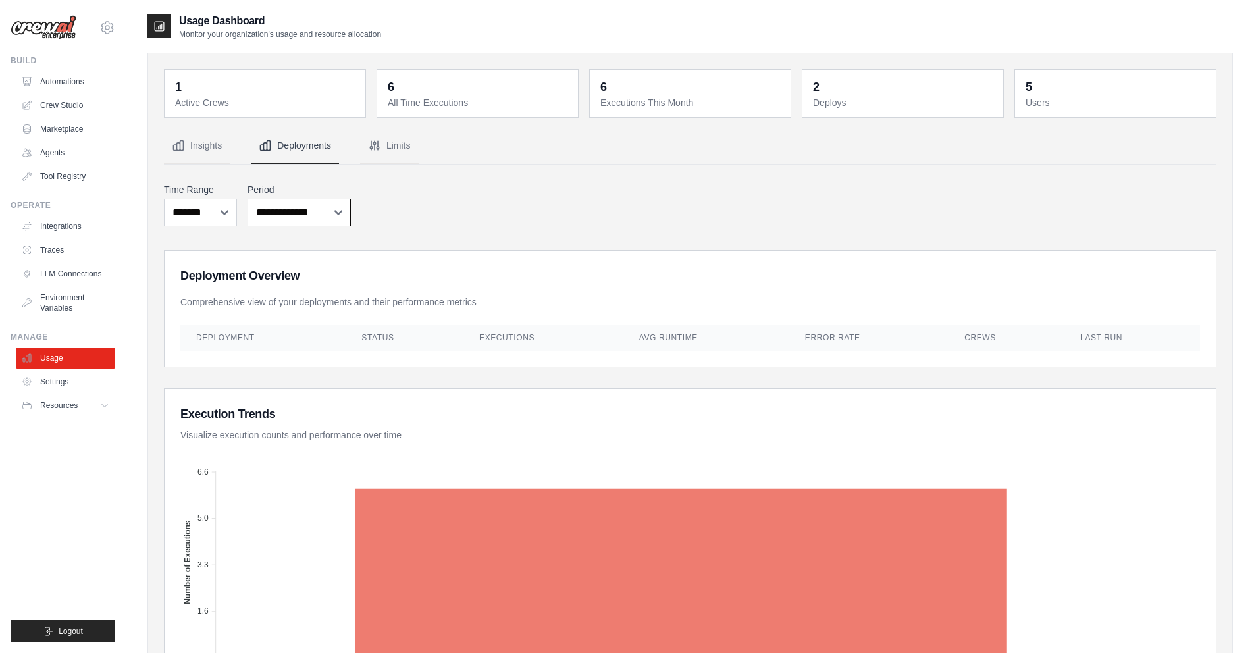
click at [326, 210] on select "**********" at bounding box center [299, 213] width 103 height 28
select select "**********"
click at [435, 207] on div "**********" at bounding box center [690, 204] width 1053 height 49
click at [75, 80] on link "Automations" at bounding box center [66, 81] width 99 height 21
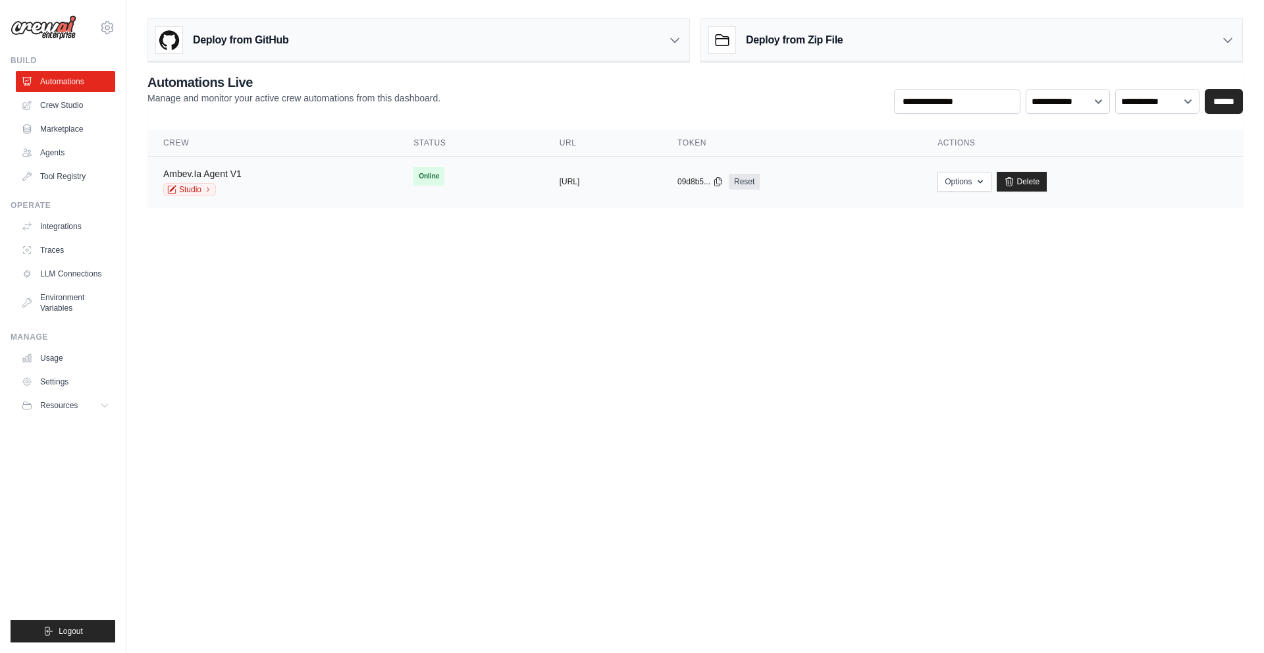
click at [219, 174] on link "Ambev.Ia Agent V1" at bounding box center [202, 174] width 78 height 11
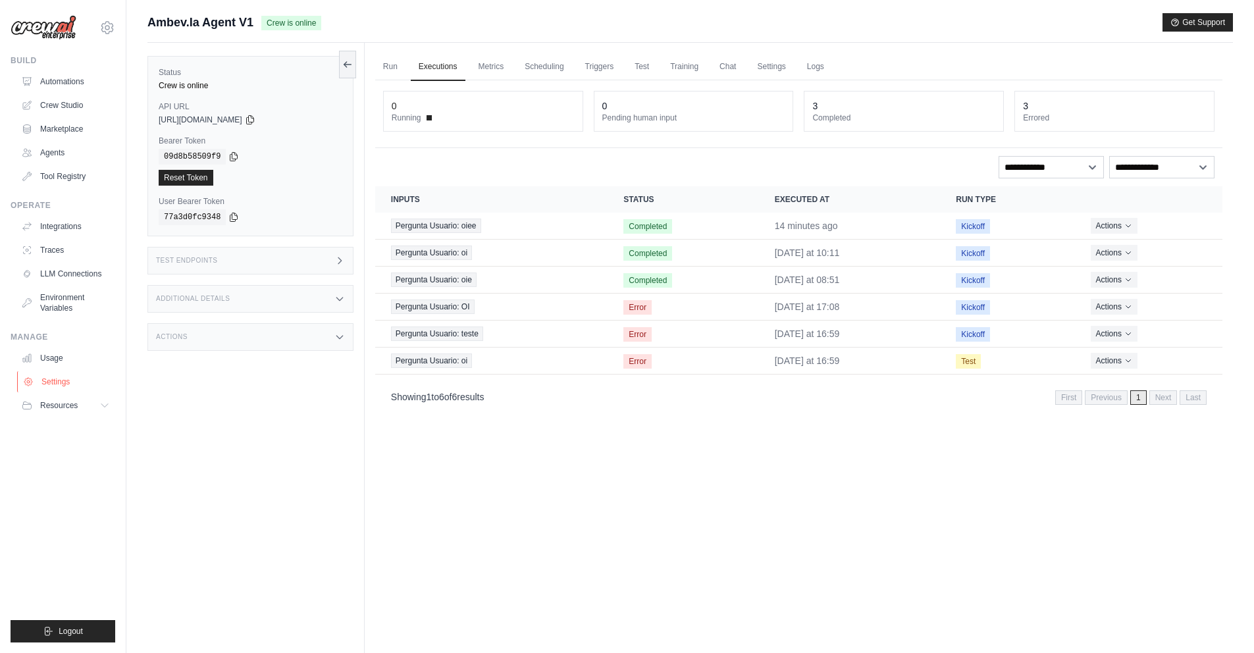
click at [59, 383] on link "Settings" at bounding box center [66, 381] width 99 height 21
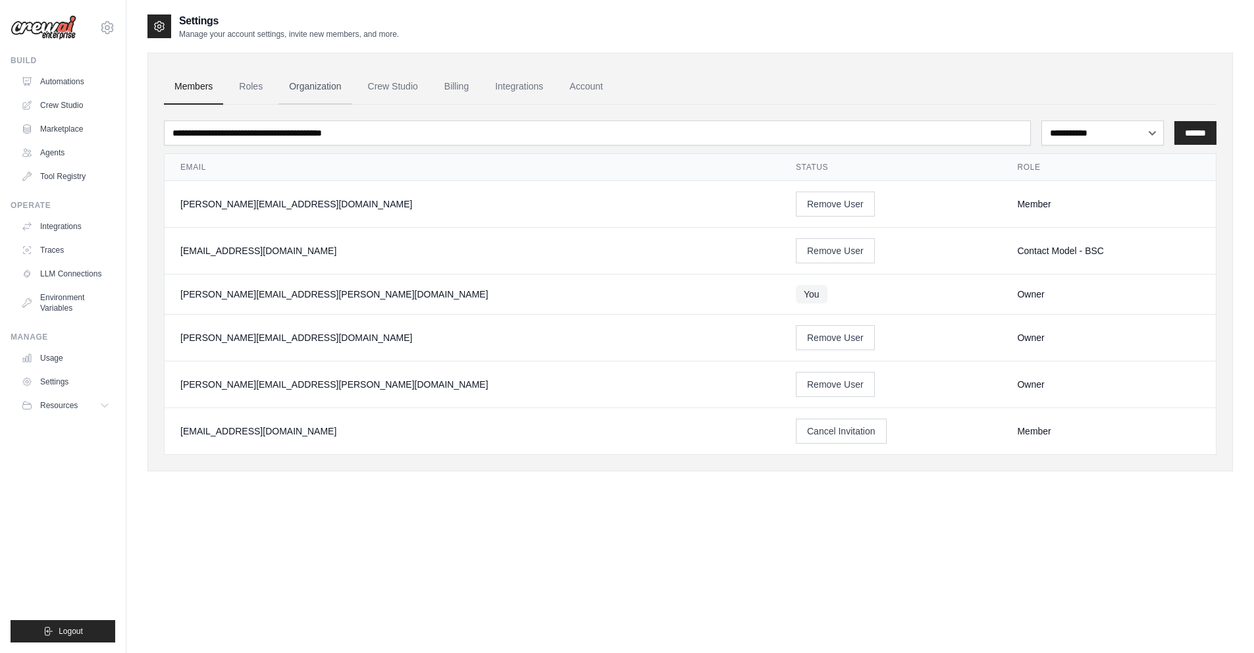
click at [315, 87] on link "Organization" at bounding box center [314, 87] width 73 height 36
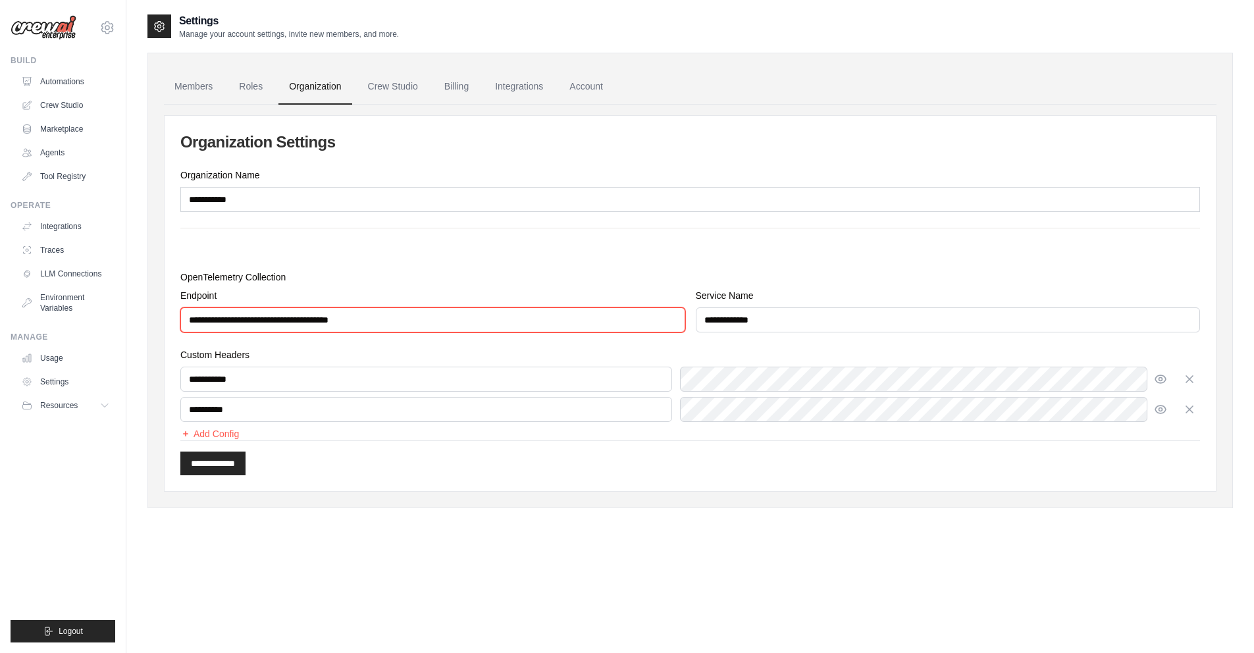
drag, startPoint x: 381, startPoint y: 320, endPoint x: 174, endPoint y: 316, distance: 206.8
click at [174, 316] on div "**********" at bounding box center [690, 303] width 1051 height 375
click at [444, 322] on input "**********" at bounding box center [432, 319] width 505 height 25
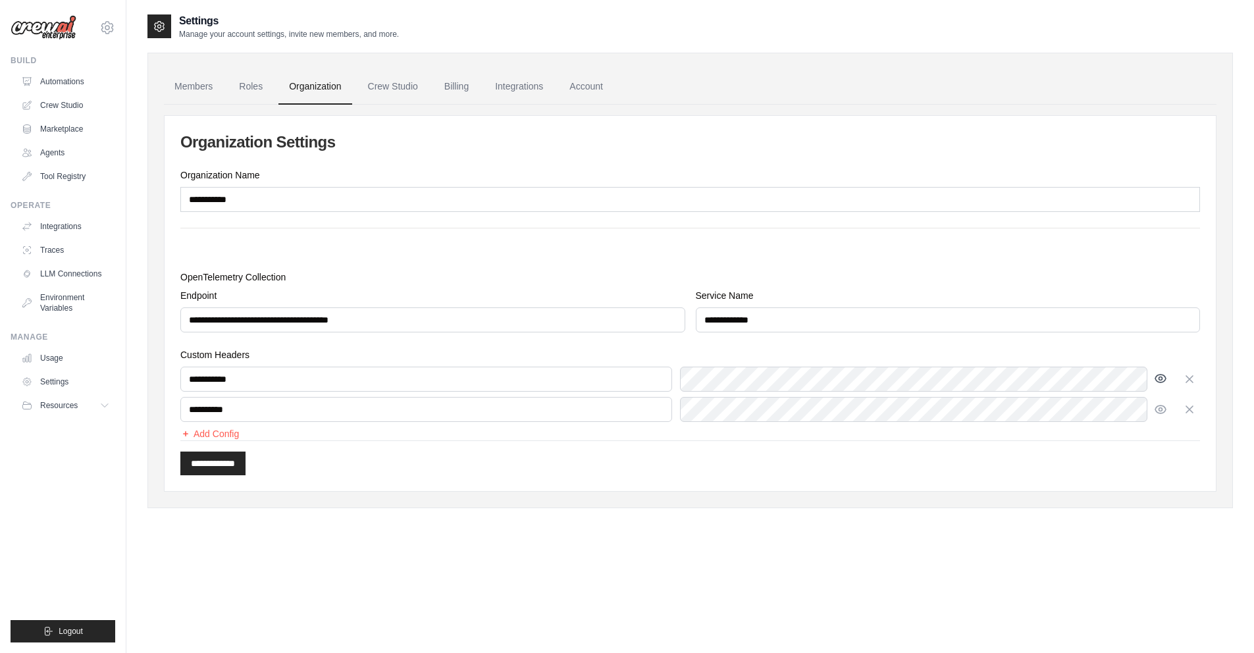
click at [1159, 378] on icon "button" at bounding box center [1160, 378] width 3 height 3
click at [246, 463] on input "**********" at bounding box center [212, 464] width 65 height 24
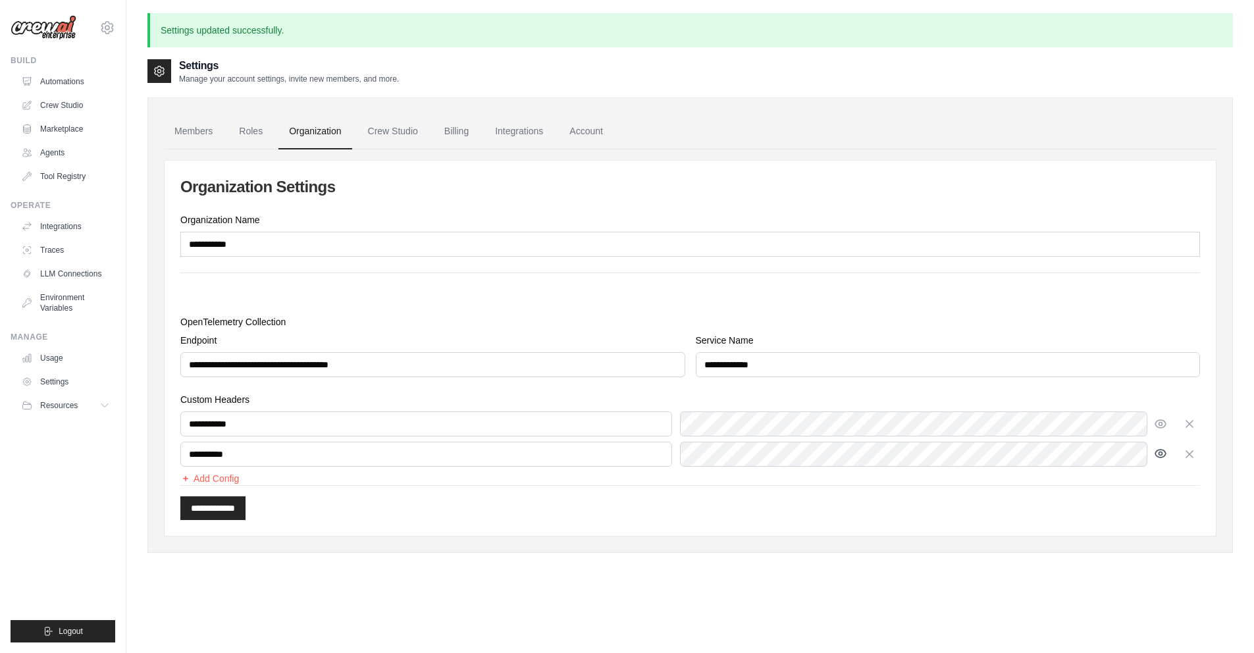
click at [1155, 453] on icon "button" at bounding box center [1160, 454] width 11 height 8
click at [753, 533] on div "**********" at bounding box center [690, 348] width 1051 height 375
click at [230, 514] on input "**********" at bounding box center [212, 508] width 65 height 24
click at [1160, 422] on icon "button" at bounding box center [1160, 423] width 13 height 13
click at [234, 510] on input "**********" at bounding box center [212, 508] width 65 height 24
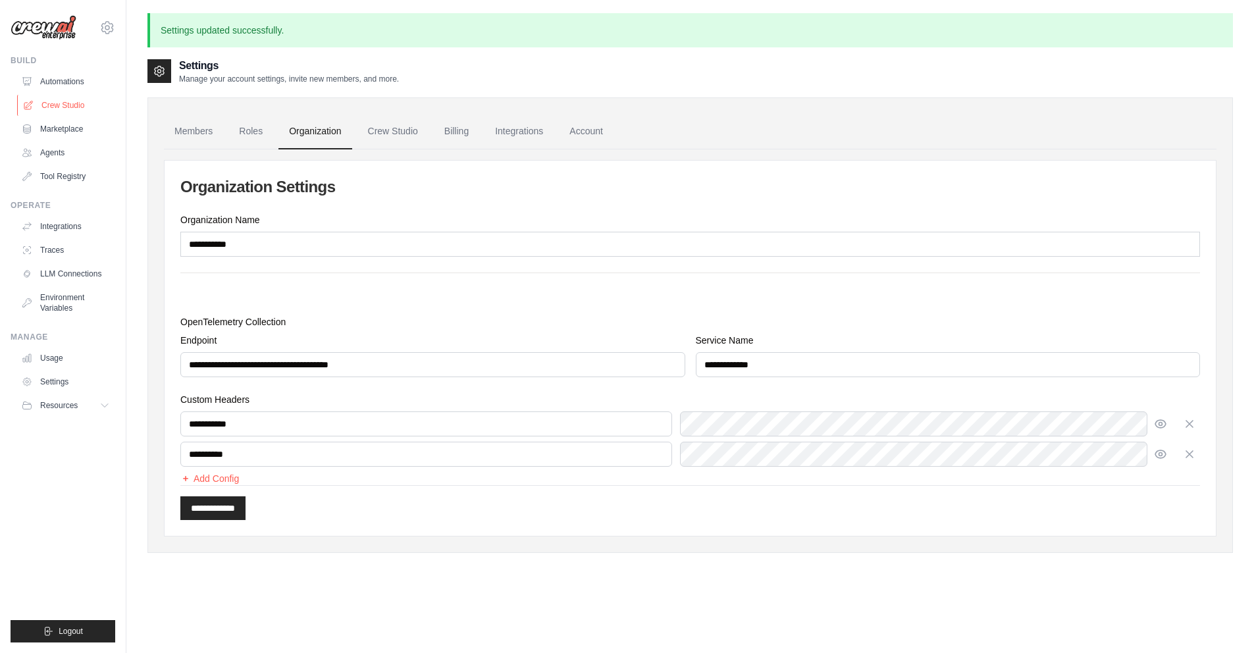
click at [65, 103] on link "Crew Studio" at bounding box center [66, 105] width 99 height 21
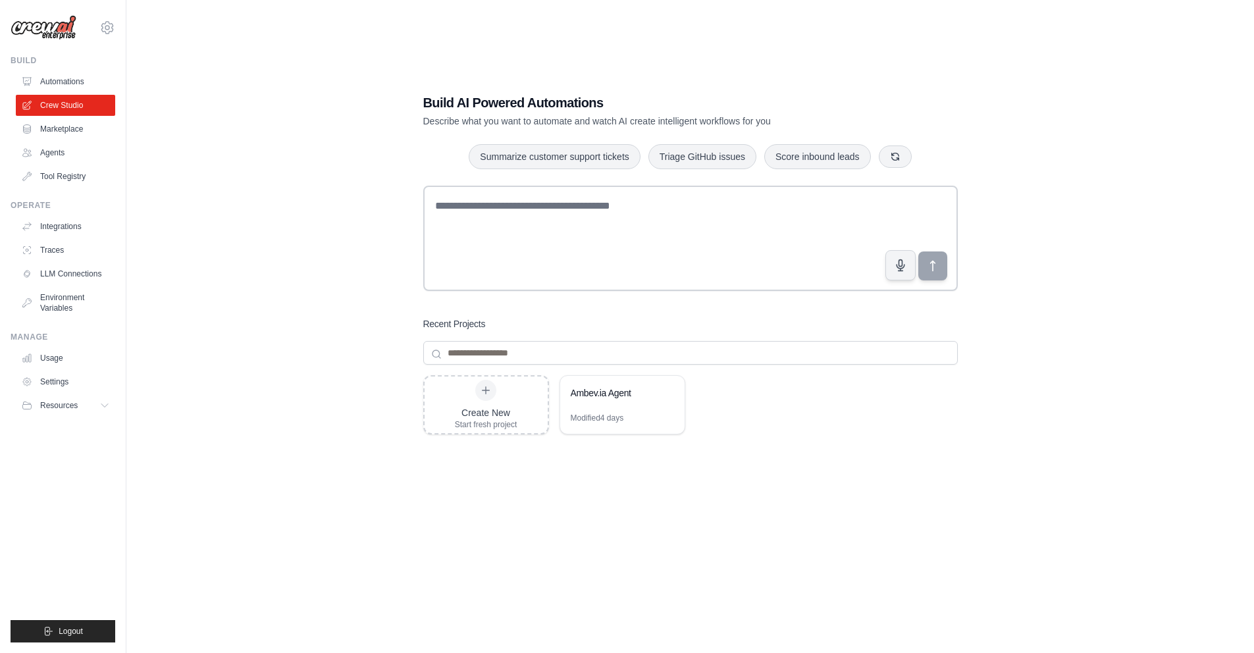
click at [37, 79] on link "Automations" at bounding box center [65, 81] width 99 height 21
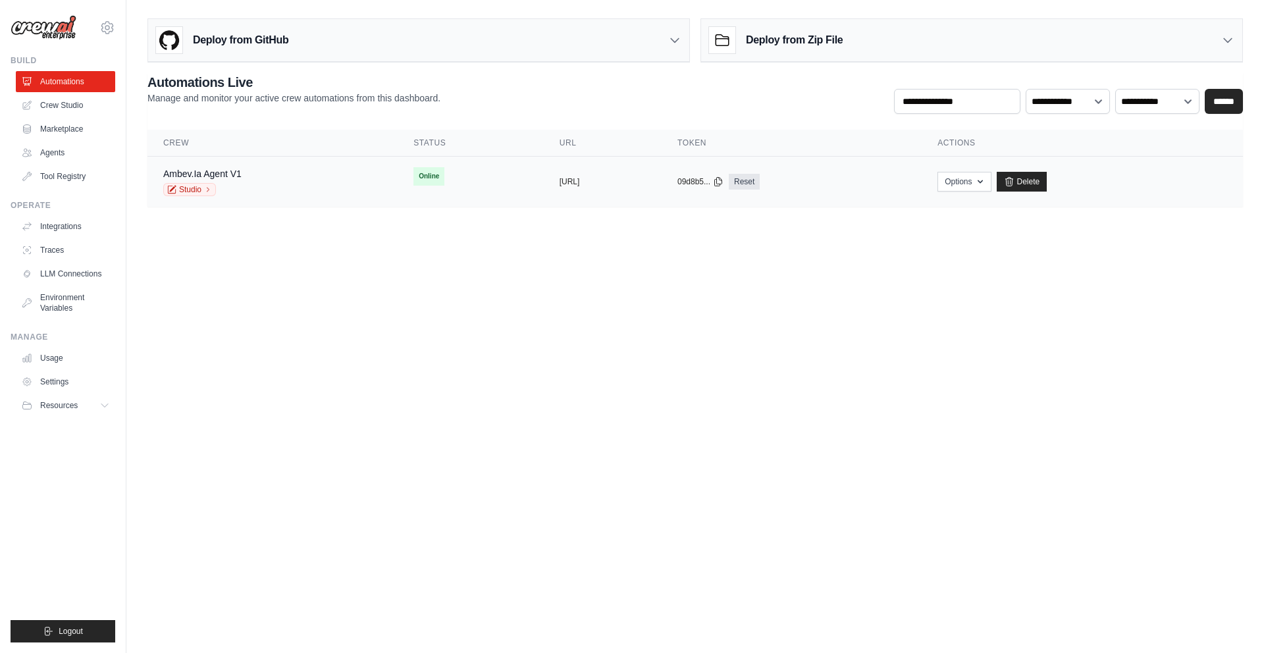
click at [288, 167] on div "Ambev.Ia Agent V1 Studio" at bounding box center [272, 181] width 219 height 29
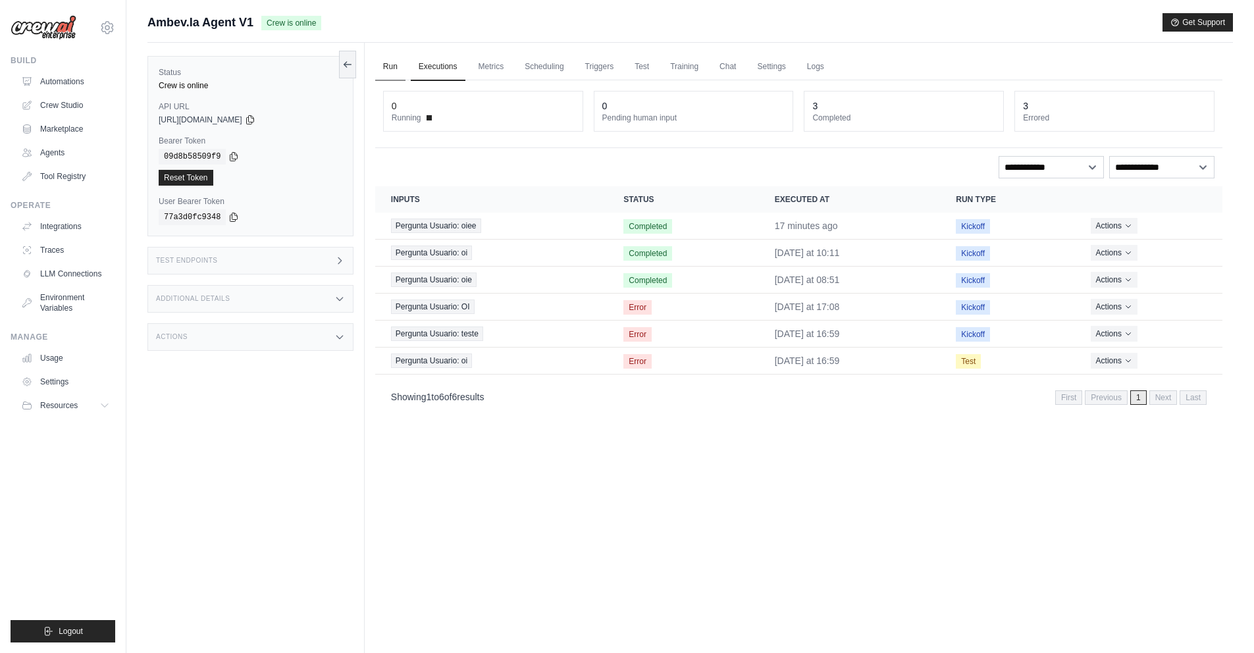
click at [382, 62] on link "Run" at bounding box center [390, 67] width 30 height 28
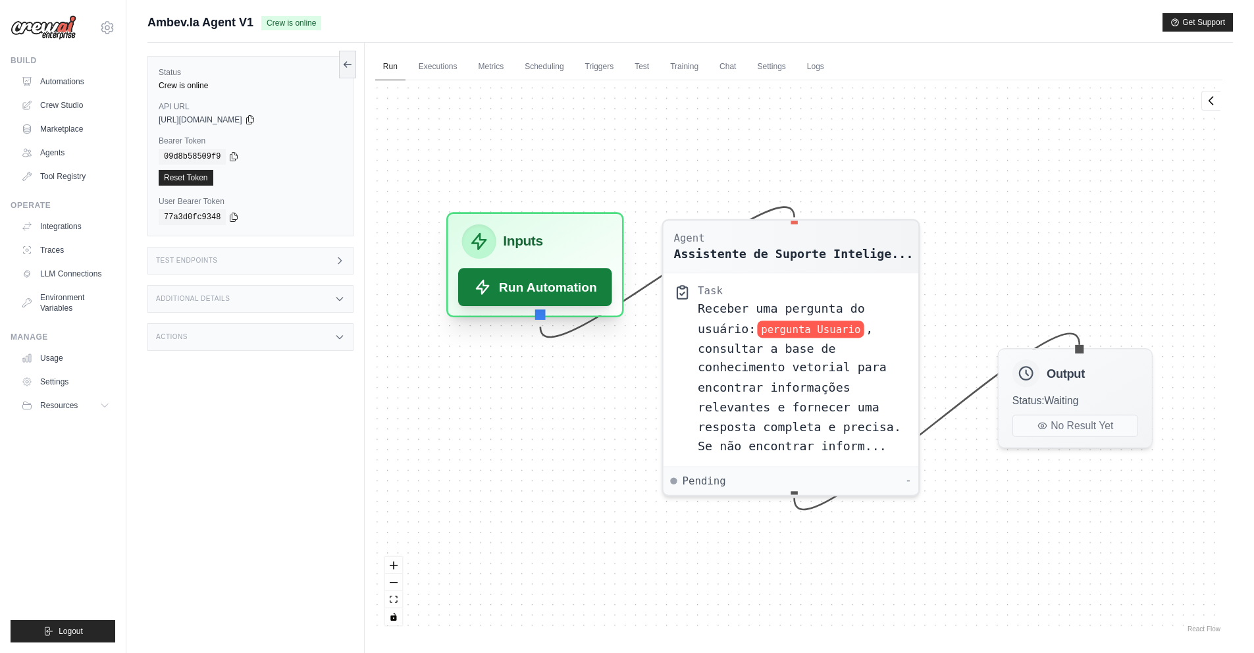
click at [495, 287] on button "Run Automation" at bounding box center [535, 287] width 154 height 38
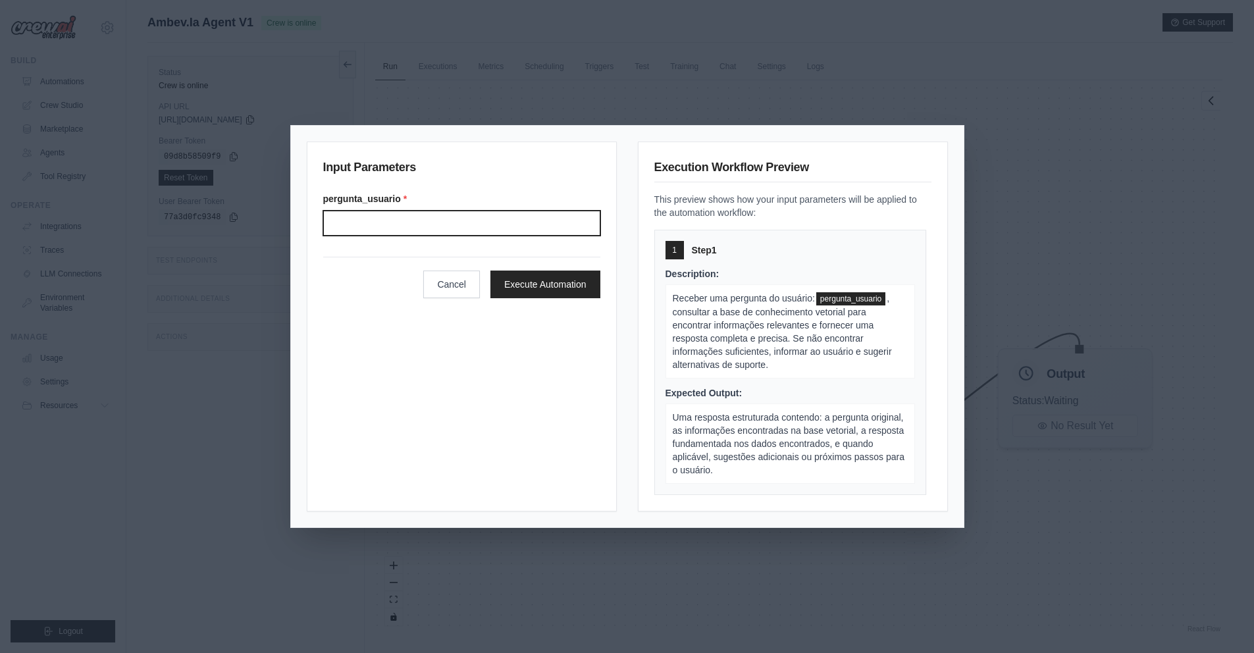
click at [471, 224] on input "Pergunta usuario" at bounding box center [461, 223] width 277 height 25
type input "**********"
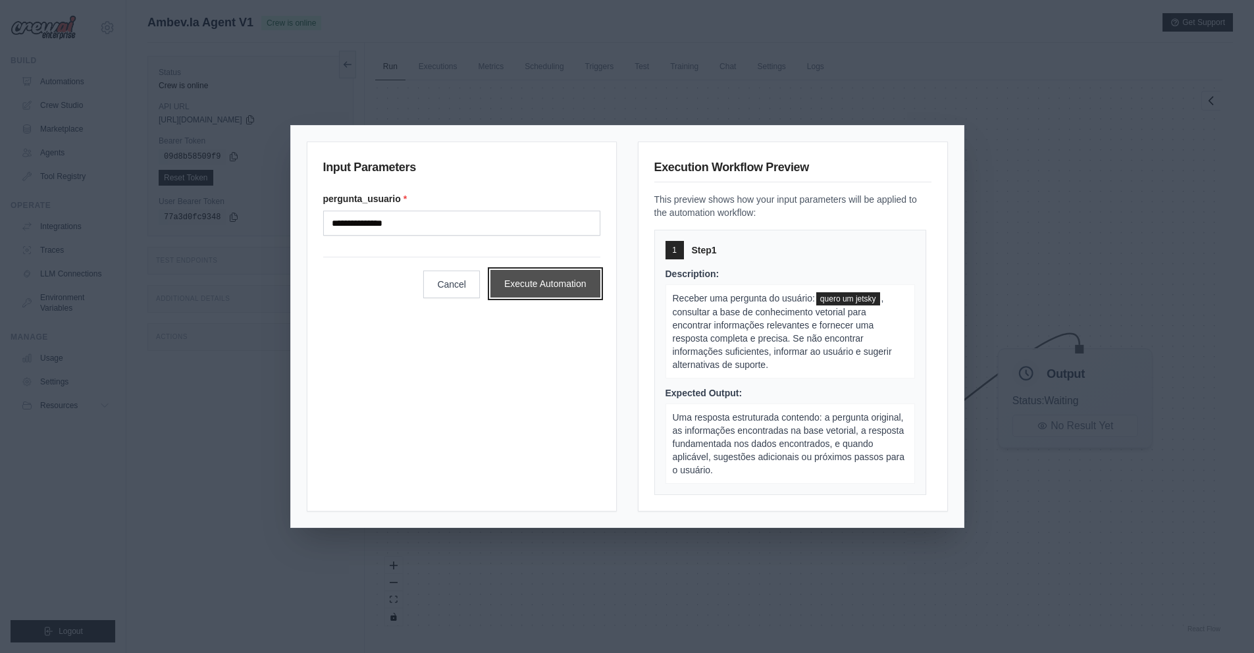
click at [550, 280] on button "Execute Automation" at bounding box center [545, 284] width 110 height 28
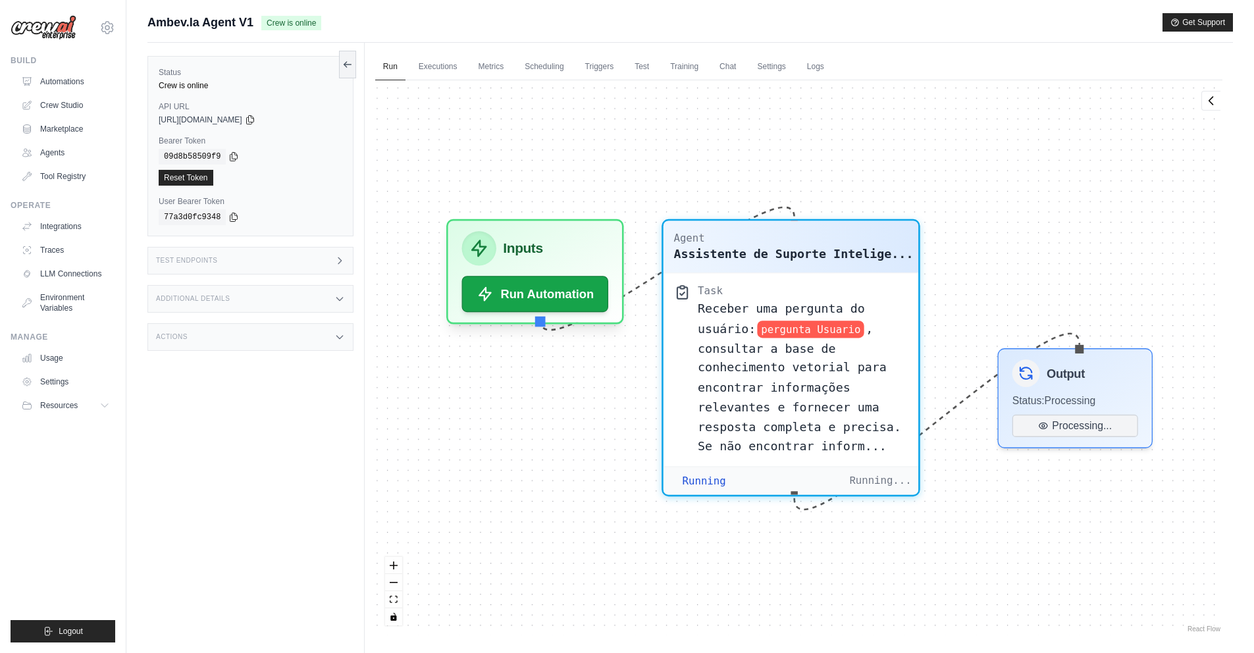
scroll to position [2323, 0]
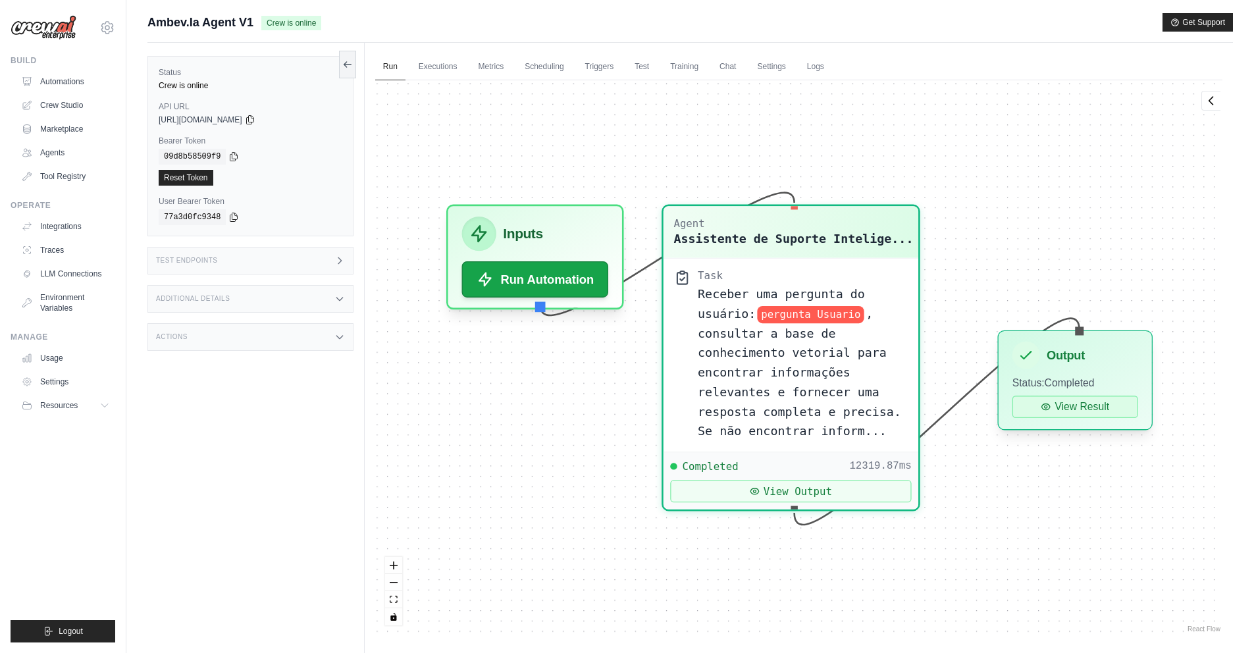
click at [1082, 404] on button "View Result" at bounding box center [1076, 407] width 126 height 22
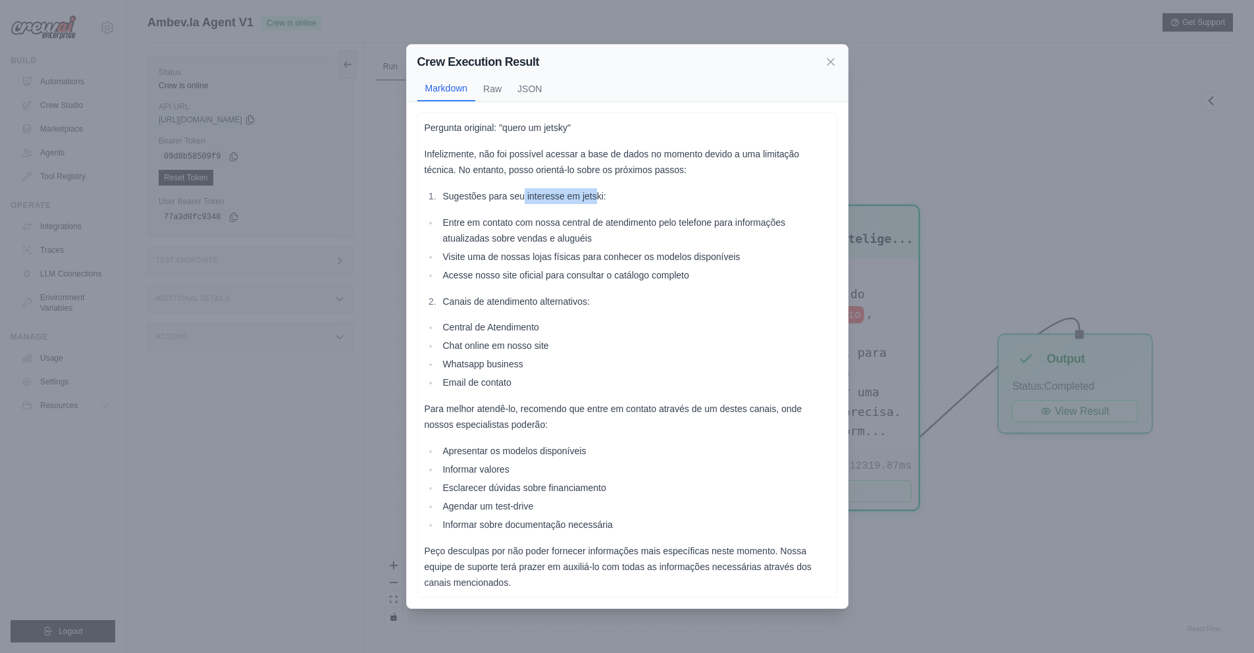
drag, startPoint x: 524, startPoint y: 197, endPoint x: 594, endPoint y: 199, distance: 69.8
click at [595, 199] on li "Sugestões para seu interesse em jetski:" at bounding box center [634, 196] width 391 height 16
drag, startPoint x: 463, startPoint y: 235, endPoint x: 604, endPoint y: 232, distance: 140.9
click at [604, 232] on li "Entre em contato com nossa central de atendimento pelo telefone para informaçõe…" at bounding box center [634, 231] width 391 height 32
drag, startPoint x: 454, startPoint y: 325, endPoint x: 514, endPoint y: 346, distance: 63.7
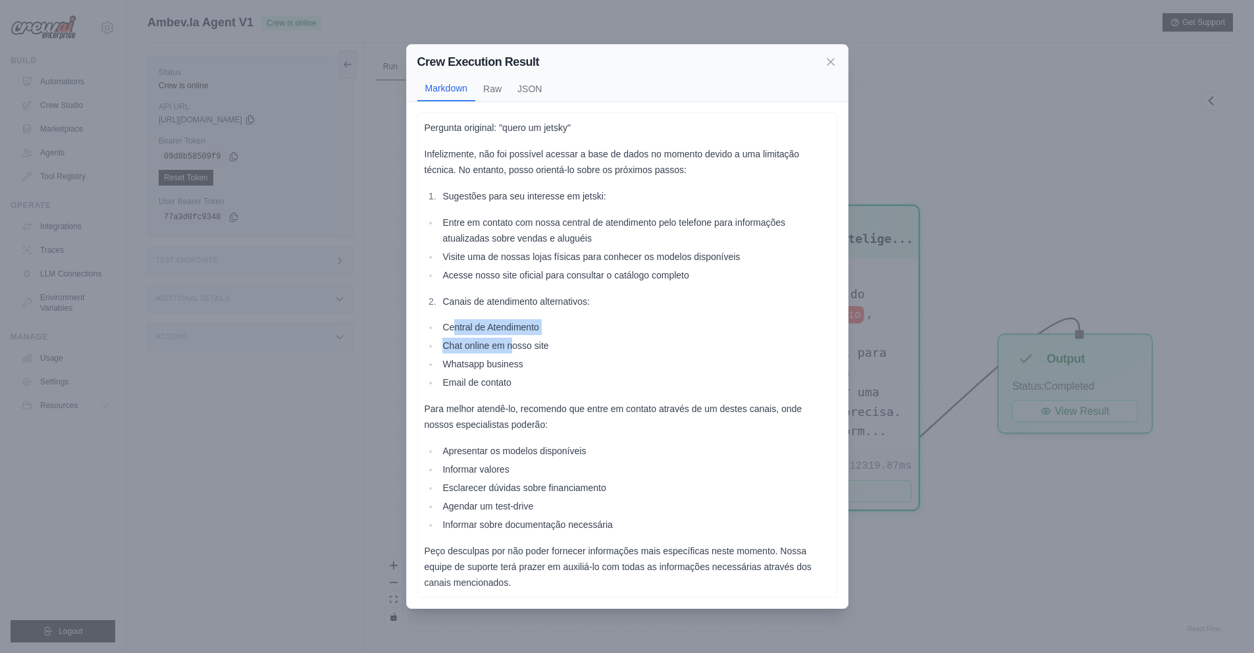
click at [514, 346] on ul "Central de Atendimento Chat online em nosso site Whatsapp business Email de con…" at bounding box center [628, 354] width 406 height 71
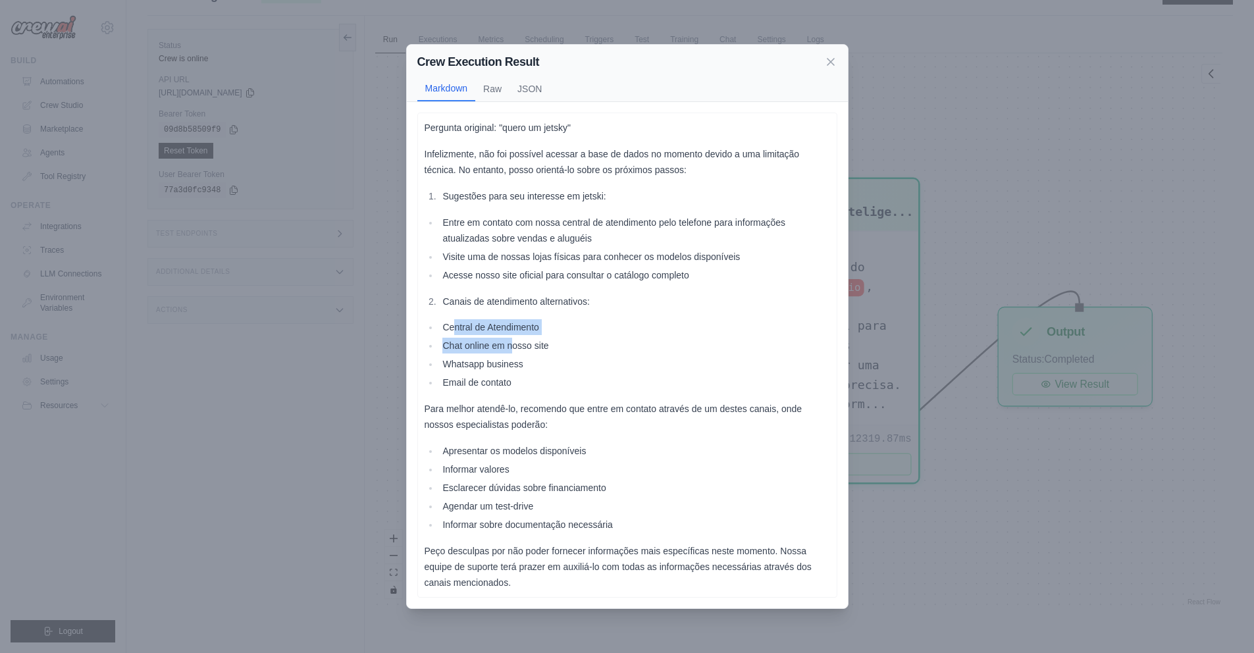
scroll to position [56, 0]
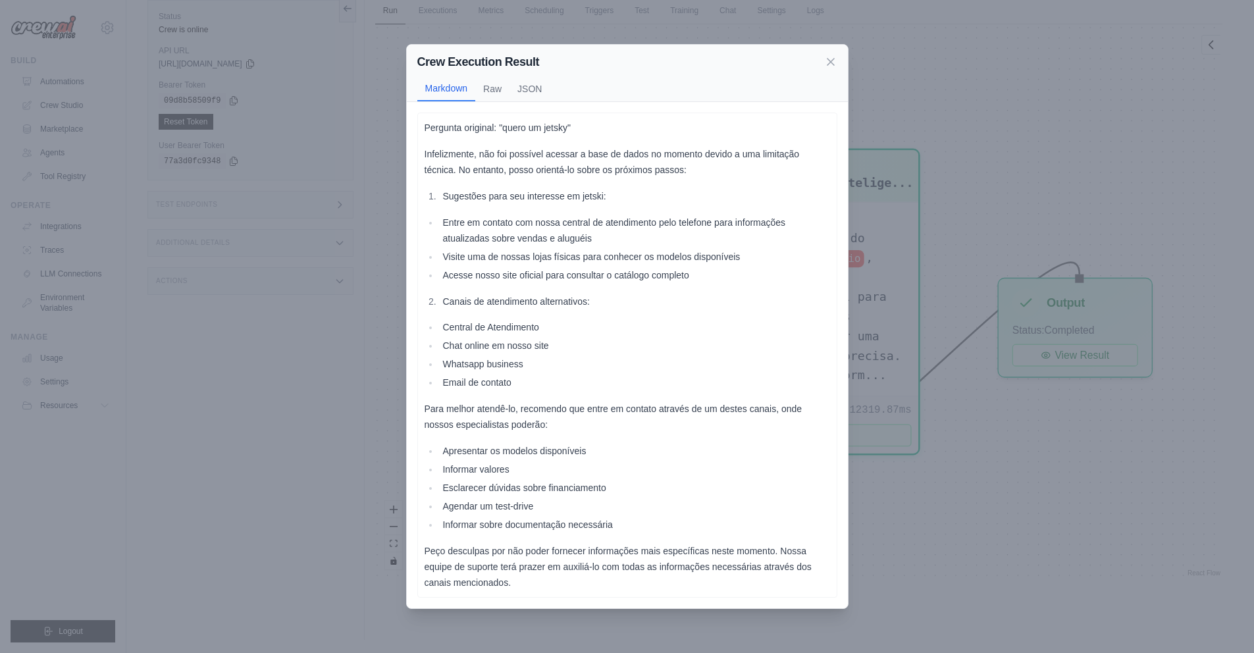
click at [735, 481] on li "Esclarecer dúvidas sobre financiamento" at bounding box center [634, 488] width 391 height 16
click at [832, 66] on icon at bounding box center [830, 61] width 13 height 13
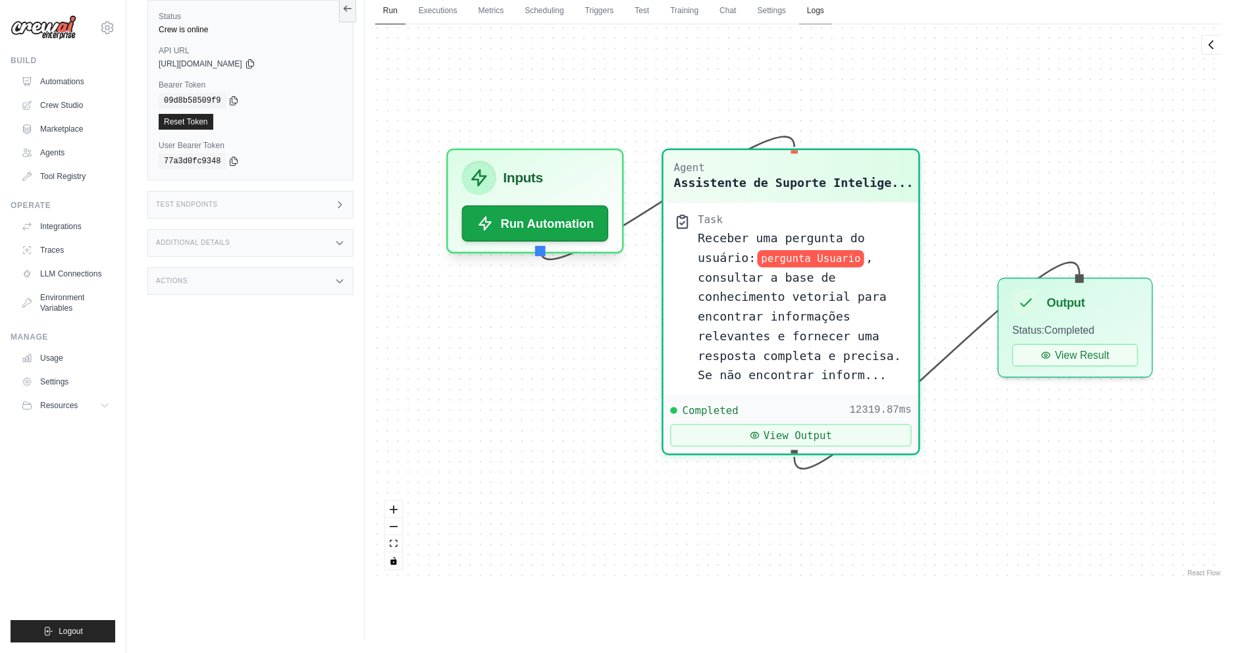
click at [822, 18] on link "Logs" at bounding box center [815, 11] width 33 height 28
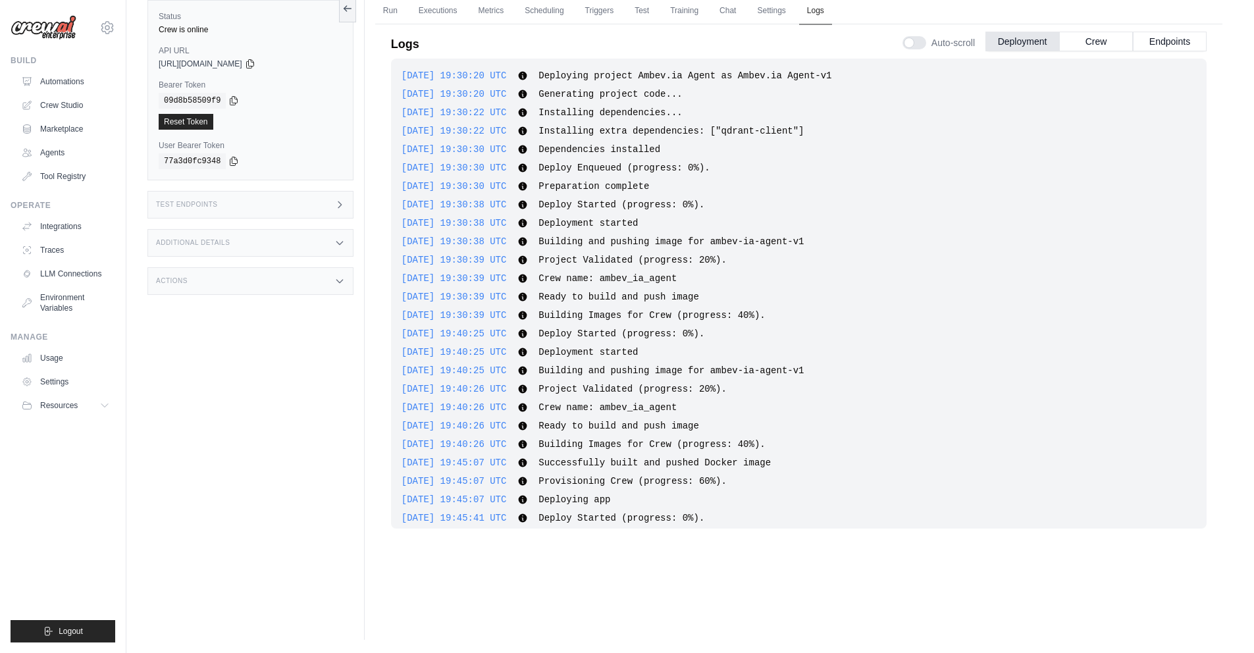
scroll to position [860, 0]
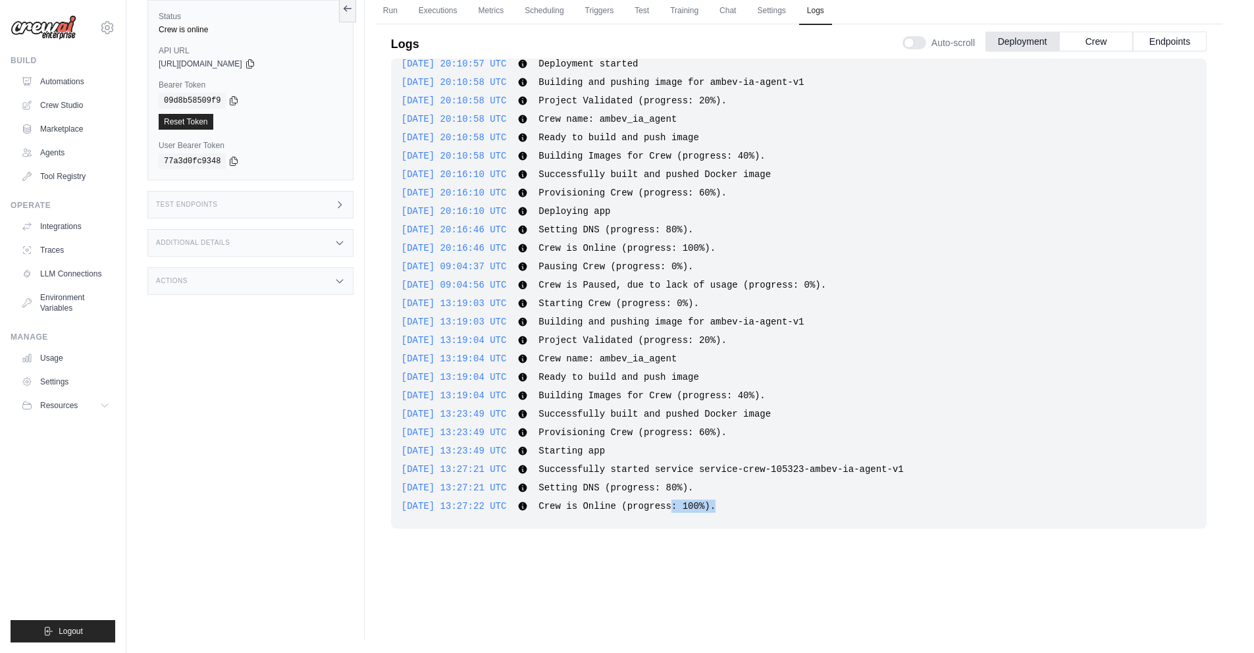
drag, startPoint x: 697, startPoint y: 502, endPoint x: 737, endPoint y: 502, distance: 40.2
click at [716, 502] on span "Crew is Online (progress: 100%)." at bounding box center [627, 506] width 177 height 11
click at [1092, 43] on button "Crew" at bounding box center [1096, 41] width 74 height 20
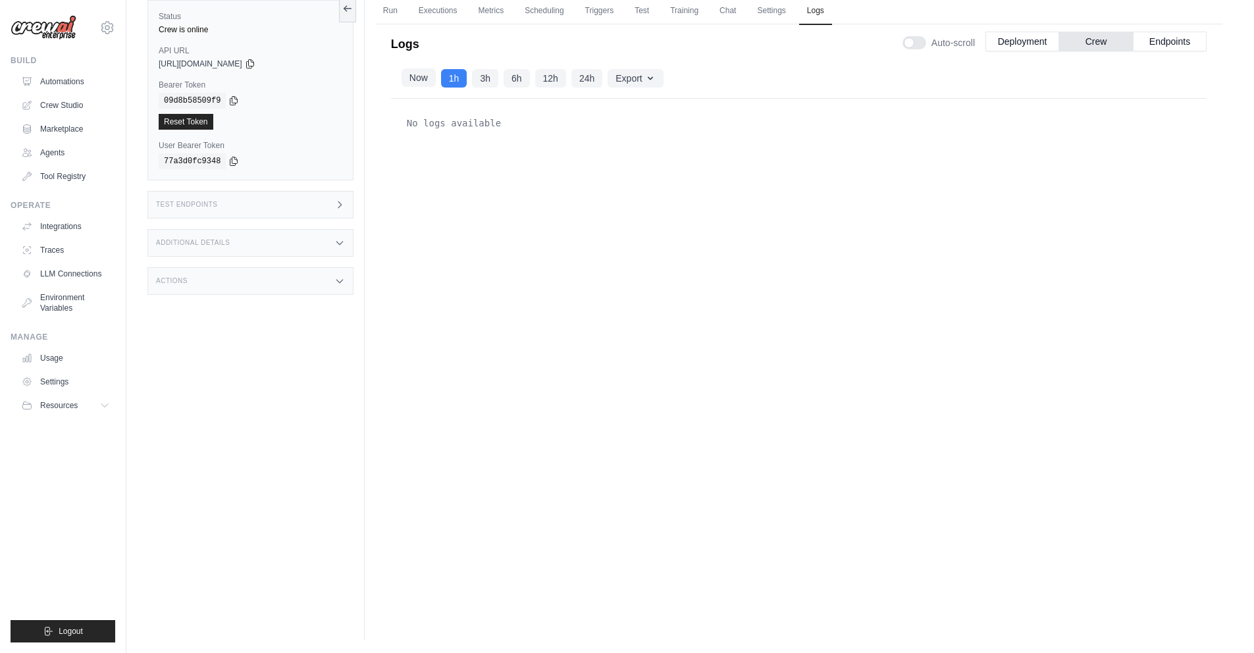
click at [413, 87] on div "Now 1h 3h 6h 12h 24h" at bounding box center [502, 78] width 201 height 18
click at [418, 78] on button "Now" at bounding box center [419, 77] width 34 height 18
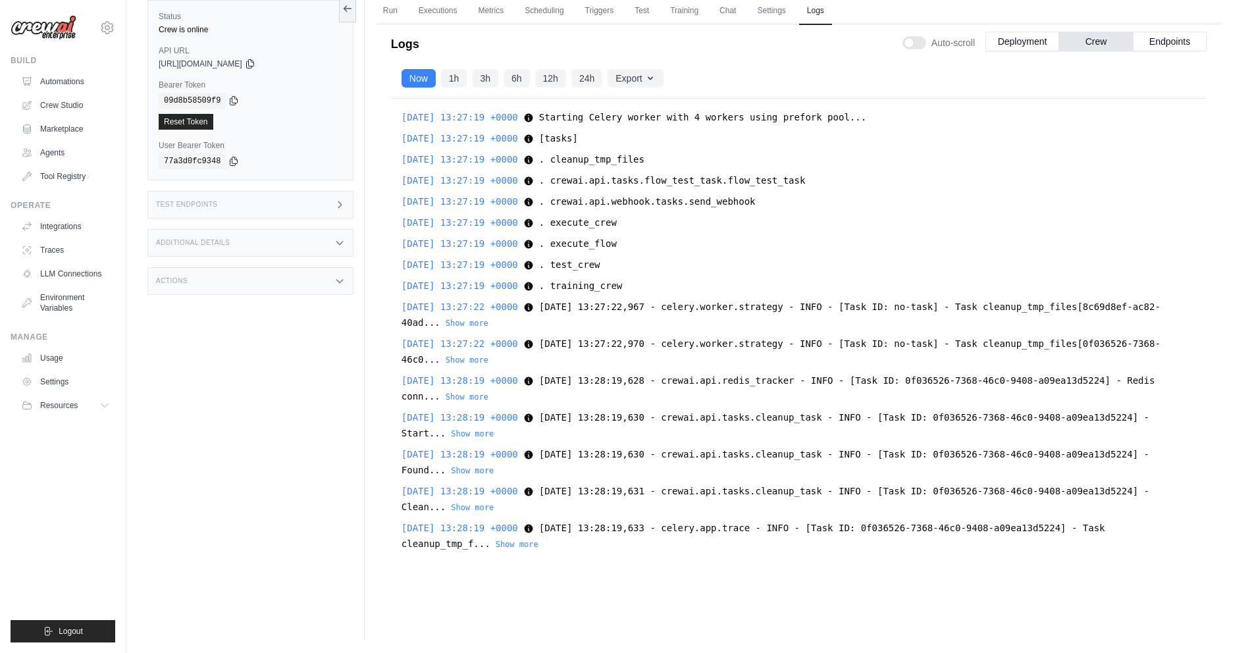
scroll to position [13975, 0]
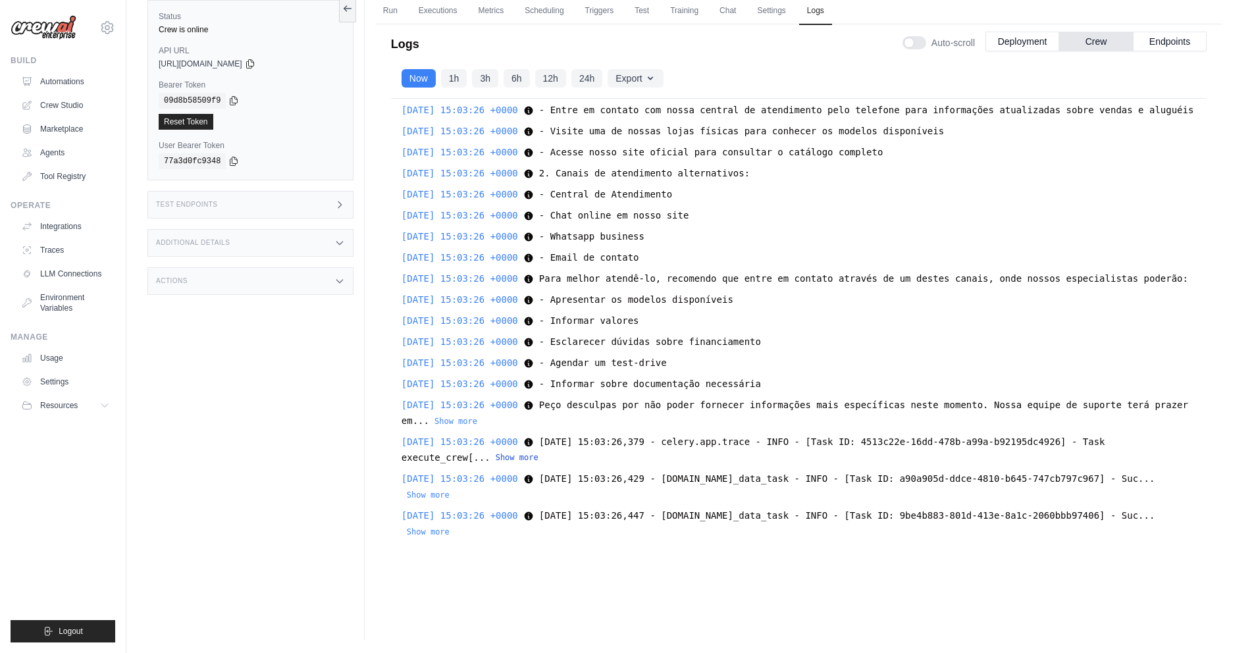
click at [521, 460] on button "Show more" at bounding box center [517, 457] width 43 height 11
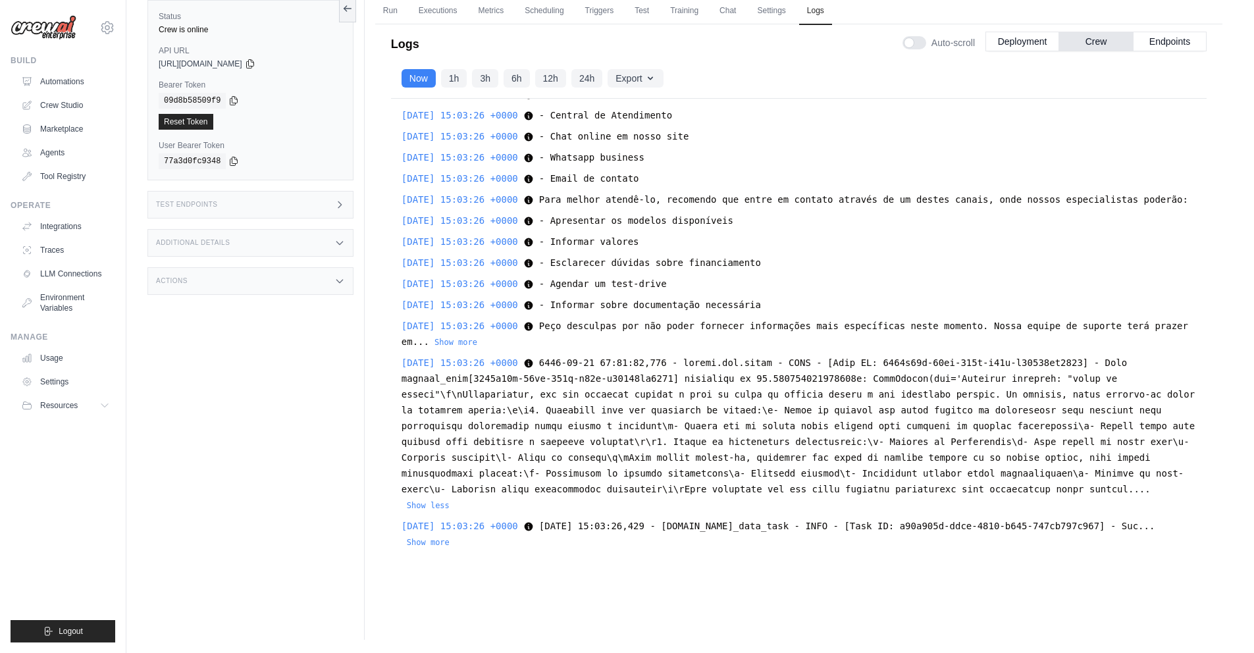
scroll to position [14101, 0]
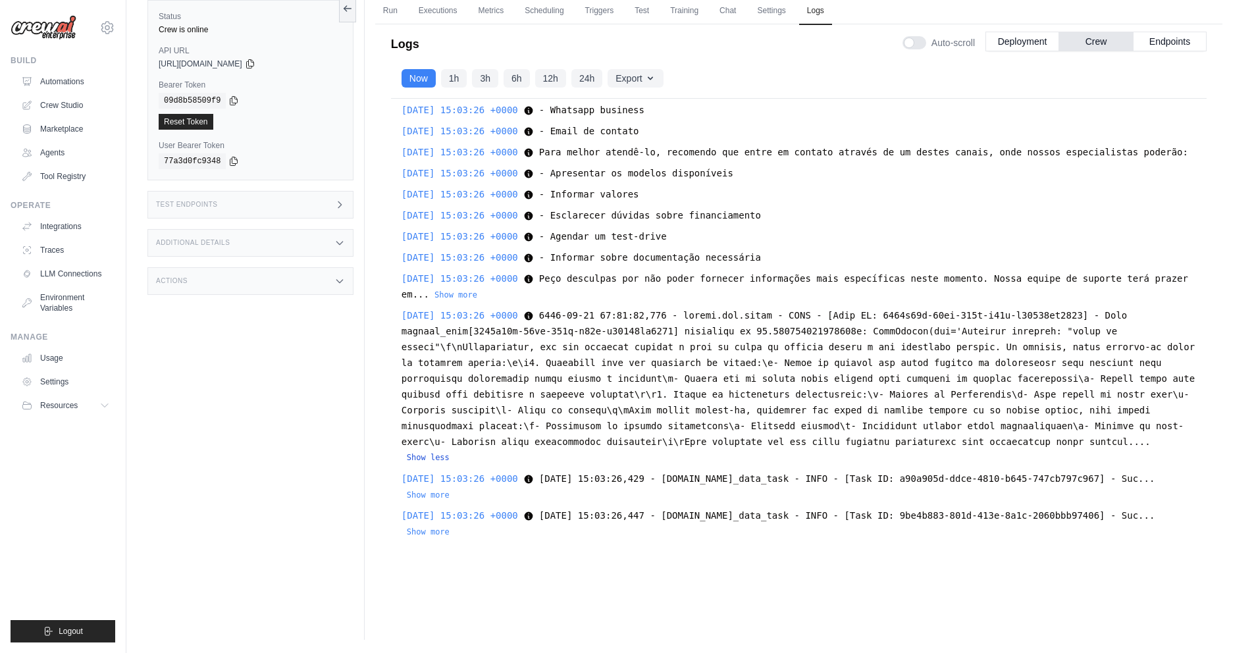
click at [450, 455] on button "Show less" at bounding box center [428, 457] width 43 height 11
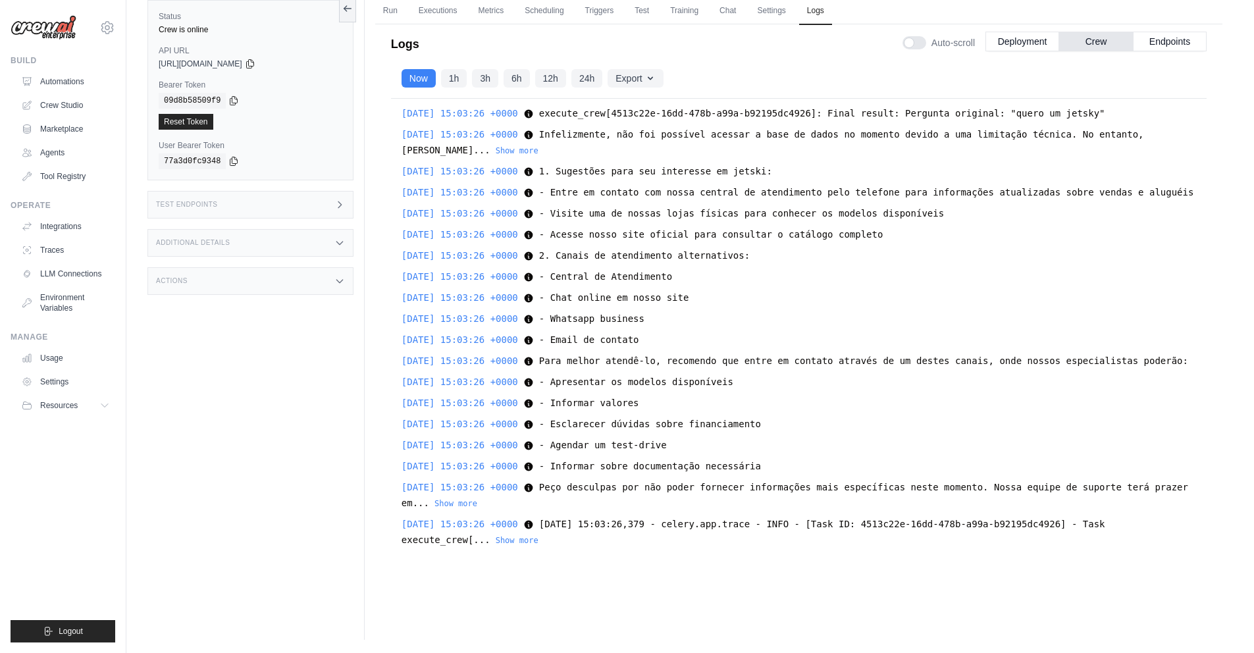
scroll to position [13975, 0]
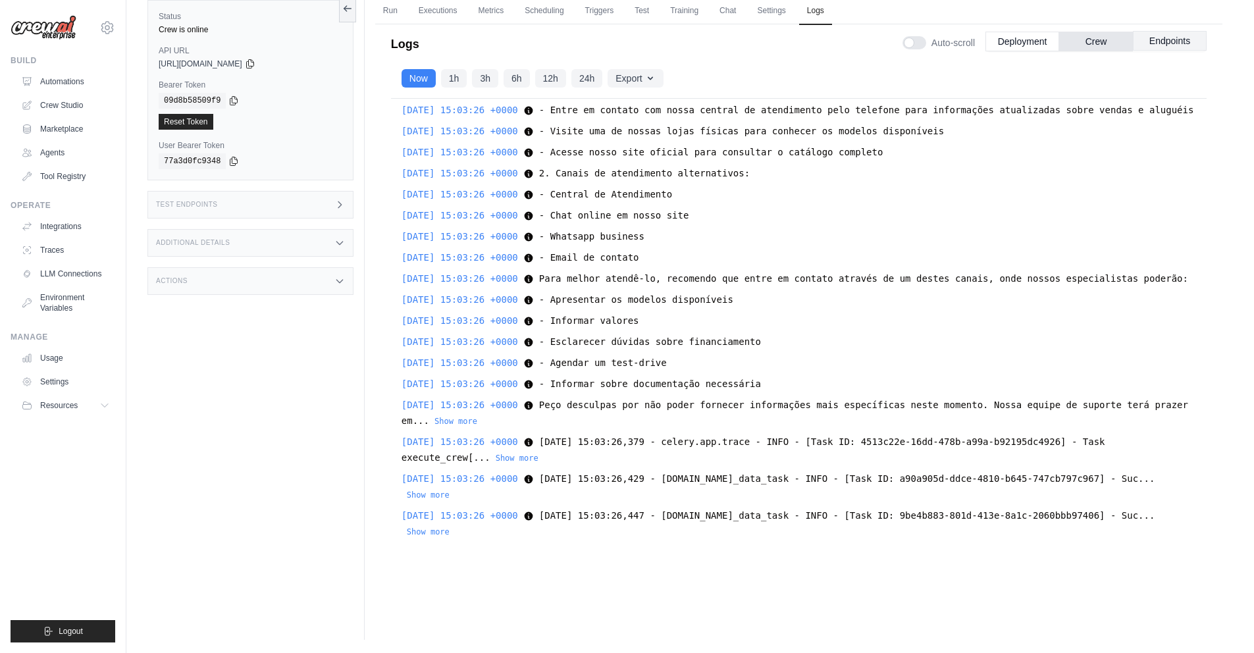
click at [1157, 45] on button "Endpoints" at bounding box center [1170, 41] width 74 height 20
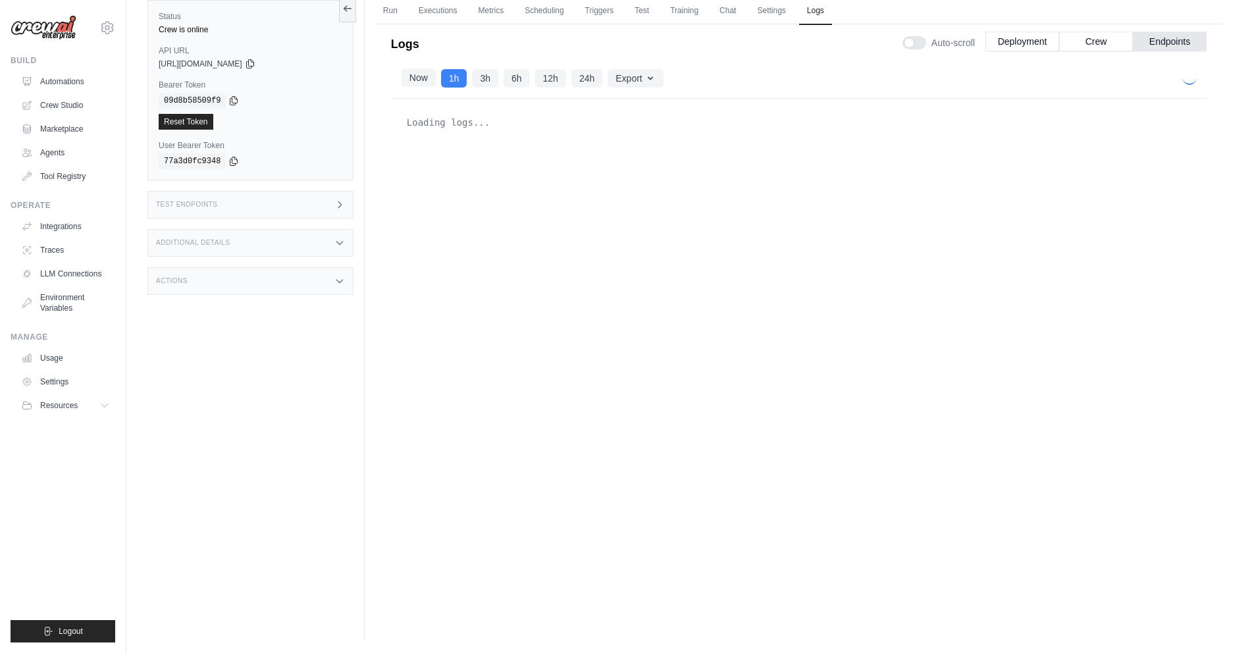
click at [415, 81] on button "Now" at bounding box center [419, 77] width 34 height 18
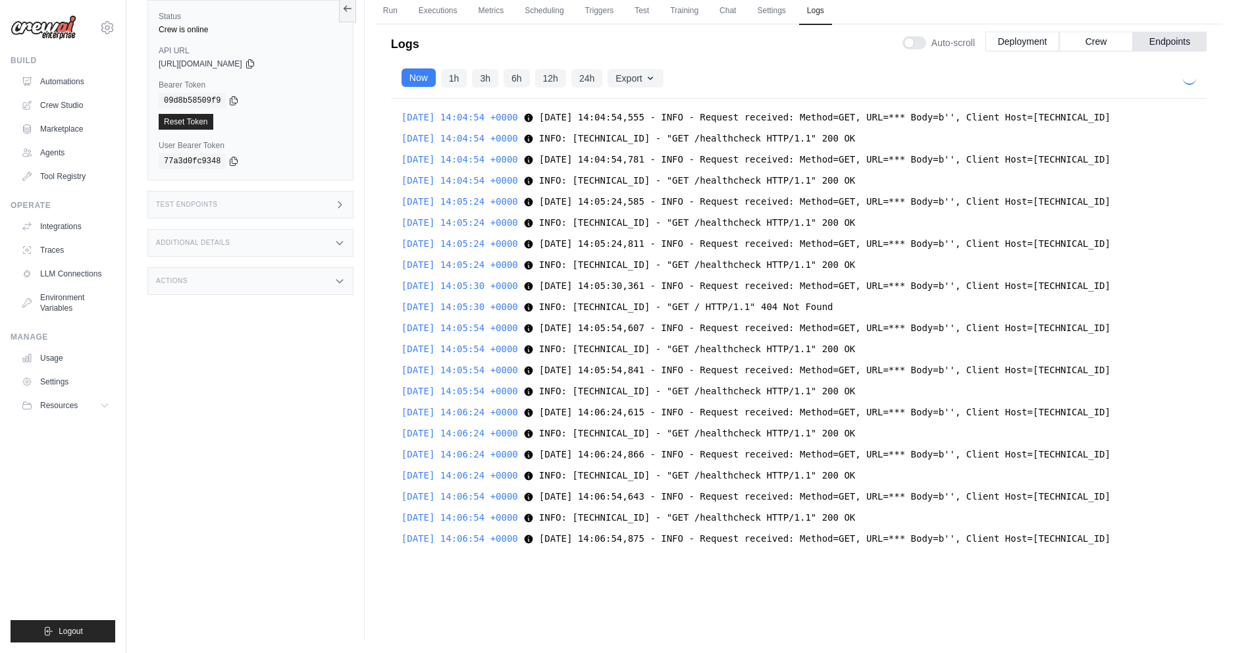
scroll to position [10288, 0]
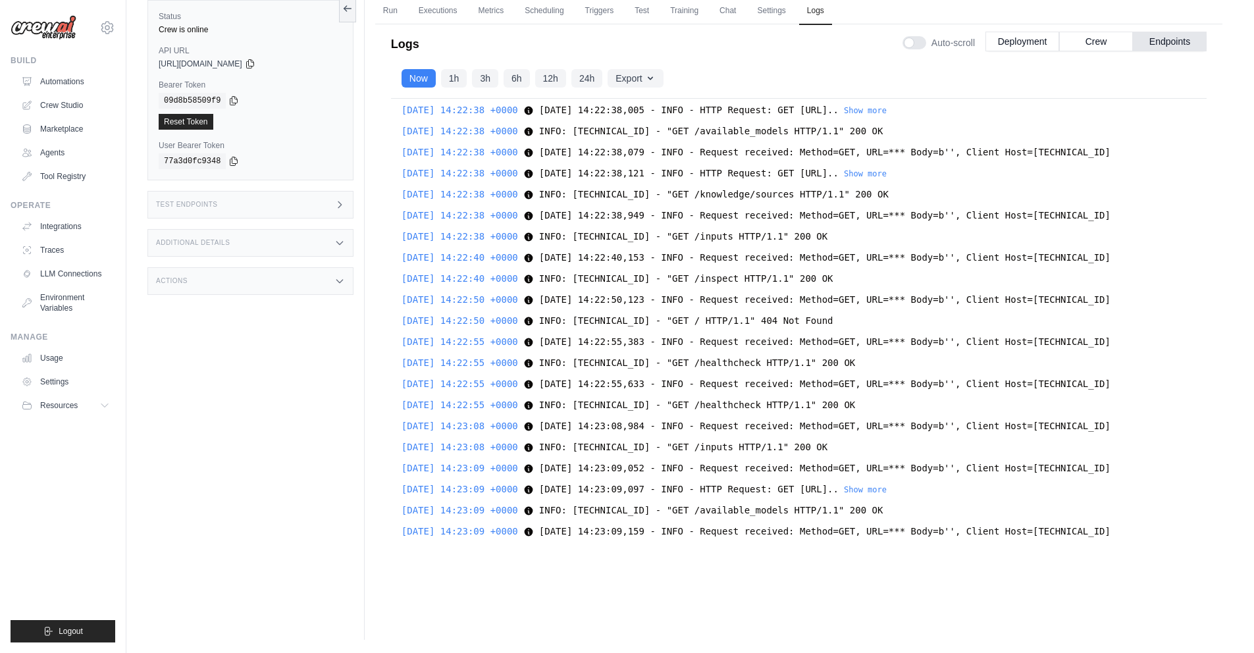
click at [783, 418] on div "[DATE] 13:27:19 +0000 2025-09-15 13:27:19,416 - INFO - Scheduling tmp cleanup e…" at bounding box center [799, 327] width 816 height 457
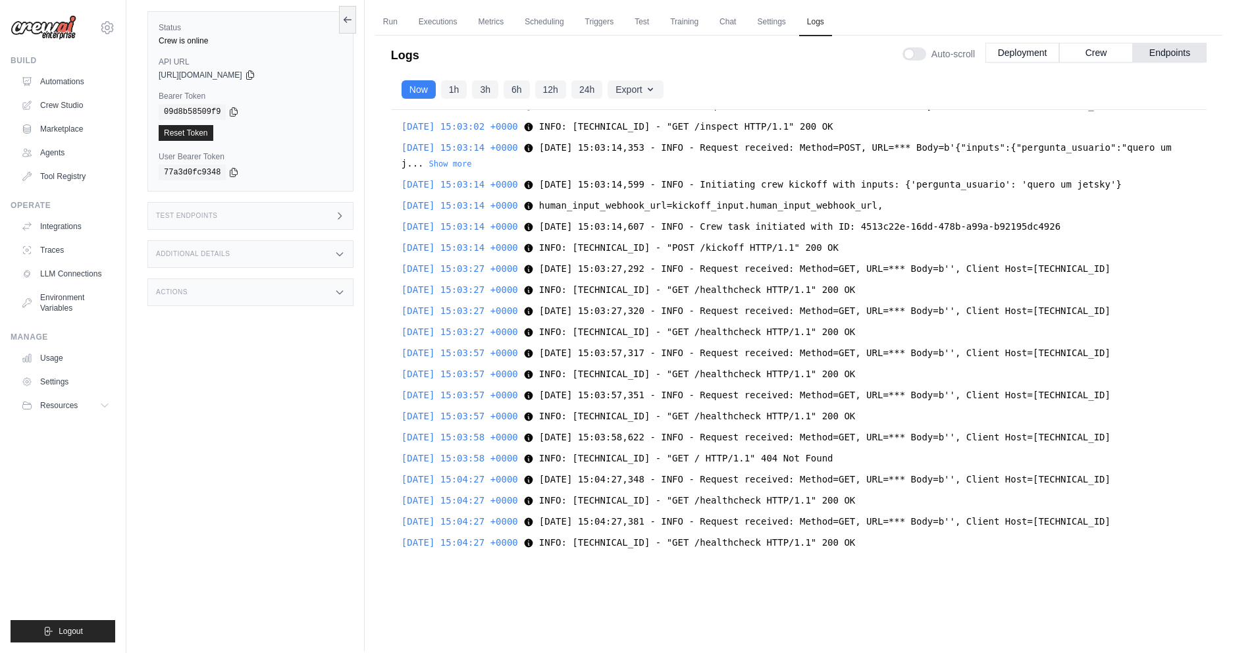
scroll to position [0, 0]
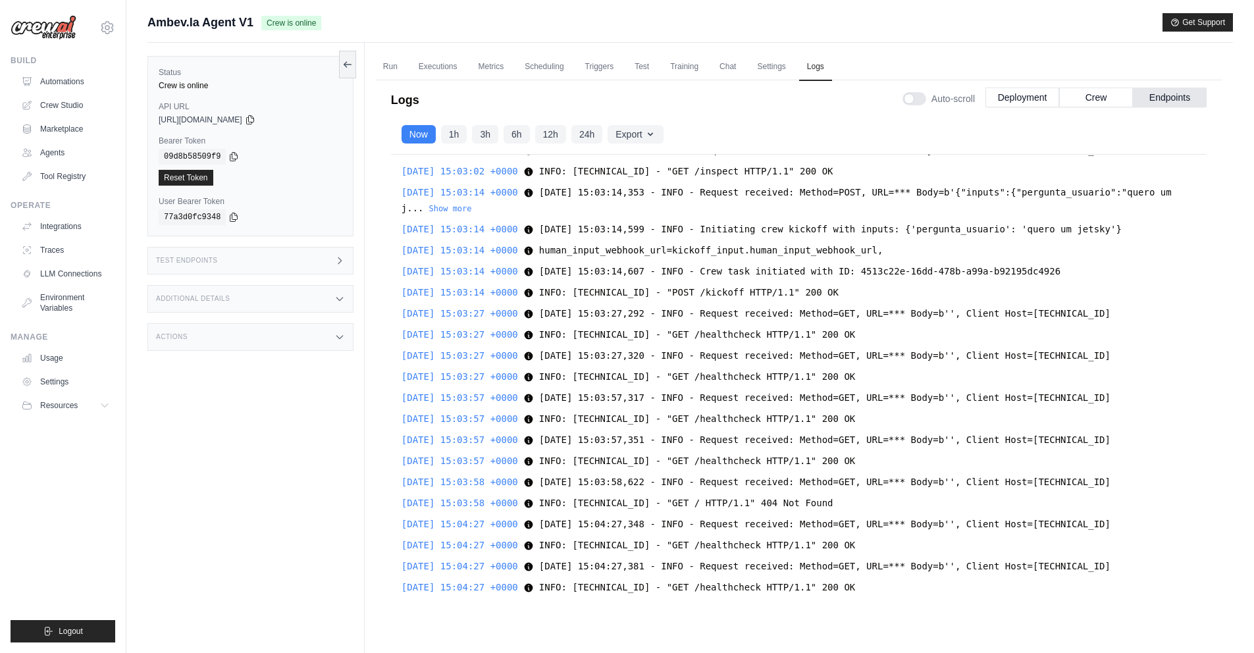
click at [826, 343] on div "[DATE] 13:27:19 +0000 2025-09-15 13:27:19,416 - INFO - Scheduling tmp cleanup e…" at bounding box center [799, 383] width 816 height 457
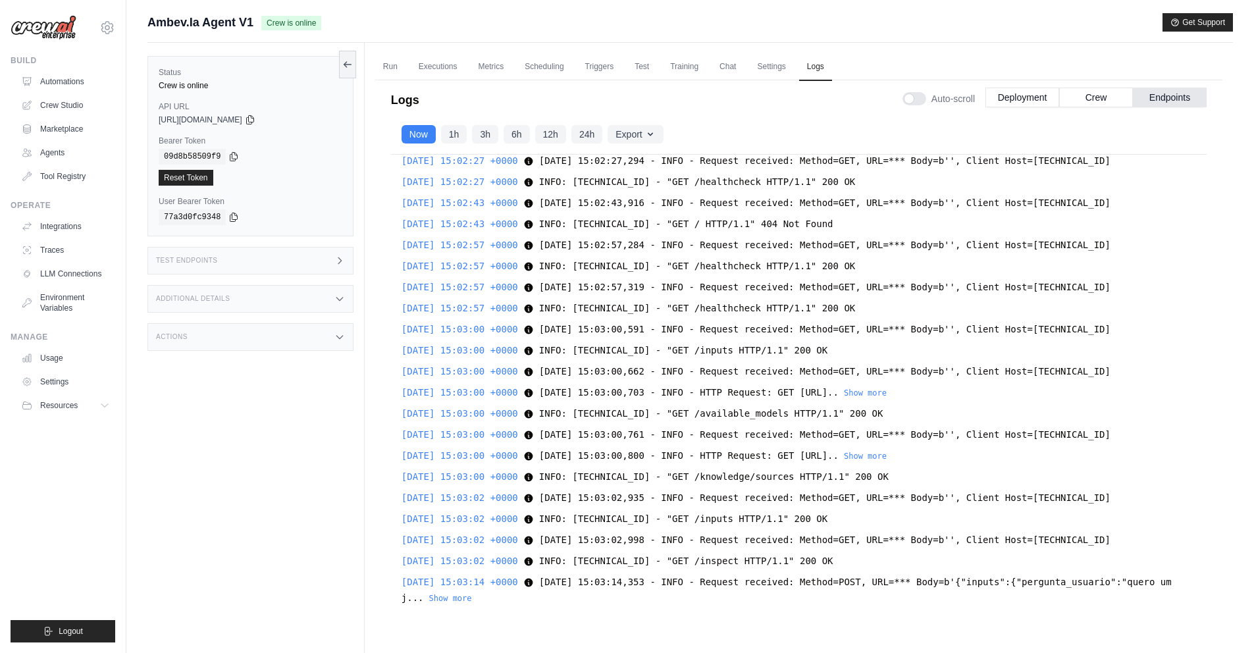
scroll to position [24217, 0]
